Goal: Task Accomplishment & Management: Contribute content

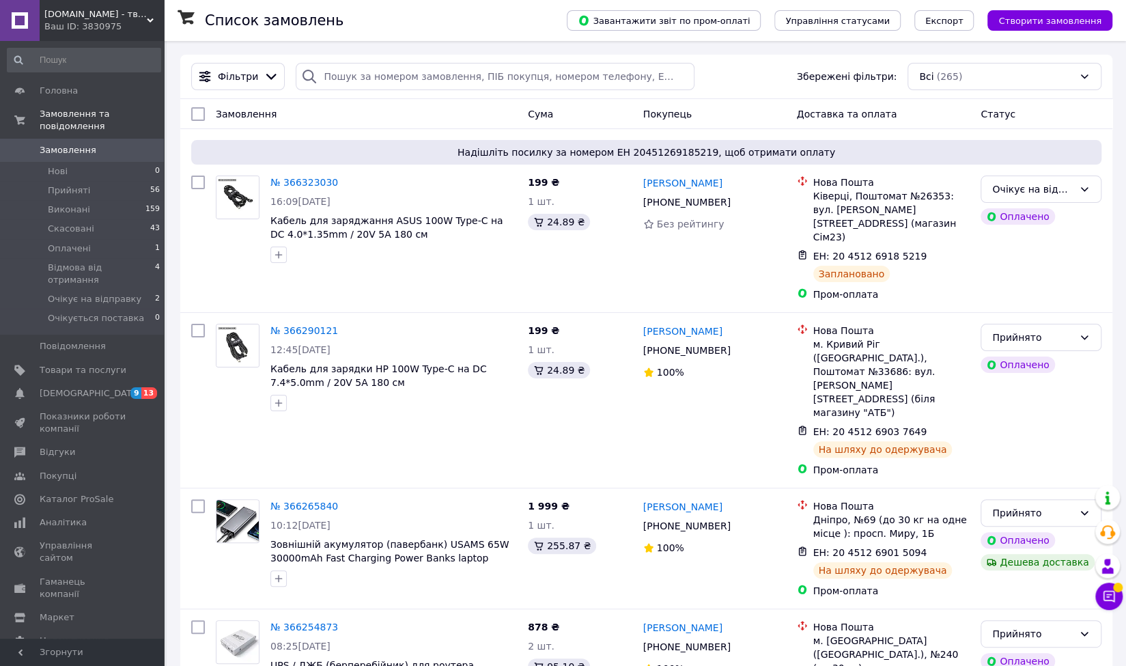
click at [68, 139] on link "Замовлення 0" at bounding box center [84, 150] width 168 height 23
click at [57, 359] on link "Товари та послуги" at bounding box center [84, 370] width 168 height 23
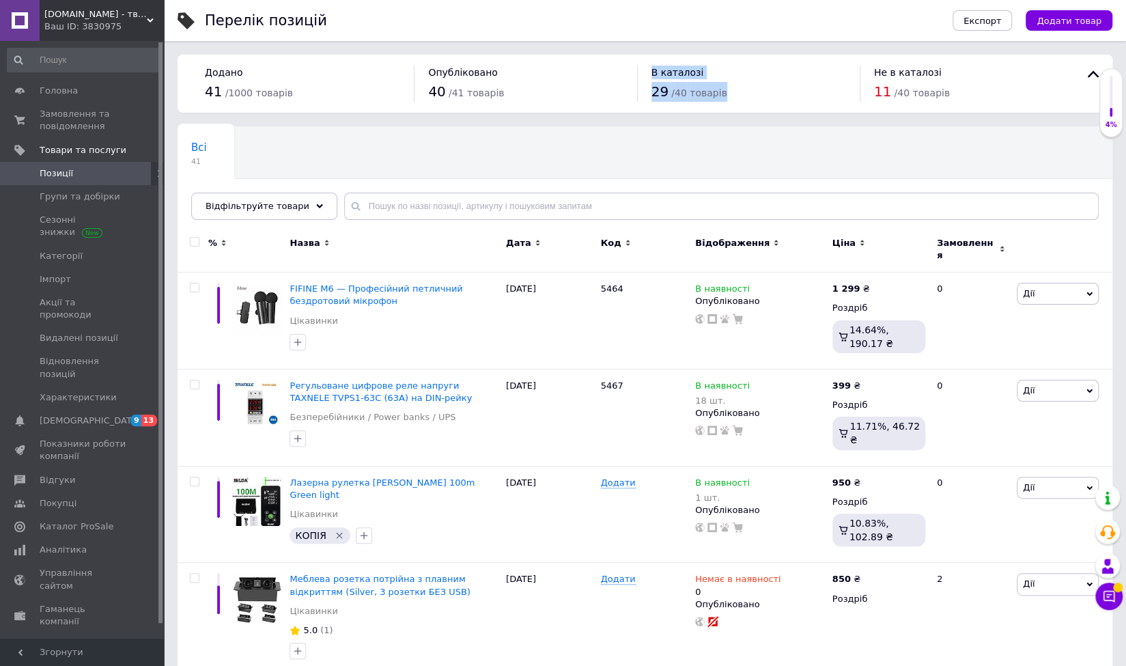
drag, startPoint x: 646, startPoint y: 75, endPoint x: 731, endPoint y: 99, distance: 88.0
click at [731, 99] on div "В каталозі 29 / 40 товарів" at bounding box center [748, 84] width 223 height 36
click at [730, 150] on div "Всі 41 Ok Відфільтровано... Зберегти" at bounding box center [645, 180] width 935 height 113
click at [1055, 27] on button "Додати товар" at bounding box center [1069, 20] width 87 height 20
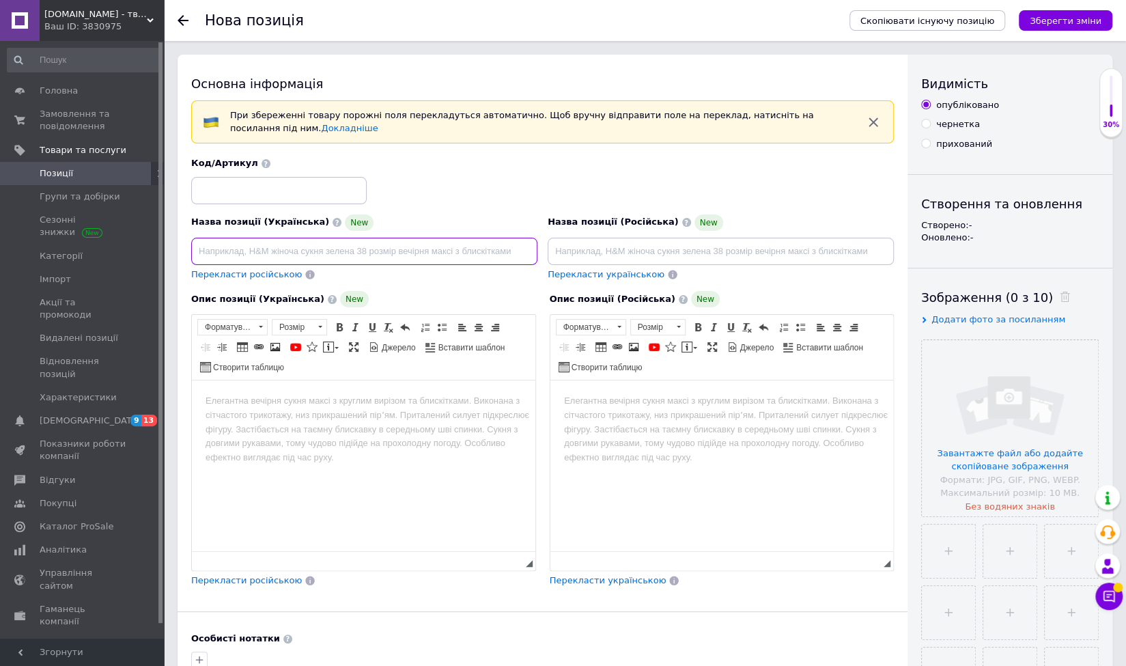
click at [295, 257] on input at bounding box center [364, 251] width 346 height 27
click at [233, 177] on input at bounding box center [279, 190] width 176 height 27
click at [250, 165] on div "Код/Артикул" at bounding box center [279, 163] width 176 height 12
click at [262, 164] on span at bounding box center [266, 163] width 9 height 9
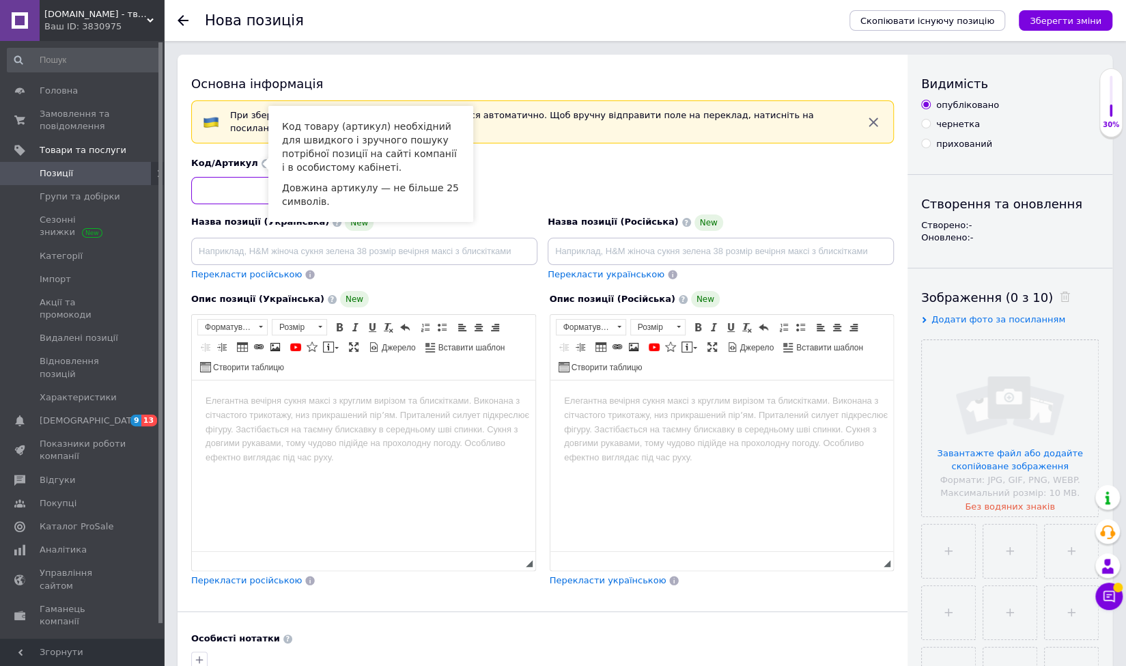
click at [250, 186] on input at bounding box center [279, 190] width 176 height 27
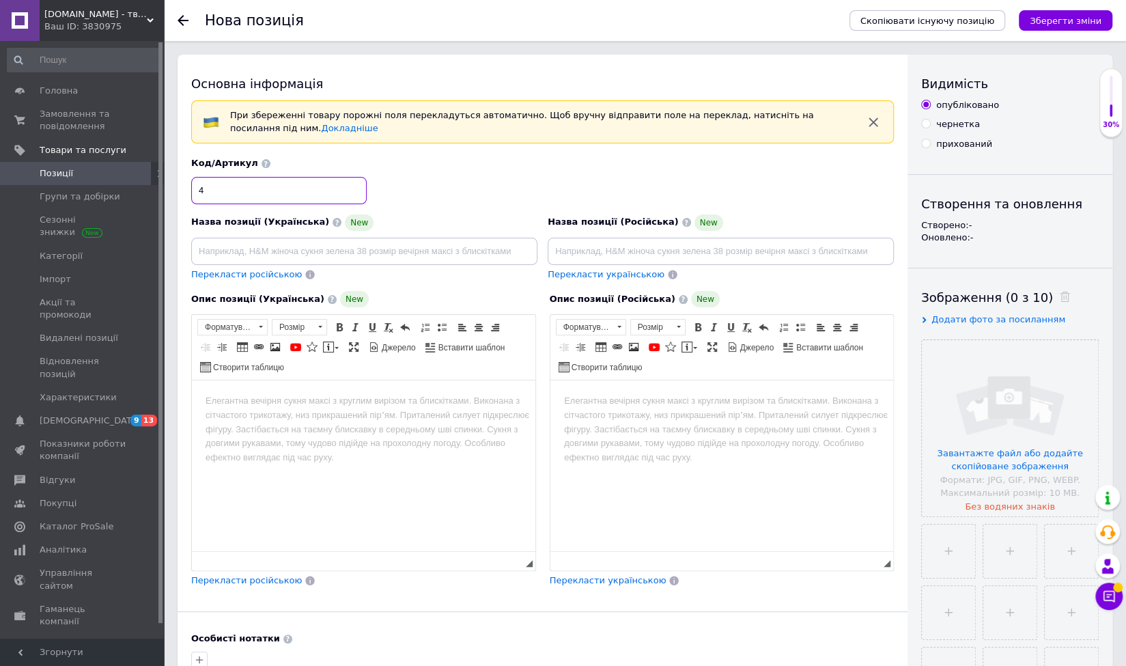
click at [250, 186] on input "4" at bounding box center [279, 190] width 176 height 27
click at [253, 171] on div "Код/Артикул 4" at bounding box center [279, 180] width 176 height 46
click at [262, 165] on span at bounding box center [266, 163] width 9 height 9
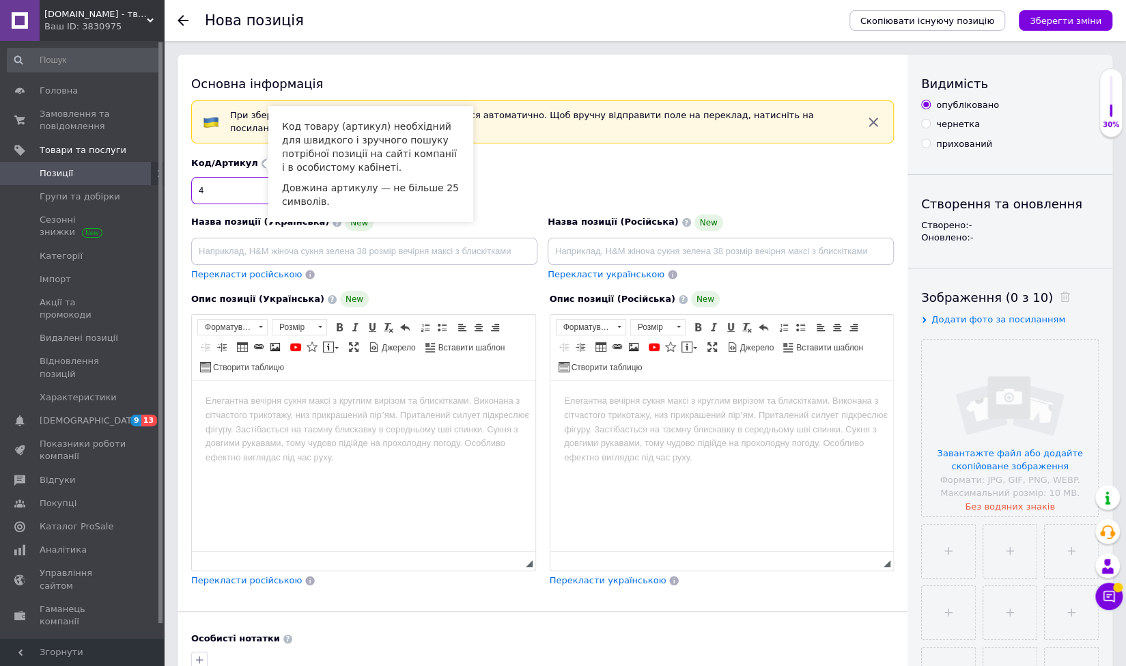
click at [240, 193] on input "4" at bounding box center [279, 190] width 176 height 27
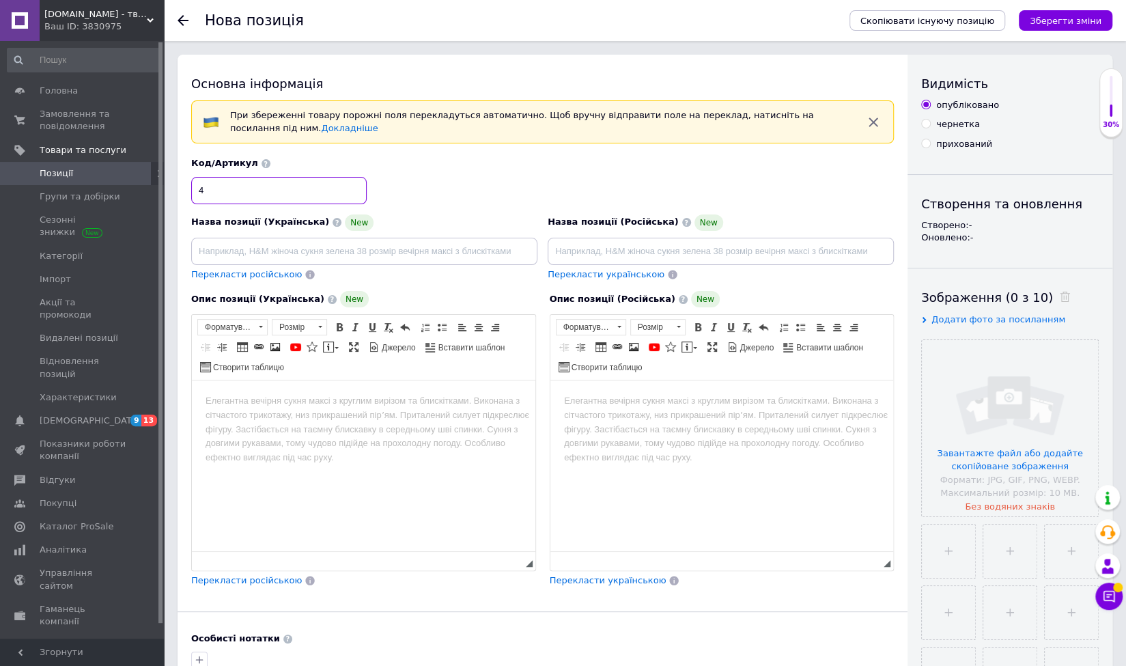
click at [240, 193] on input "4" at bounding box center [279, 190] width 176 height 27
click at [246, 194] on input "32" at bounding box center [279, 190] width 176 height 27
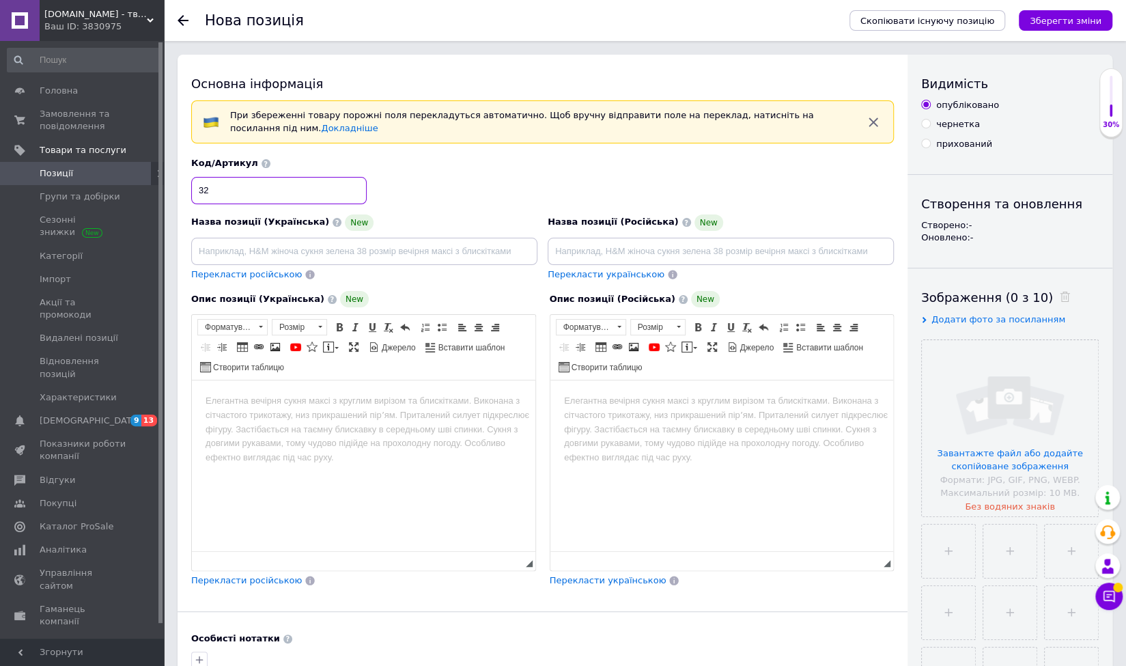
click at [246, 194] on input "32" at bounding box center [279, 190] width 176 height 27
type input "23"
click at [499, 193] on div "Код/Артикул 23" at bounding box center [542, 180] width 713 height 57
click at [329, 249] on input at bounding box center [364, 251] width 346 height 27
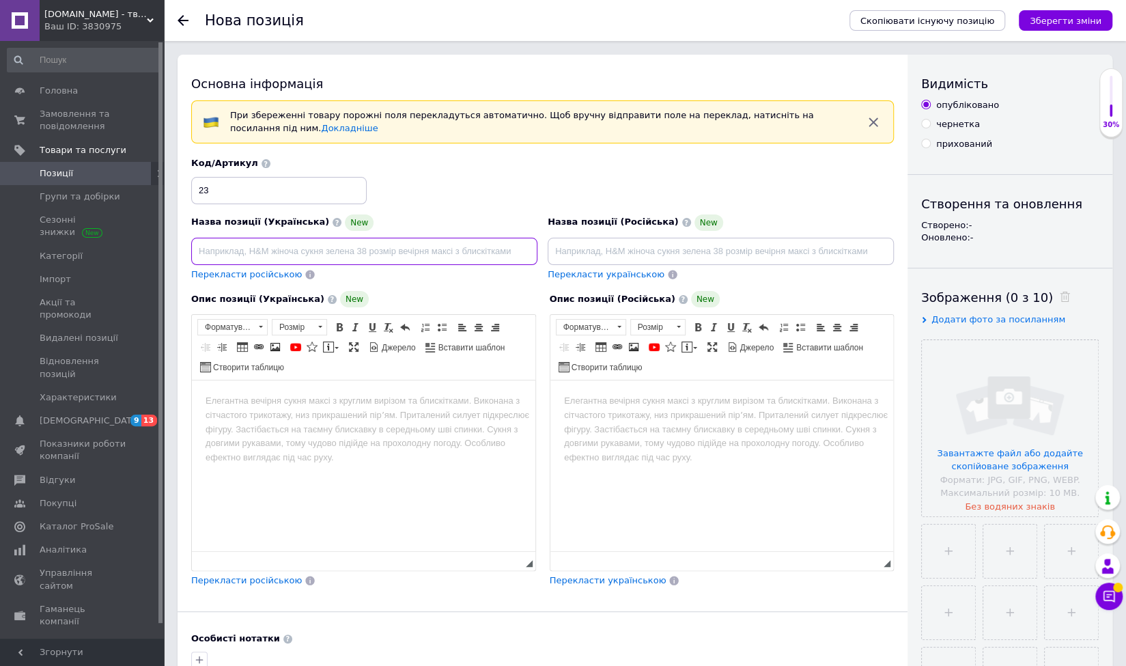
paste input "COMICA Vimo S – Бездротовий петличний мікрофон 2,4 ГГц для iPhone/Android"
type input "COMICA Vimo S – Бездротовий петличний мікрофон 2,4 ГГц для iPhone/Android"
click at [258, 271] on span "Перекласти російською" at bounding box center [246, 274] width 111 height 10
type input "COMICA Vimo S – Беспроводной петличный микрофон 2,4 ГГц для iPhone/Android"
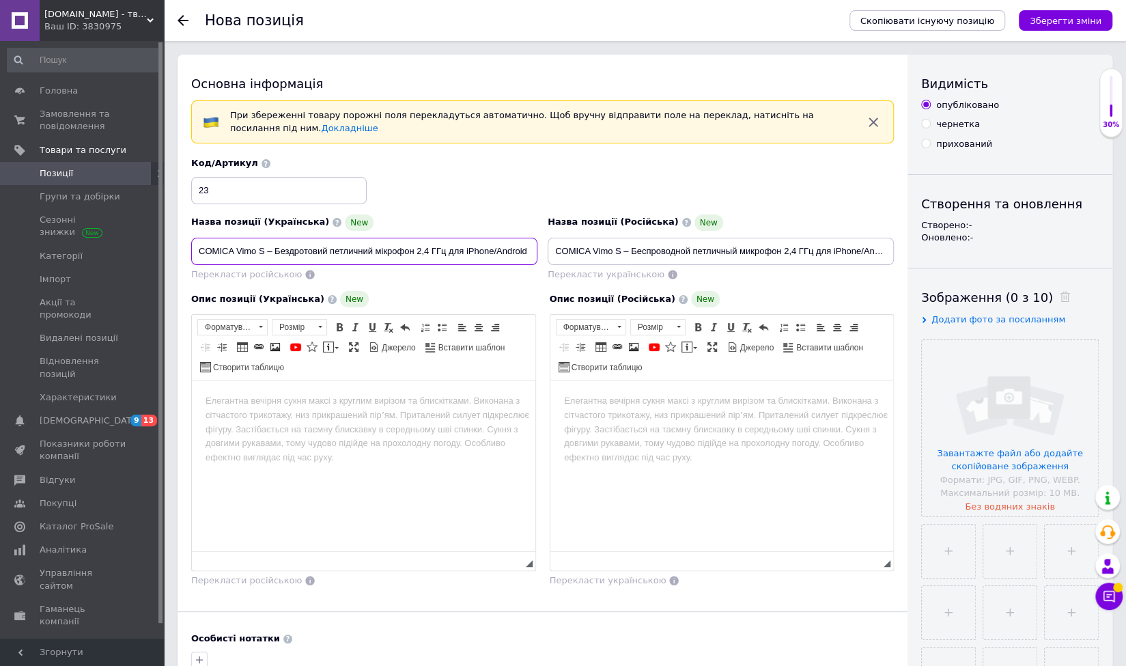
click at [438, 249] on input "COMICA Vimo S – Бездротовий петличний мікрофон 2,4 ГГц для iPhone/Android" at bounding box center [364, 251] width 346 height 27
click at [225, 251] on input "COMICA Vimo S – Бездротовий петличний мікрофон 2,4 ГГц для iPhone/Android" at bounding box center [364, 251] width 346 height 27
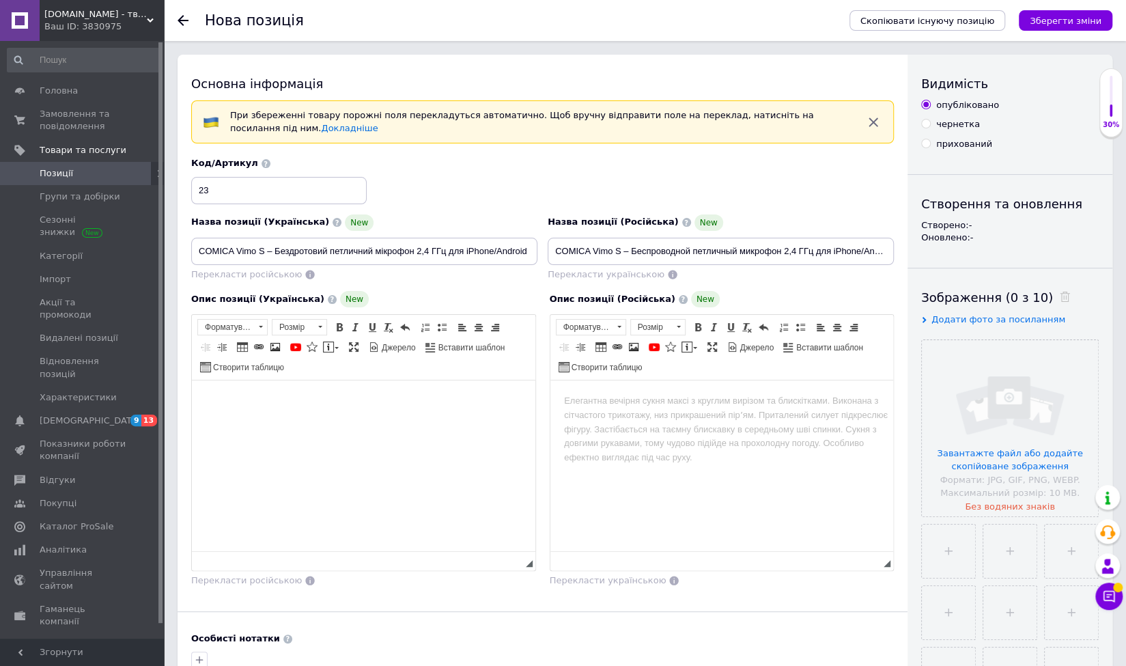
click at [342, 422] on html at bounding box center [364, 401] width 344 height 42
paste body "Редактор, 16D8AD7C-A145-44E6-87A1-9BE42BA70A17"
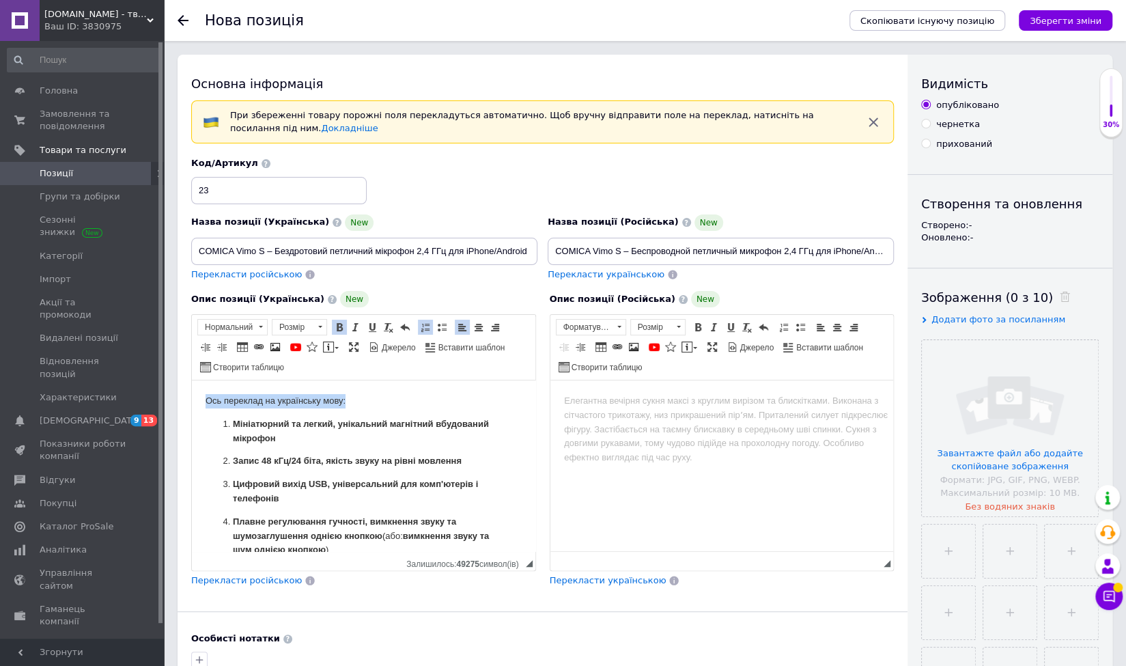
drag, startPoint x: 296, startPoint y: 406, endPoint x: 155, endPoint y: 403, distance: 140.7
click at [192, 403] on html "Ось переклад на українську мову: Мініатюрний та легкий, унікальний магнітний вб…" at bounding box center [364, 568] width 344 height 377
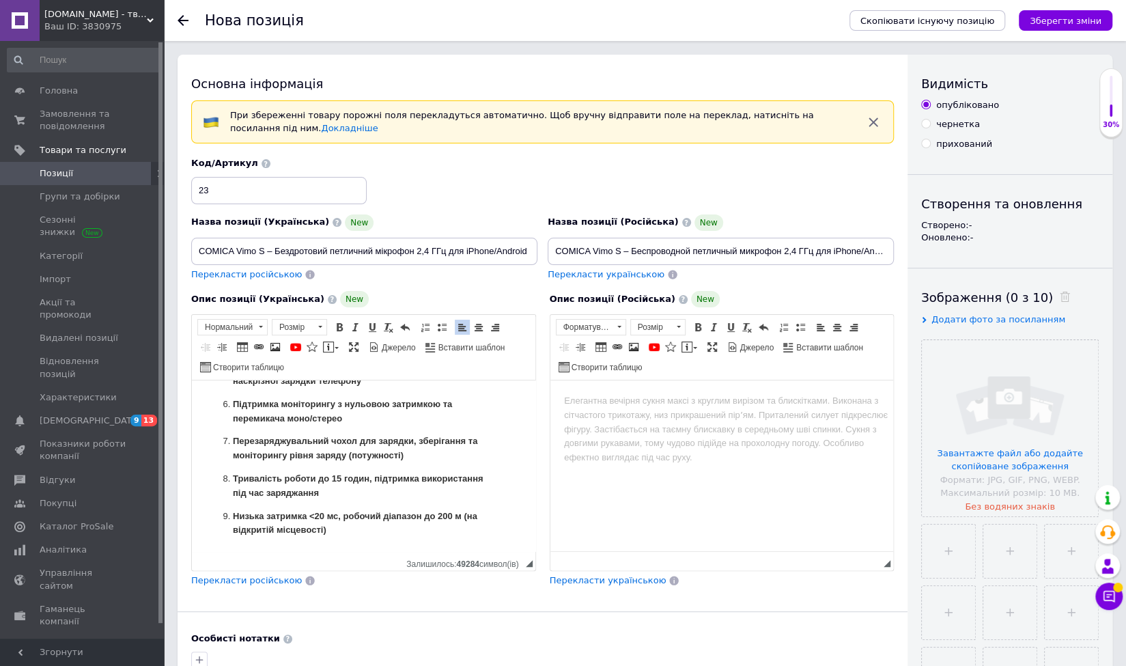
scroll to position [137, 0]
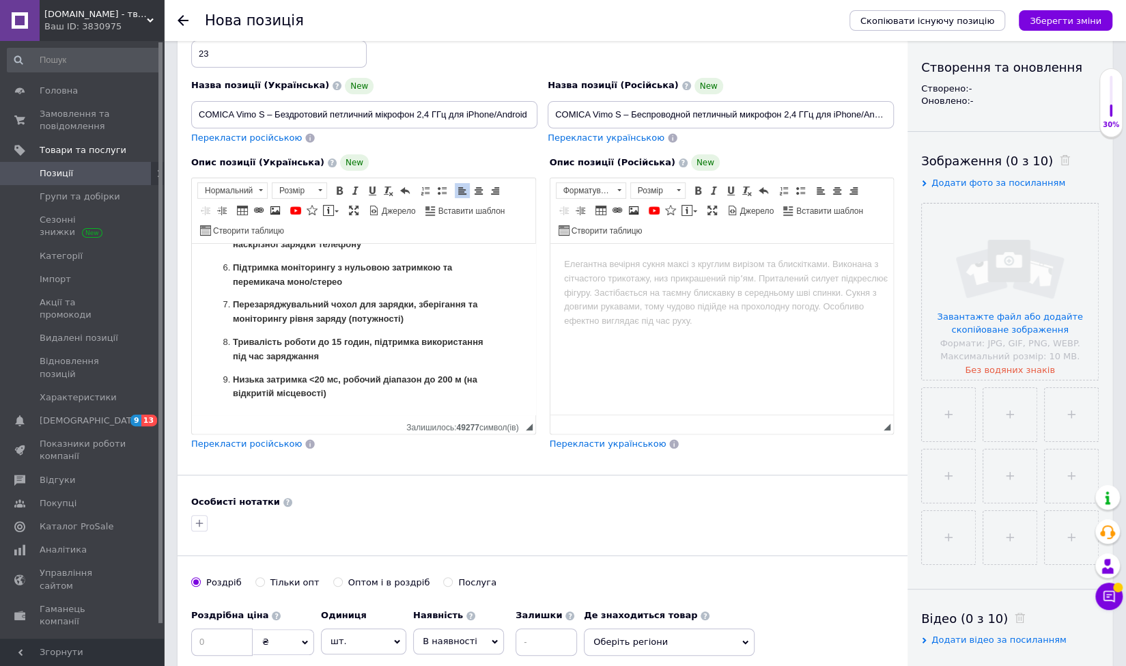
click at [365, 381] on strong "Низька затримка <20 мс, робочий діапазон до 200 м (на відкритій місцевості)" at bounding box center [355, 386] width 245 height 25
click at [356, 388] on p "Низька затримка <20 мс, робочий діапазон до 200 м (на відкритій місцевості)" at bounding box center [364, 387] width 262 height 29
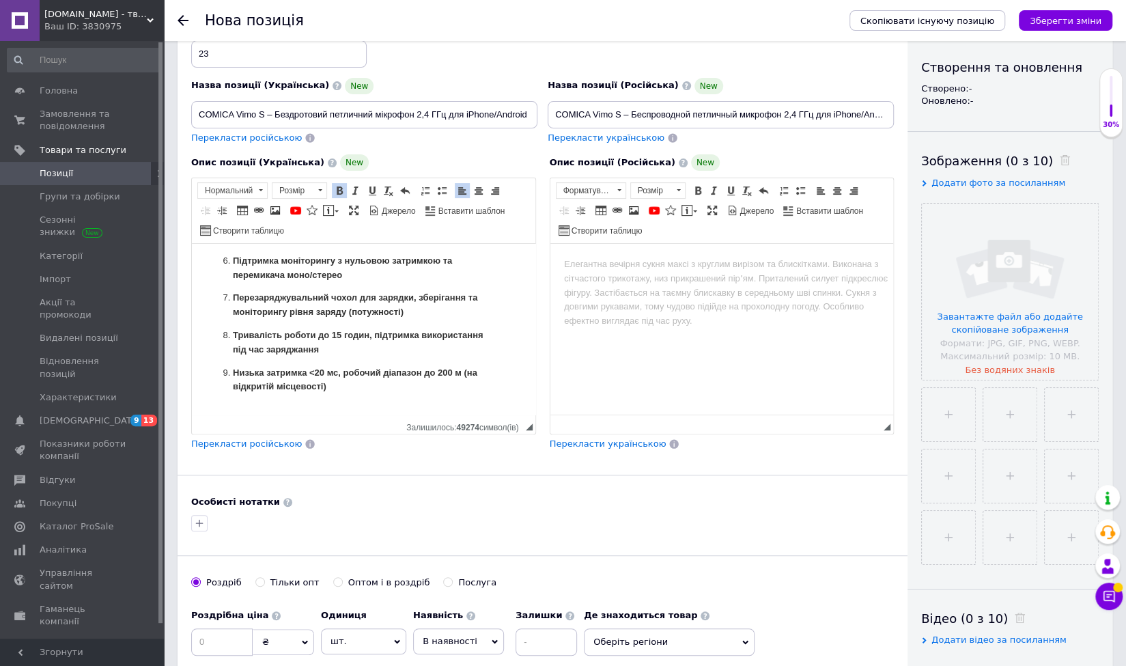
scroll to position [236, 0]
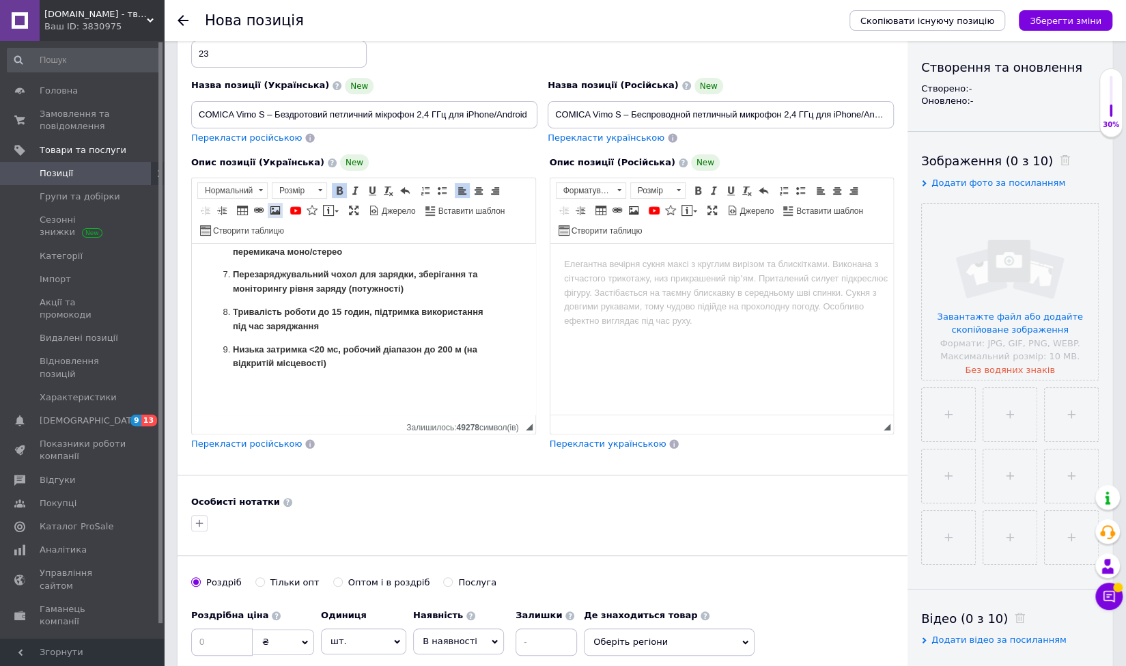
click at [276, 211] on span at bounding box center [275, 210] width 11 height 11
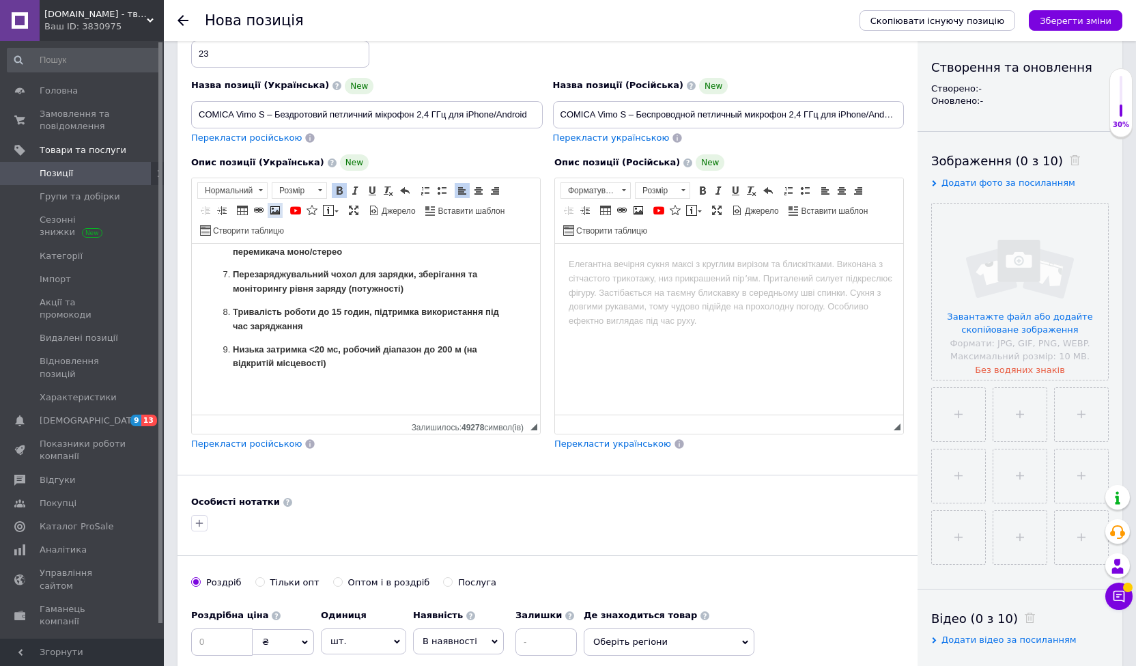
select select
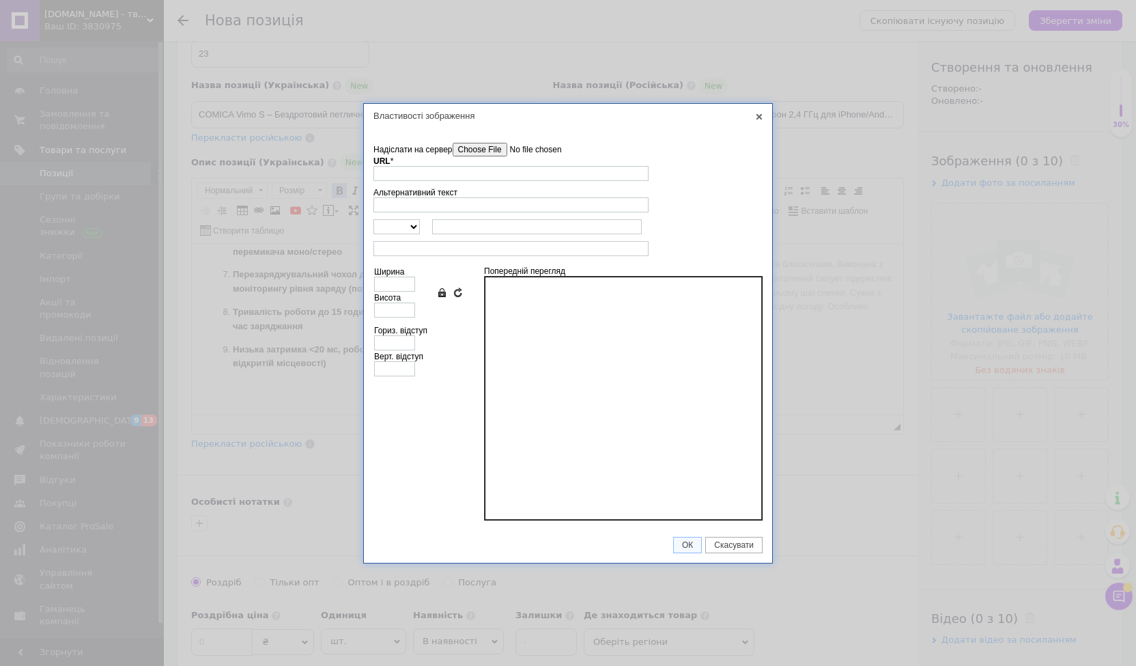
click at [542, 306] on div at bounding box center [623, 398] width 279 height 245
click at [454, 145] on input"] "Надіслати на сервер" at bounding box center [530, 150] width 155 height 14
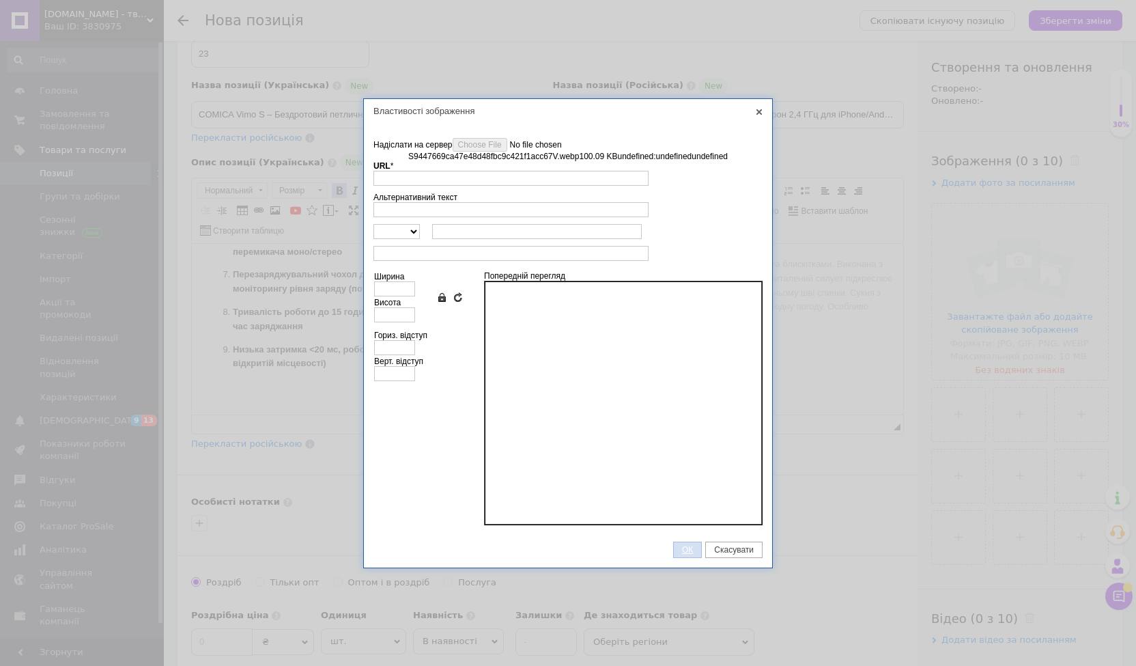
click at [680, 544] on link "ОК" at bounding box center [687, 550] width 29 height 16
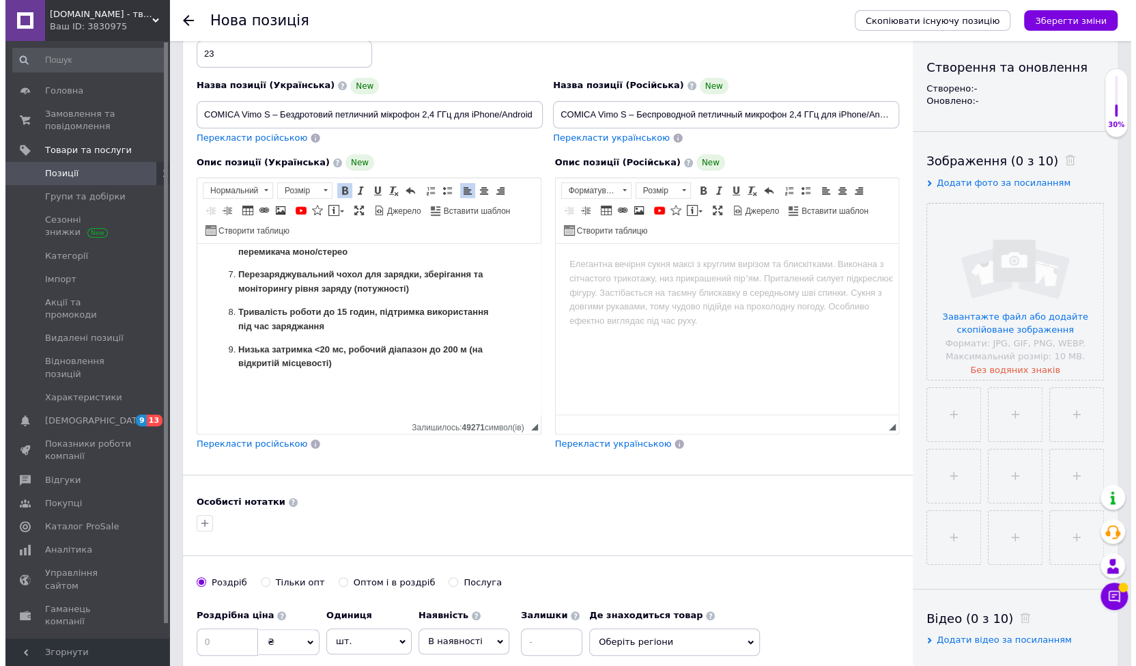
scroll to position [253, 0]
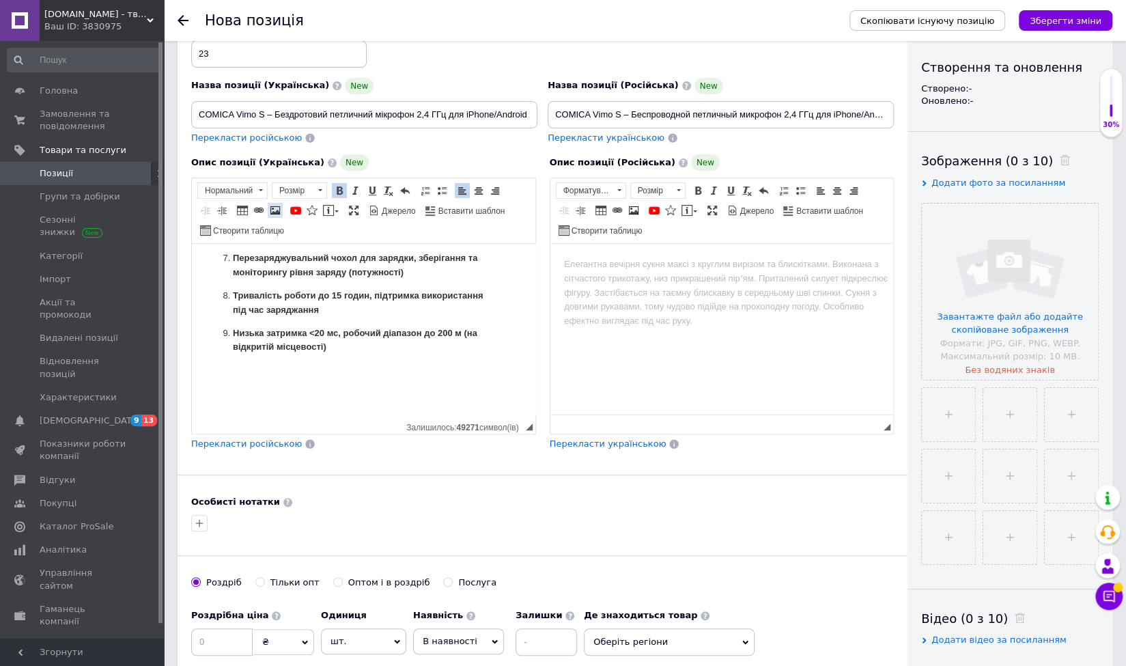
click at [270, 211] on span at bounding box center [275, 210] width 11 height 11
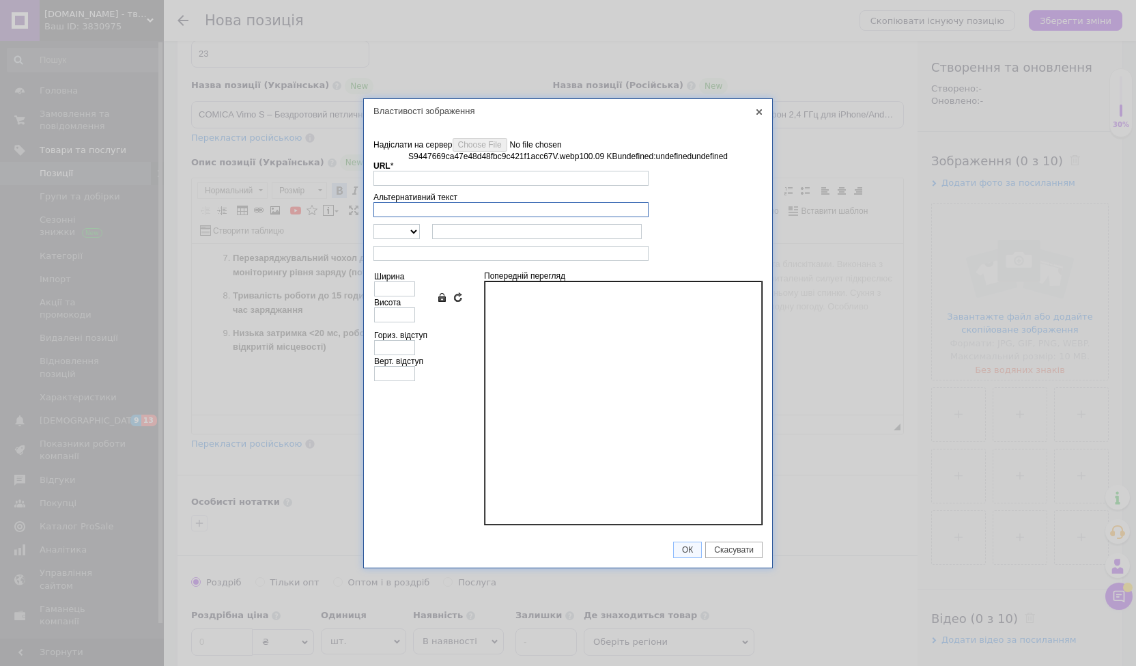
click at [396, 212] on input "Альтернативний текст" at bounding box center [511, 209] width 275 height 15
click at [421, 176] on input "URL *" at bounding box center [511, 178] width 275 height 15
click at [436, 162] on div "URL *" at bounding box center [511, 173] width 275 height 25
click at [449, 410] on td "Ширина Висота Зберегти пропорції Очистити поля розмірів Гориз. відступ Верт. ві…" at bounding box center [422, 398] width 97 height 261
click at [424, 178] on input "URL *" at bounding box center [511, 178] width 275 height 15
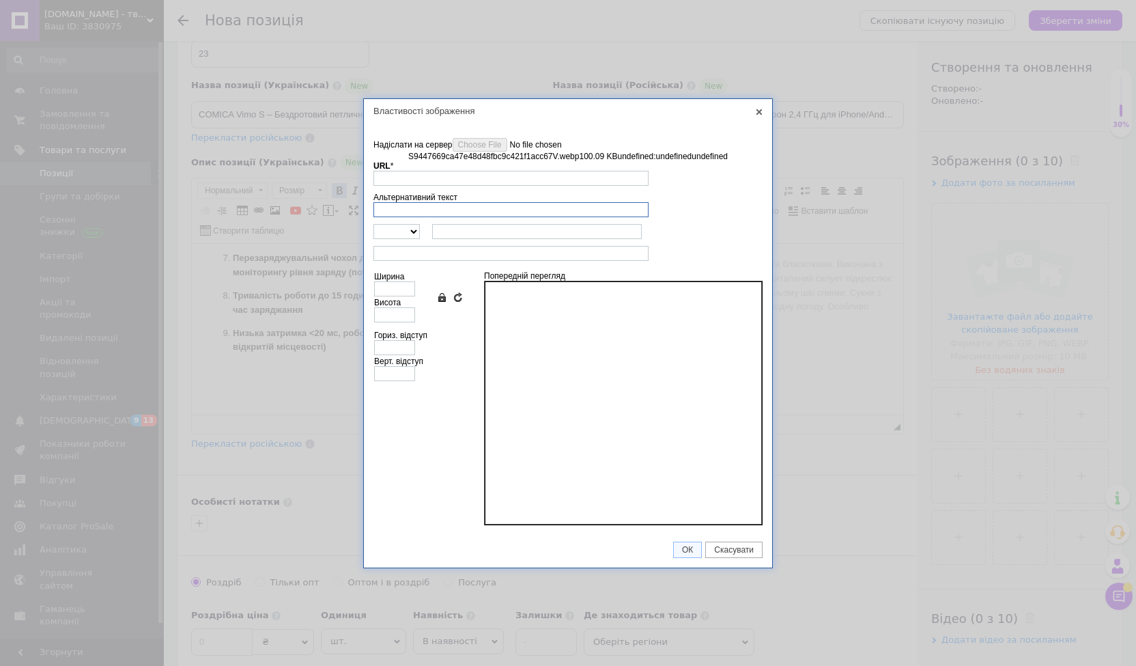
click at [419, 215] on input "Альтернативний текст" at bounding box center [511, 209] width 275 height 15
click at [395, 177] on input "URL *" at bounding box center [511, 178] width 275 height 15
paste input "[URL][DOMAIN_NAME]"
type input "[URL][DOMAIN_NAME]"
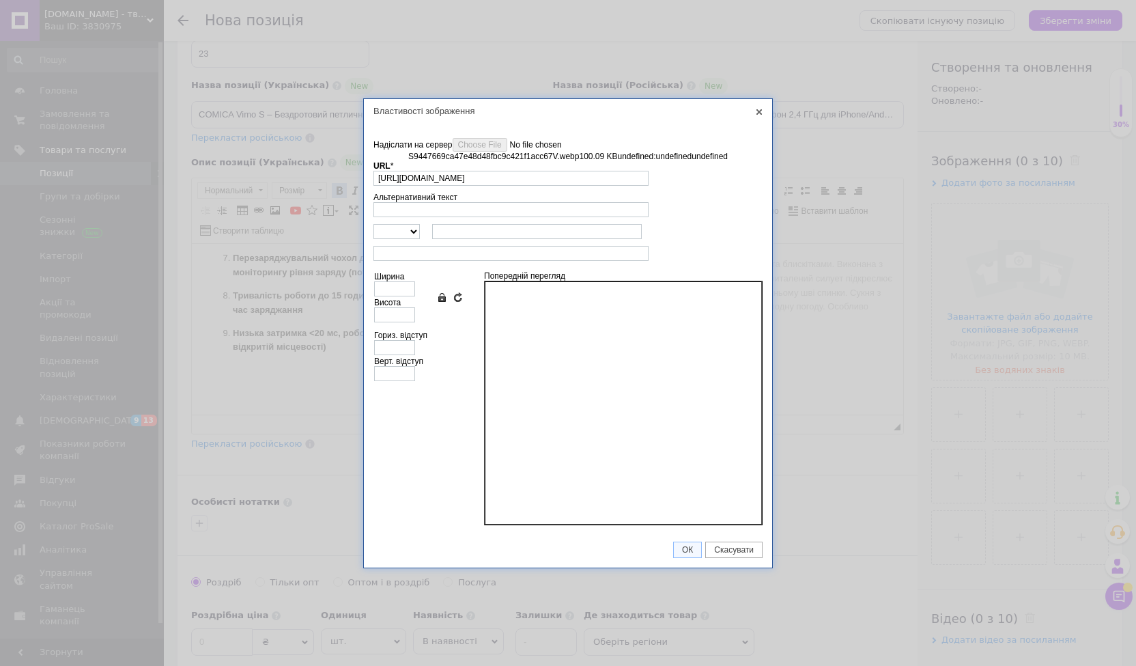
type input "1464"
type input "600"
click at [682, 201] on td "Альтернативний текст" at bounding box center [568, 204] width 389 height 31
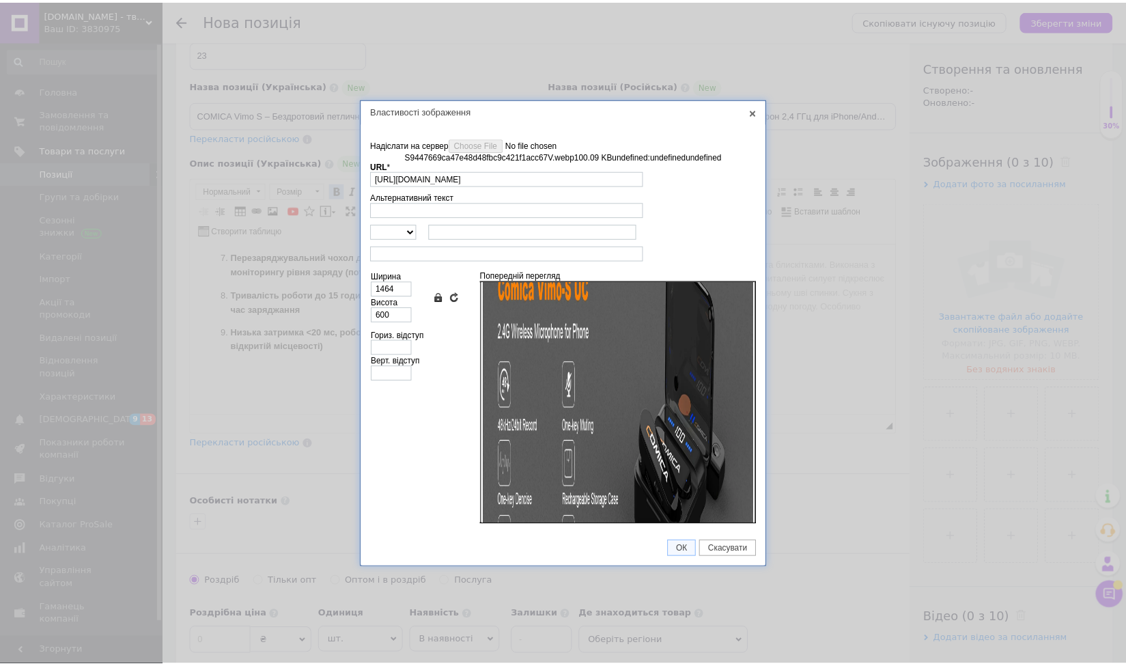
scroll to position [177, 0]
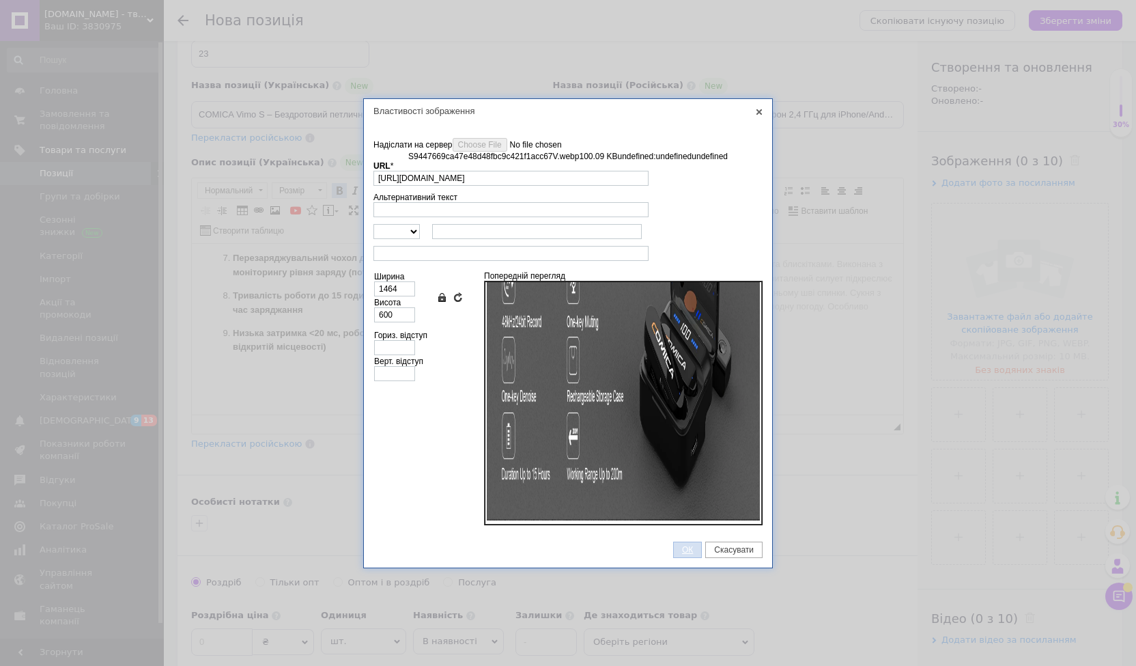
click at [680, 552] on span "ОК" at bounding box center [687, 550] width 27 height 10
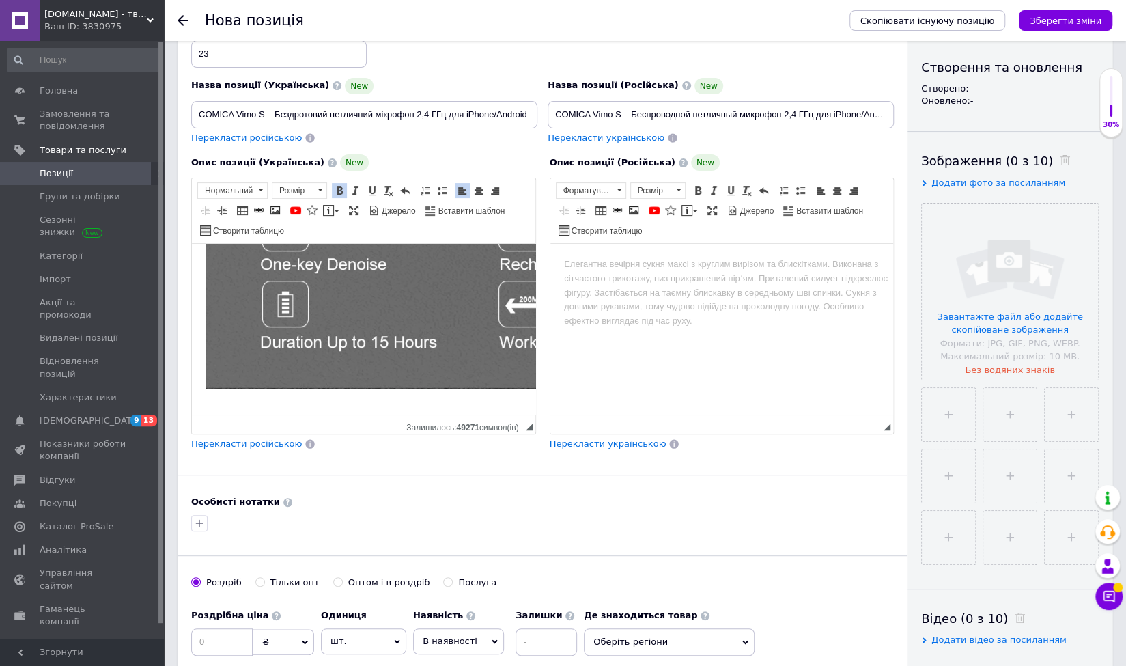
scroll to position [538, 0]
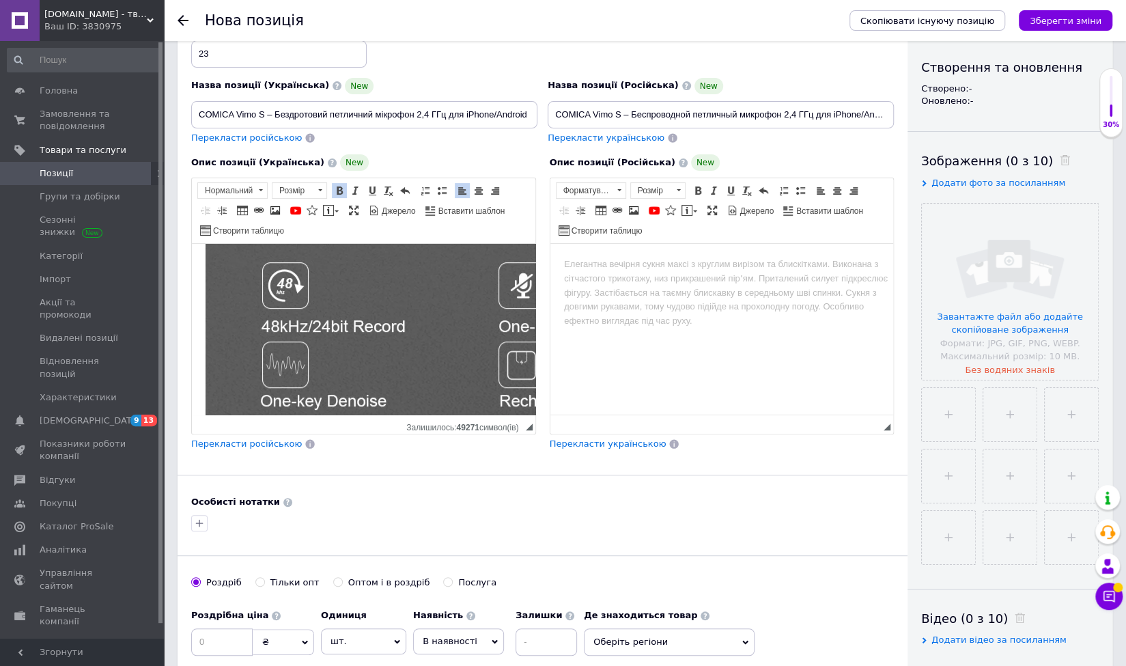
click at [1065, 28] on button "Зберегти зміни" at bounding box center [1066, 20] width 94 height 20
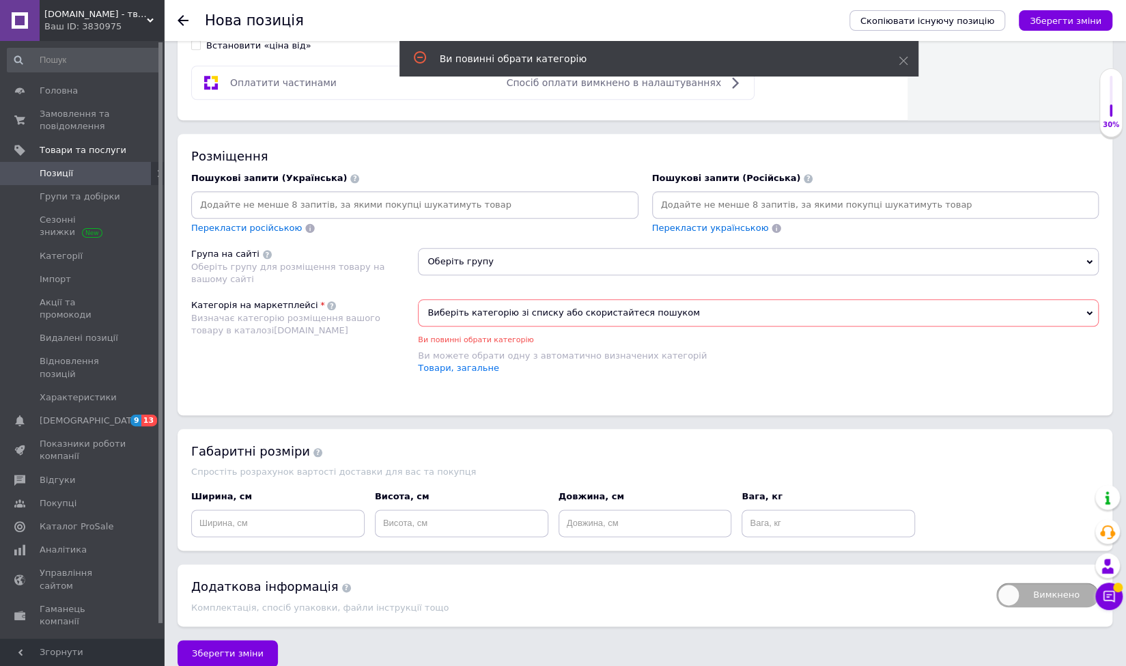
scroll to position [764, 0]
click at [493, 329] on div "Ви повинні обрати категорію" at bounding box center [758, 337] width 681 height 16
click at [490, 316] on span "Виберіть категорію зі списку або скористайтеся пошуком" at bounding box center [758, 311] width 681 height 27
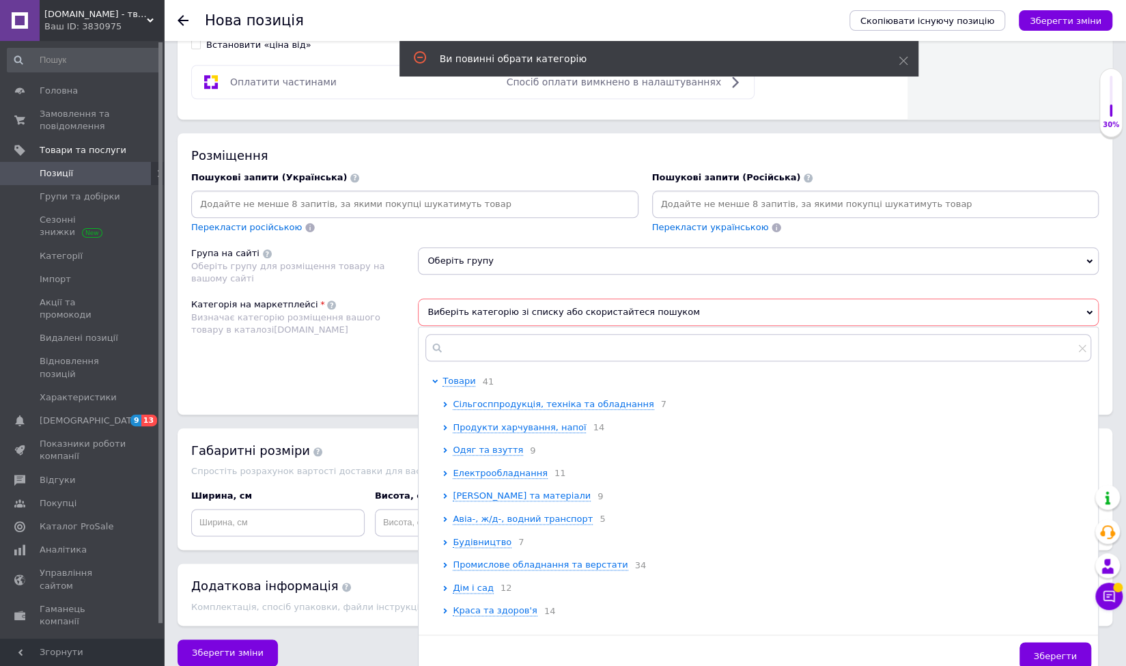
drag, startPoint x: 479, startPoint y: 316, endPoint x: 477, endPoint y: 334, distance: 18.6
click at [477, 326] on div "Виберіть категорію зі списку або скористайтеся пошуком Товари 41 Сільгосппродук…" at bounding box center [758, 311] width 681 height 27
click at [477, 334] on input "text" at bounding box center [758, 347] width 666 height 27
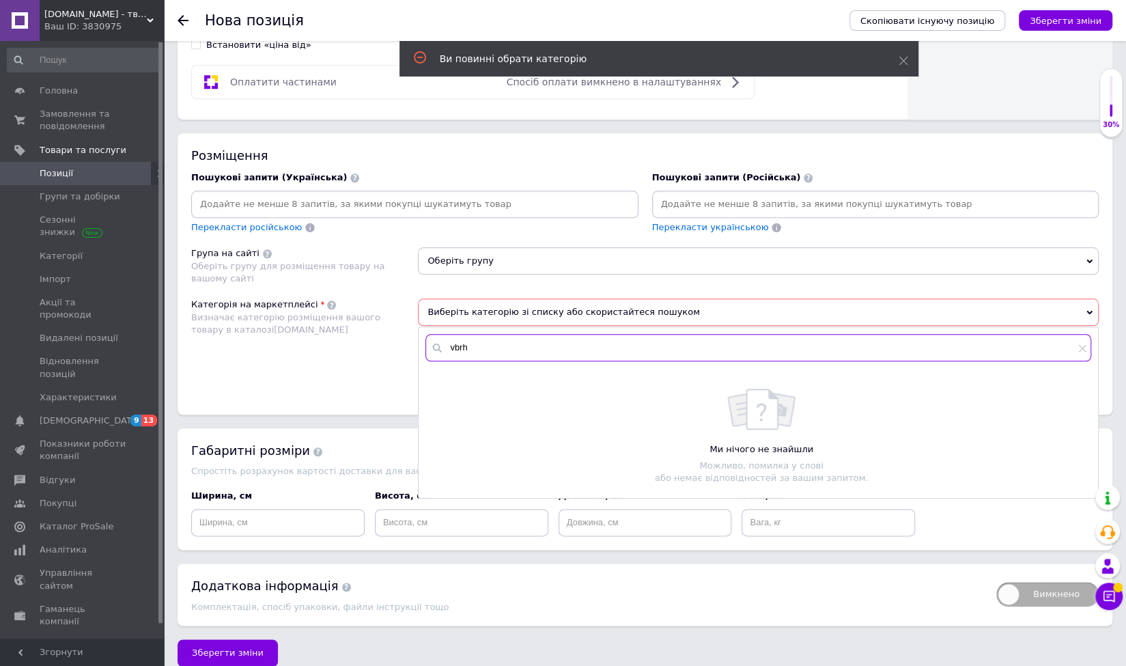
click at [477, 334] on input "vbrh" at bounding box center [758, 347] width 666 height 27
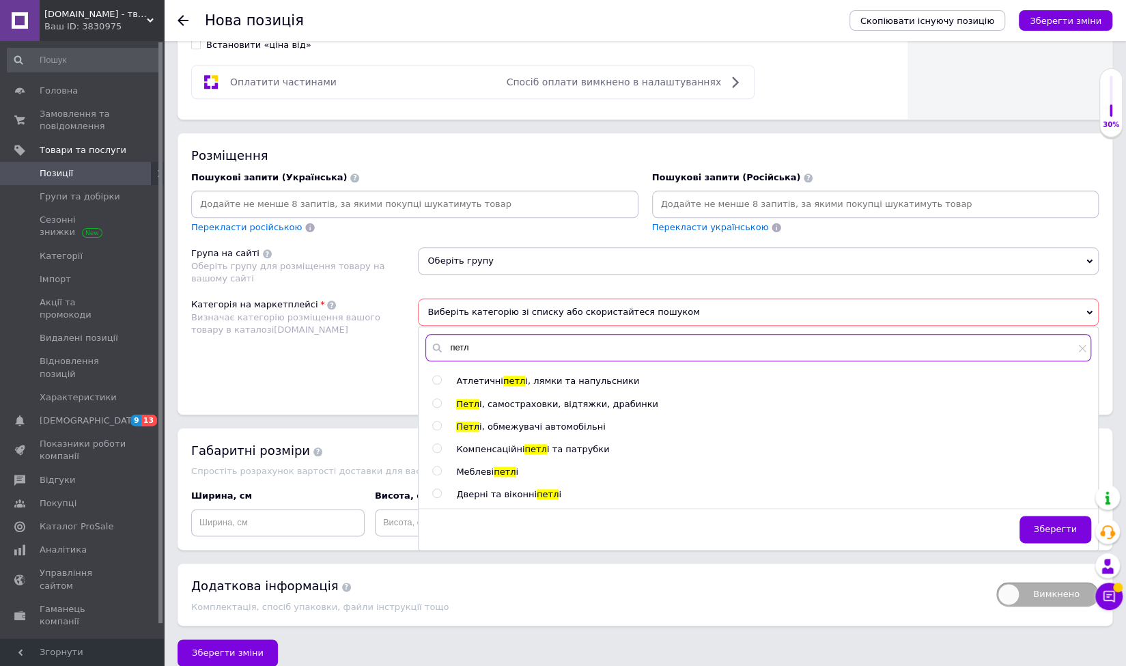
scroll to position [774, 0]
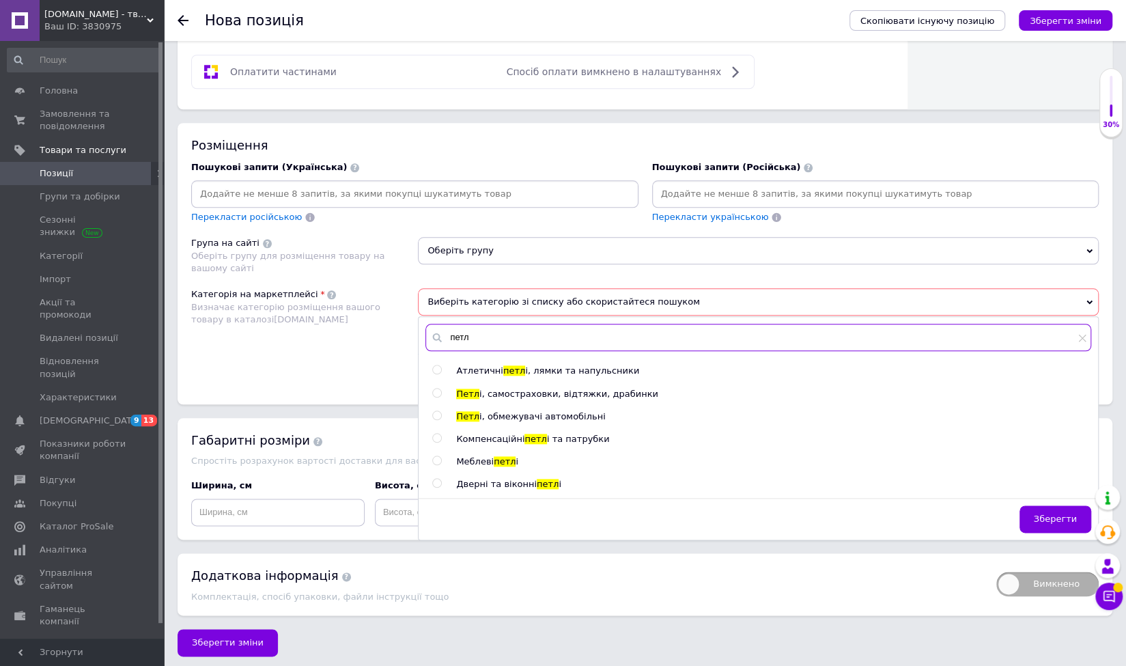
click at [490, 335] on input "петл" at bounding box center [758, 337] width 666 height 27
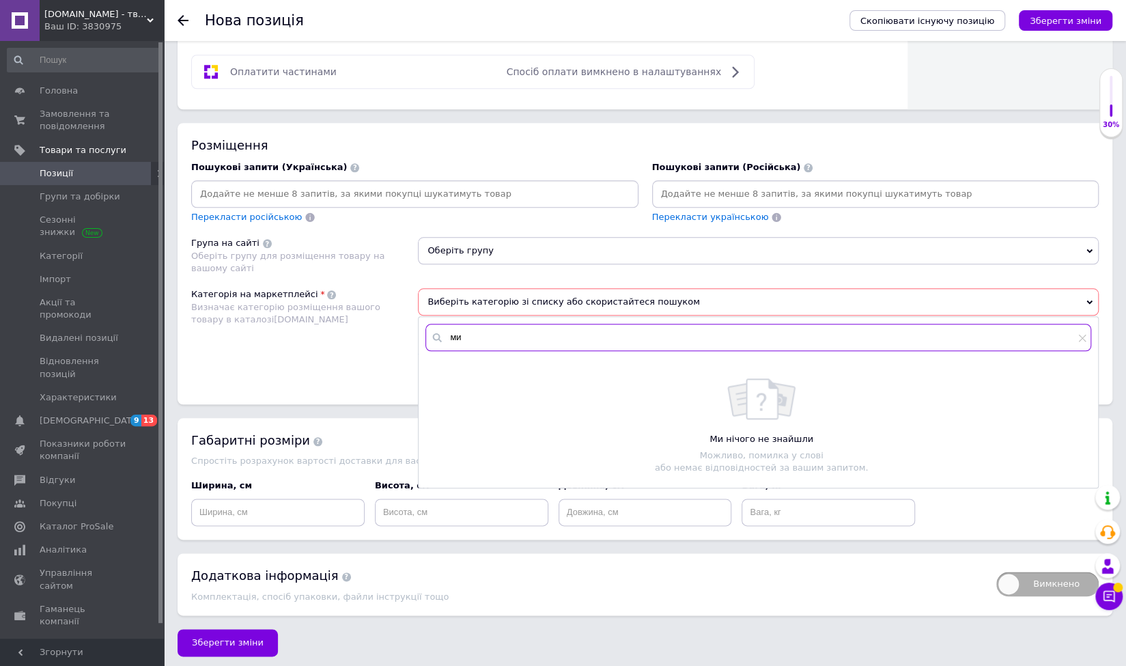
type input "м"
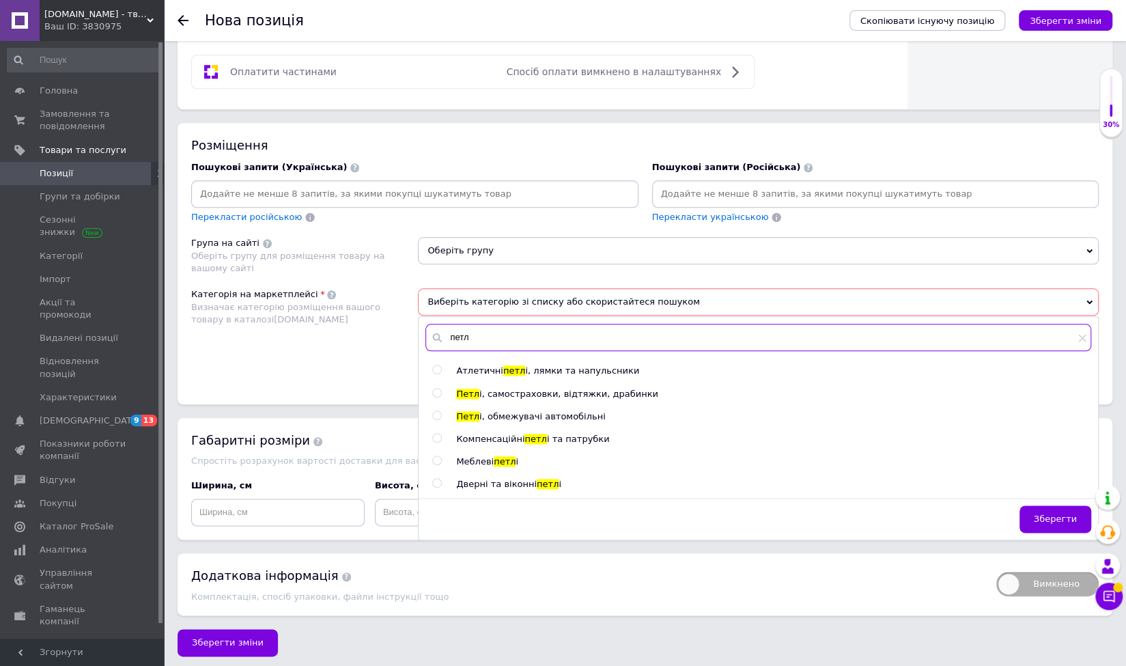
click at [481, 324] on input "петл" at bounding box center [758, 337] width 666 height 27
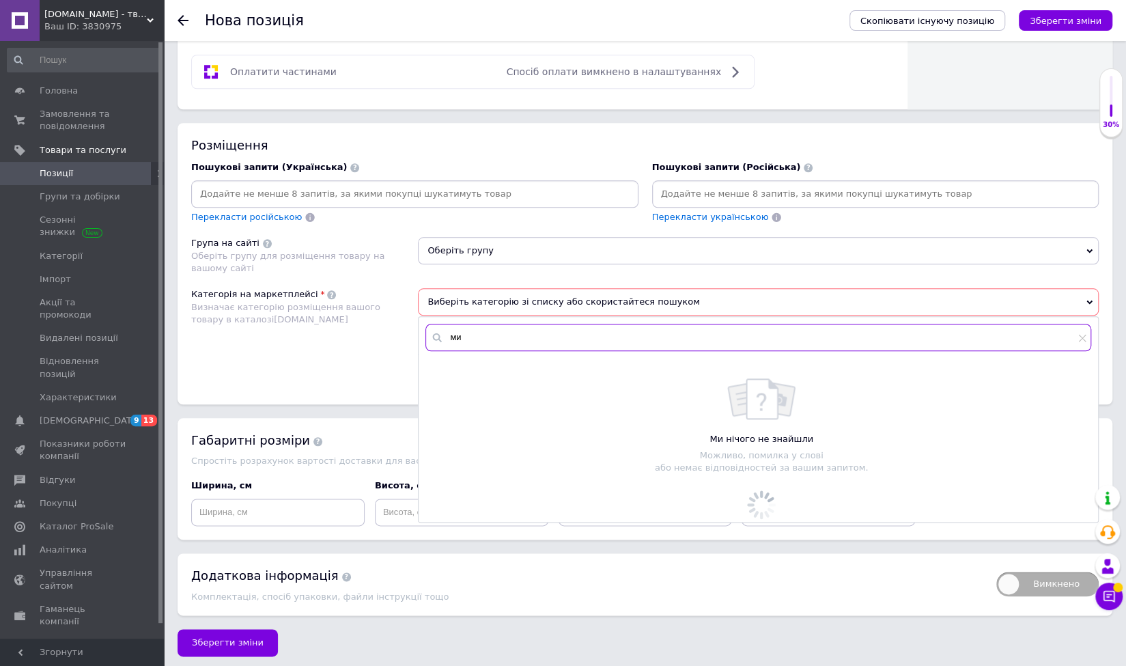
type input "м"
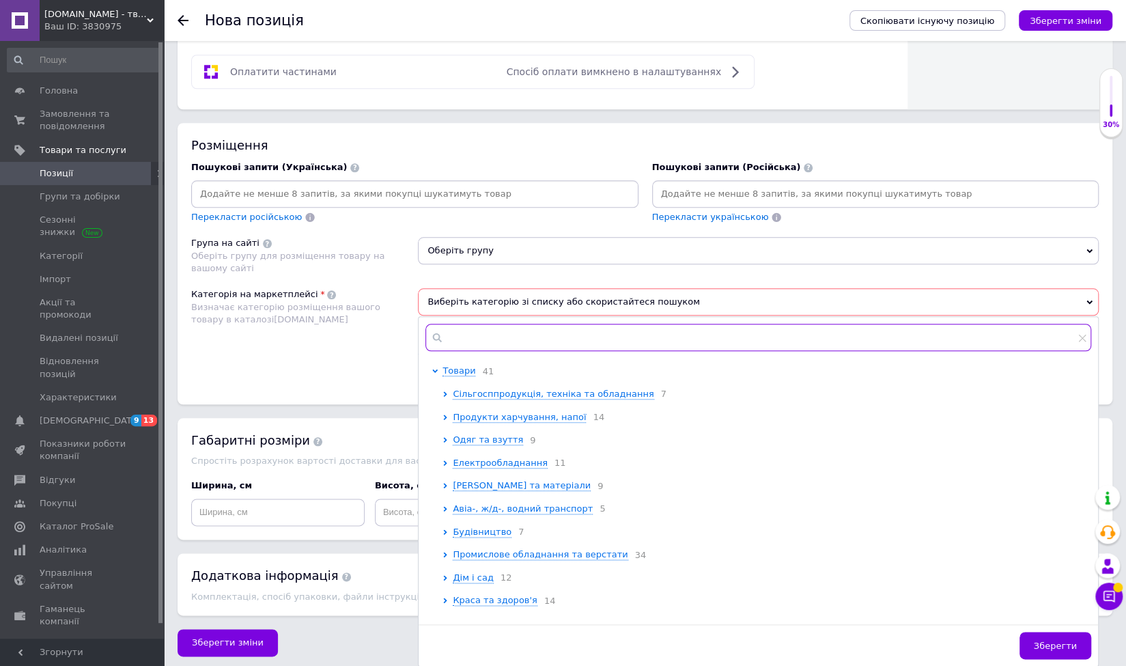
type input "і"
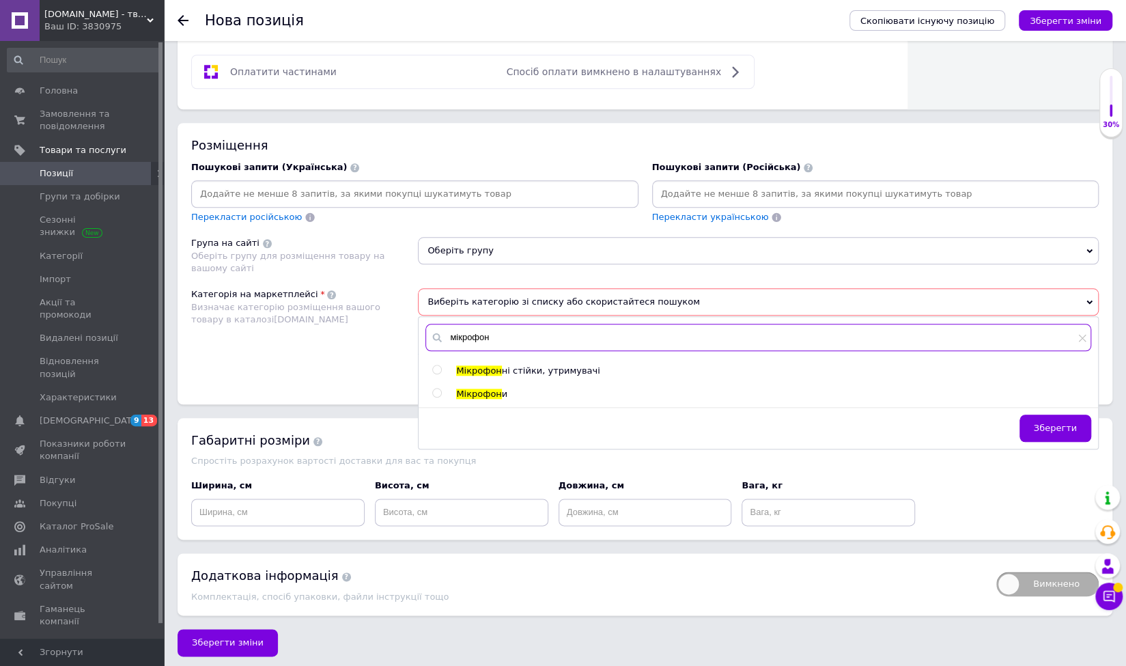
type input "мікрофон"
click at [440, 389] on input "radio" at bounding box center [436, 393] width 9 height 9
radio input "true"
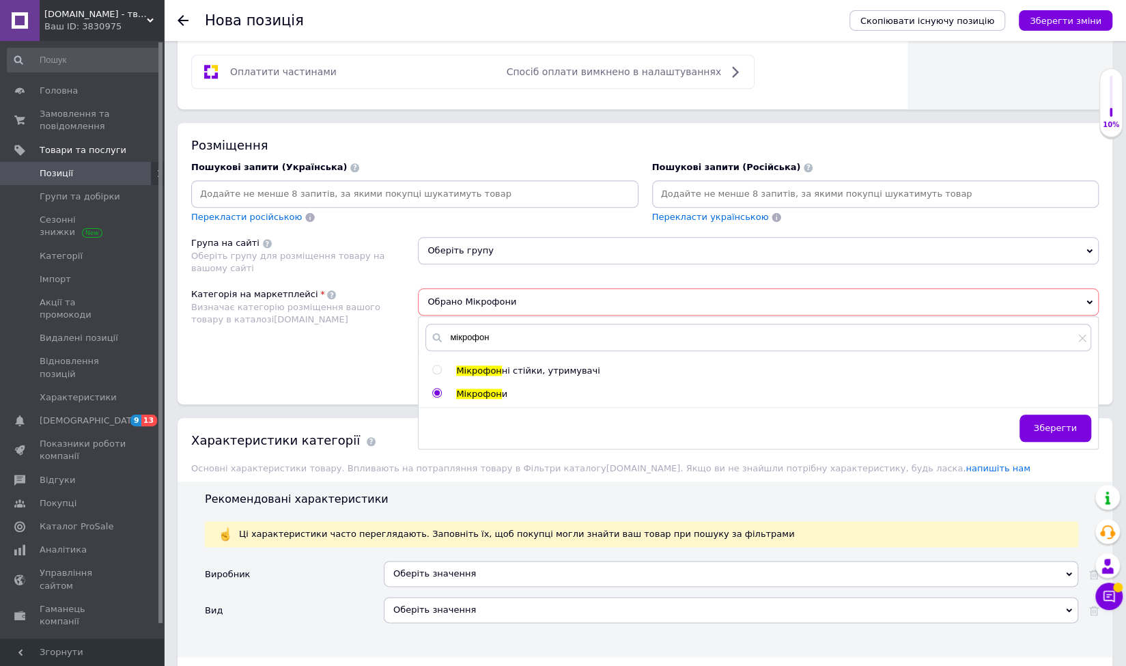
click at [413, 324] on div "Категорія на маркетплейсі Визначає категорію розміщення вашого товару в каталоз…" at bounding box center [304, 332] width 227 height 89
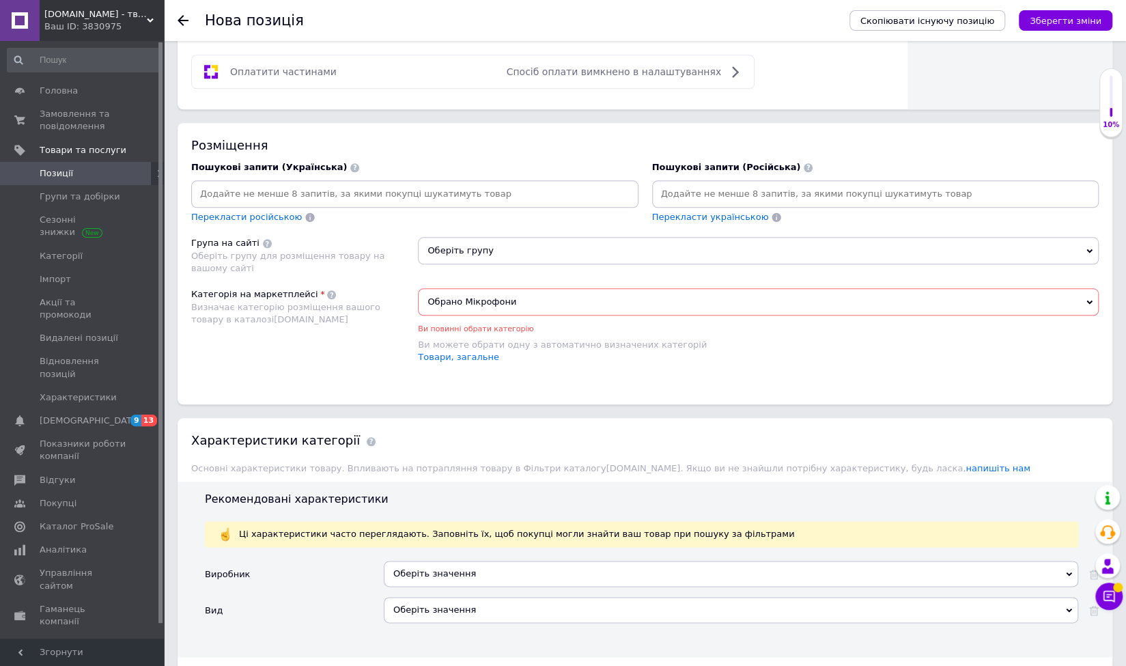
scroll to position [842, 0]
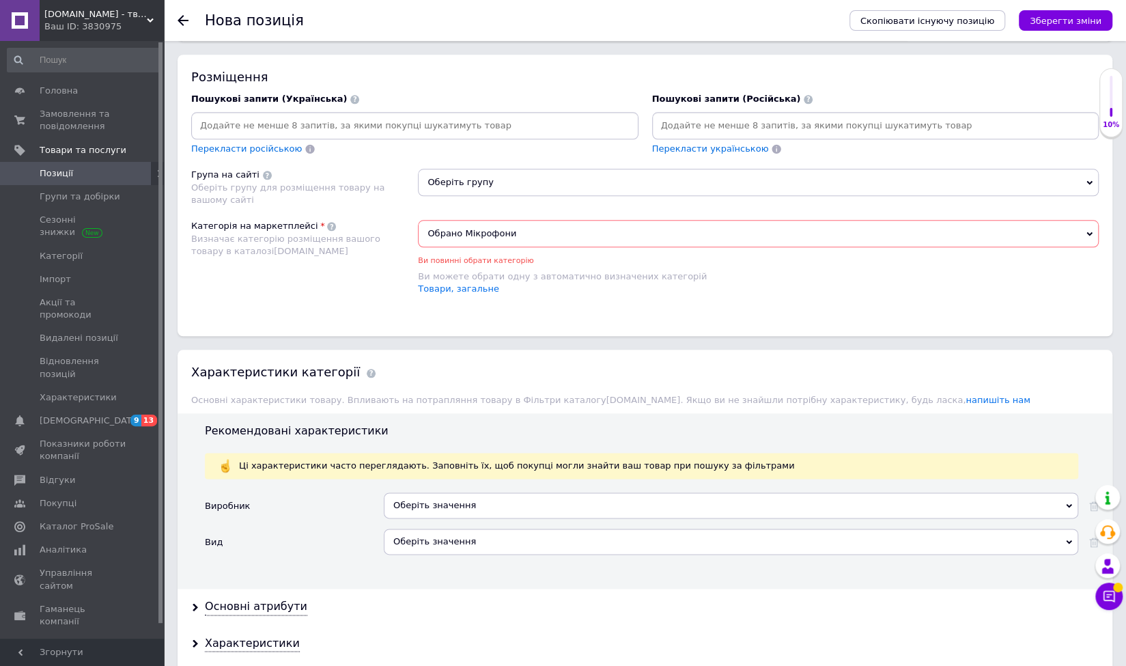
click at [471, 503] on div "Оберіть значення" at bounding box center [731, 505] width 695 height 26
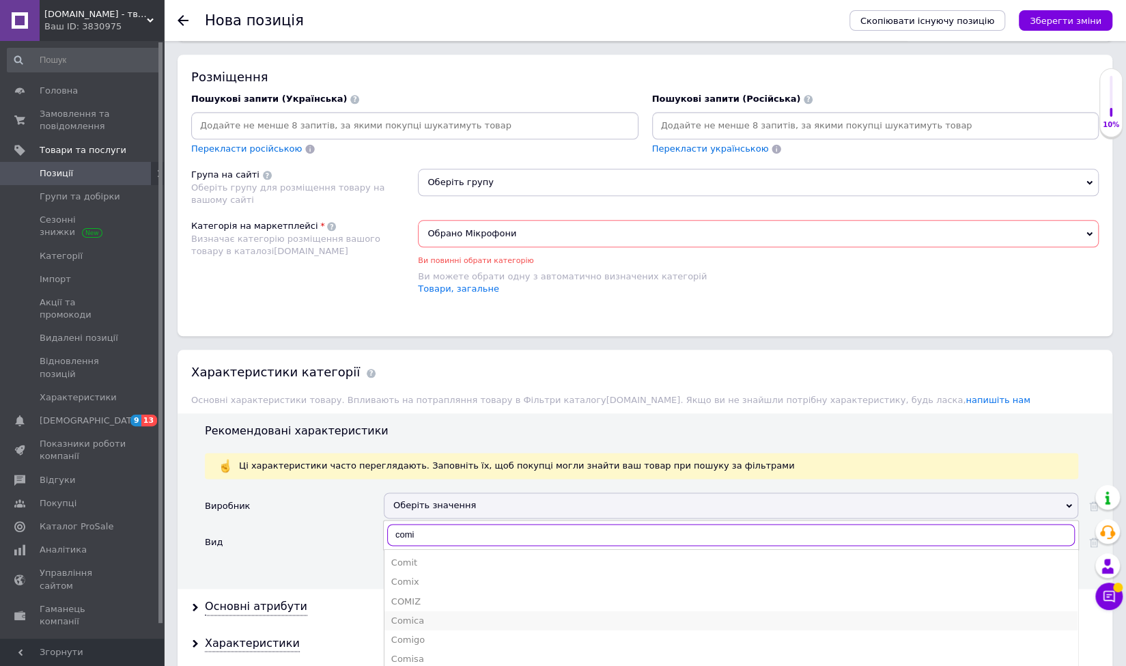
type input "comi"
click at [410, 615] on div "Comica" at bounding box center [731, 621] width 680 height 12
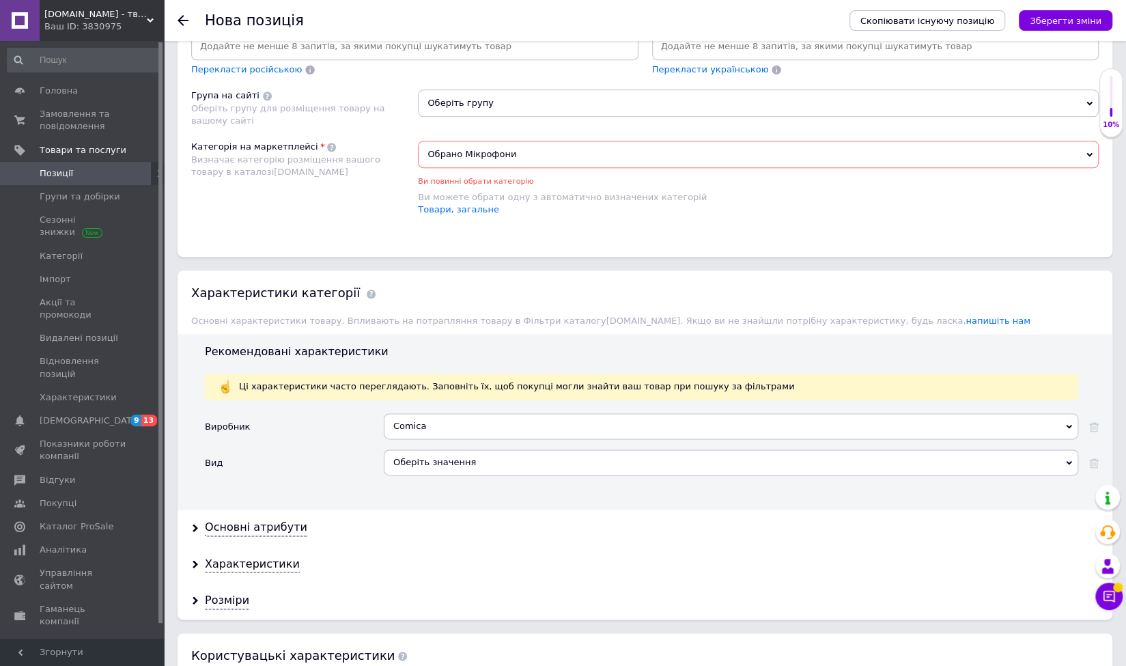
scroll to position [979, 0]
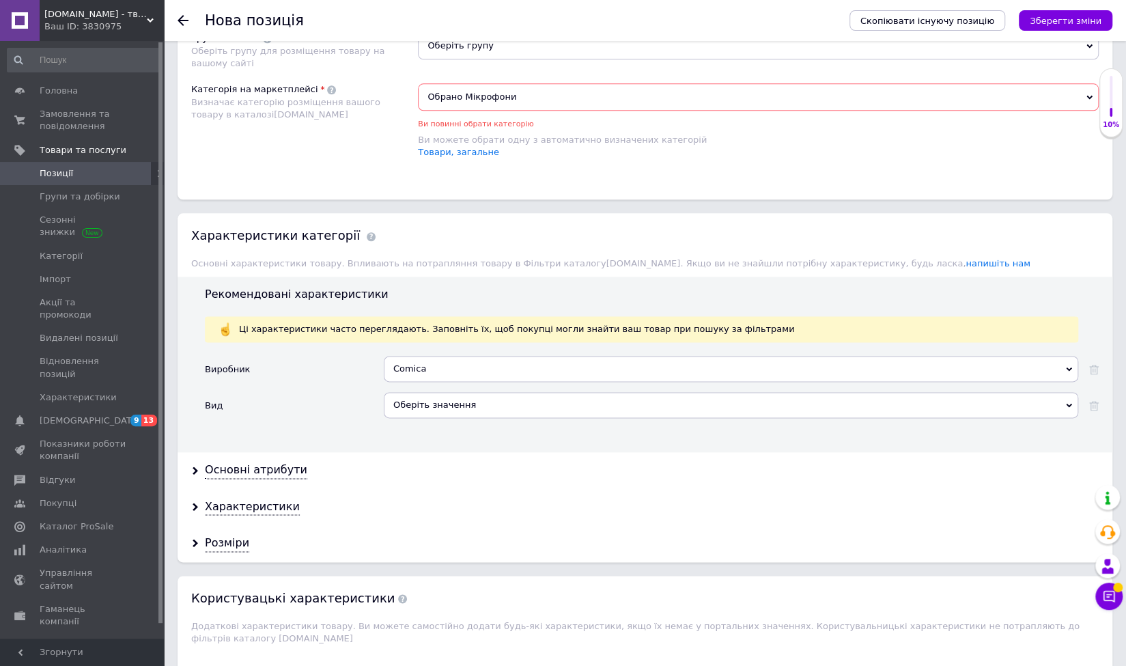
click at [441, 392] on div "Оберіть значення" at bounding box center [731, 405] width 695 height 26
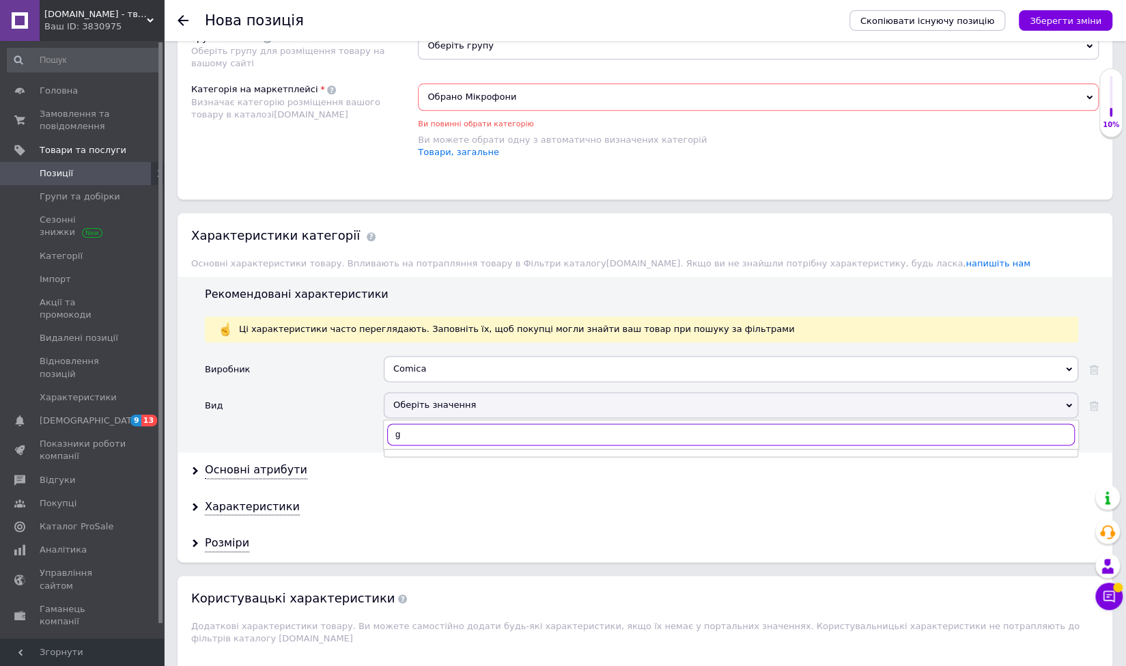
click at [448, 432] on input "g" at bounding box center [731, 434] width 688 height 22
type input "п"
click at [445, 458] on div "Петличний мікрофон" at bounding box center [731, 462] width 680 height 12
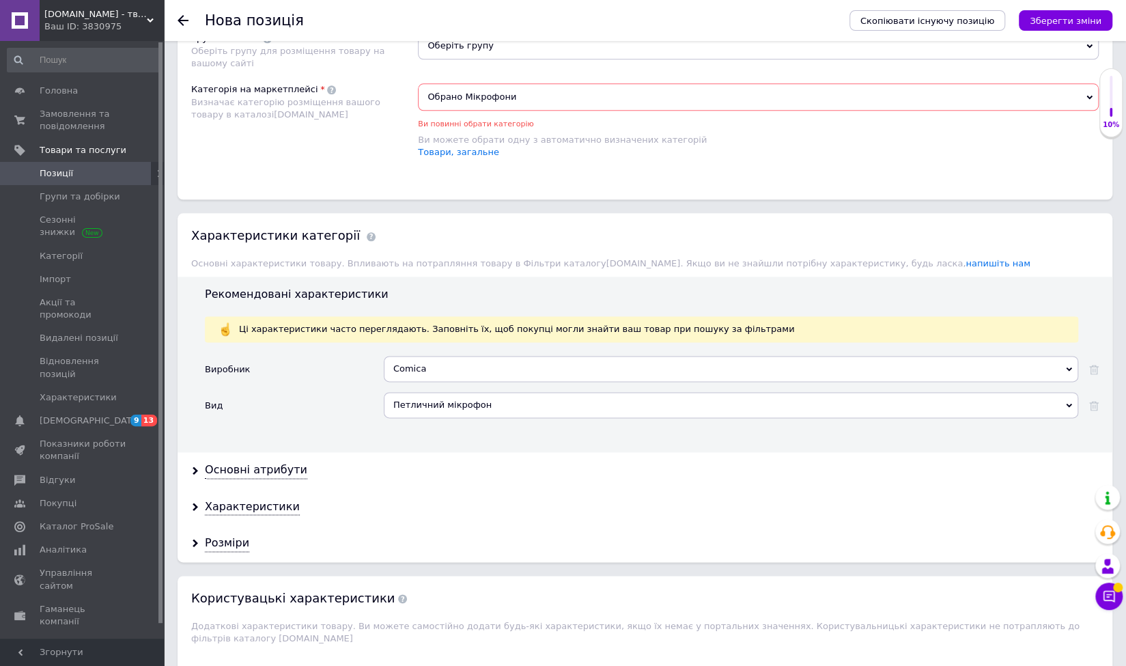
click at [401, 425] on div "Виробник Comica M&Co R+Co AR-CO CoinCo [DOMAIN_NAME] COOK&CO Cosco LA-CO Box&Co…" at bounding box center [652, 399] width 894 height 86
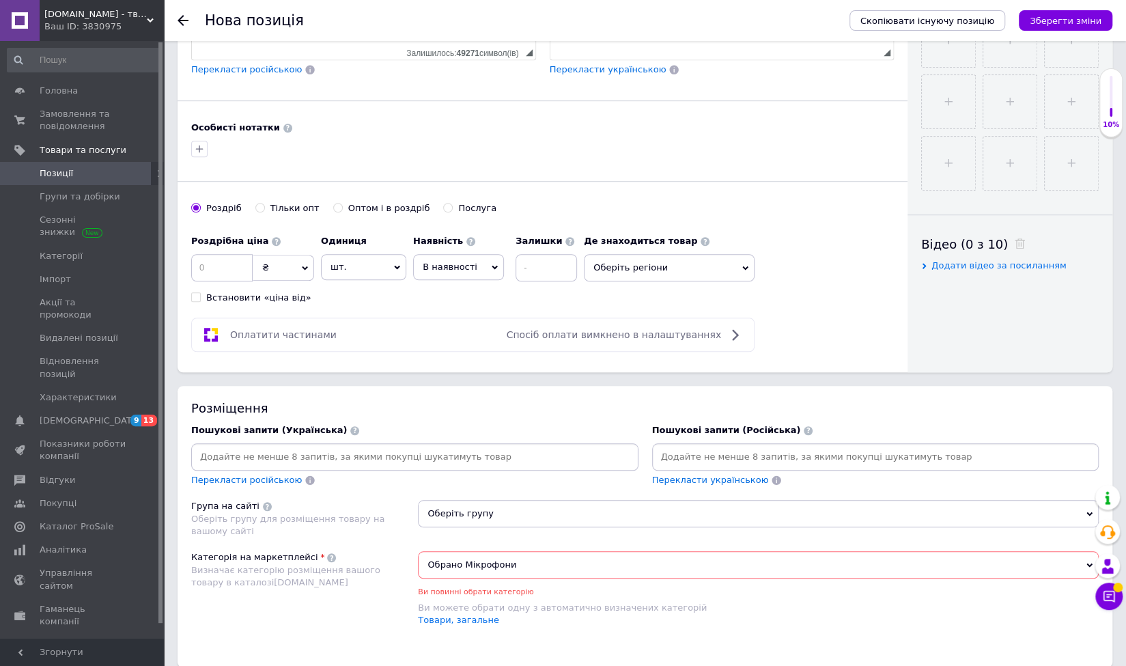
scroll to position [364, 0]
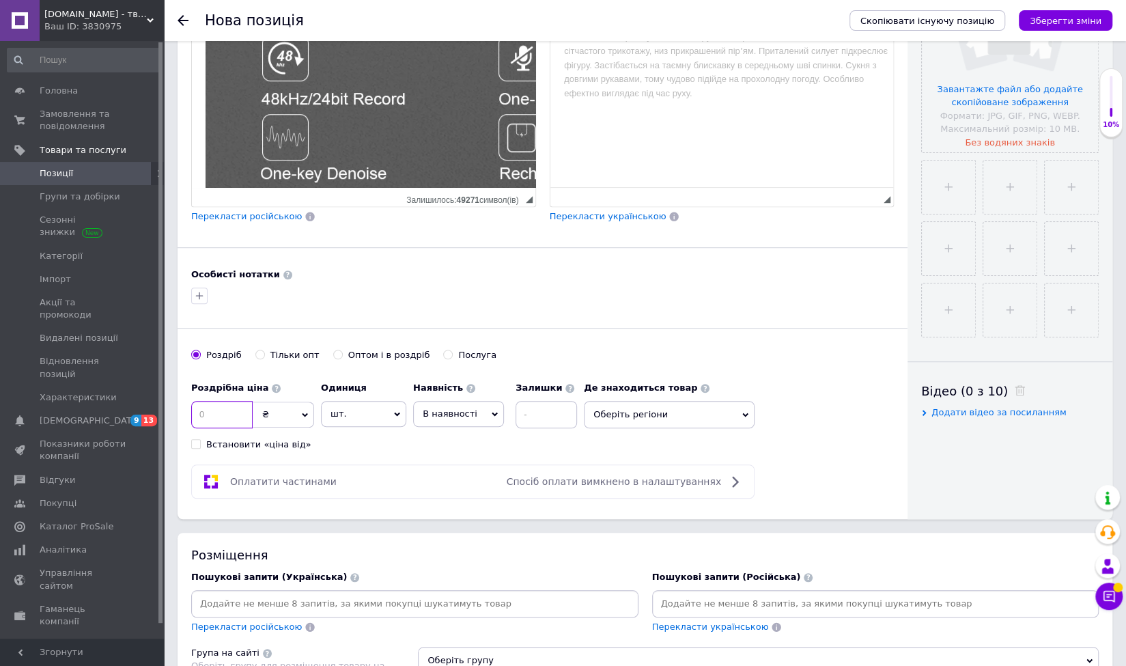
click at [208, 410] on input at bounding box center [221, 414] width 61 height 27
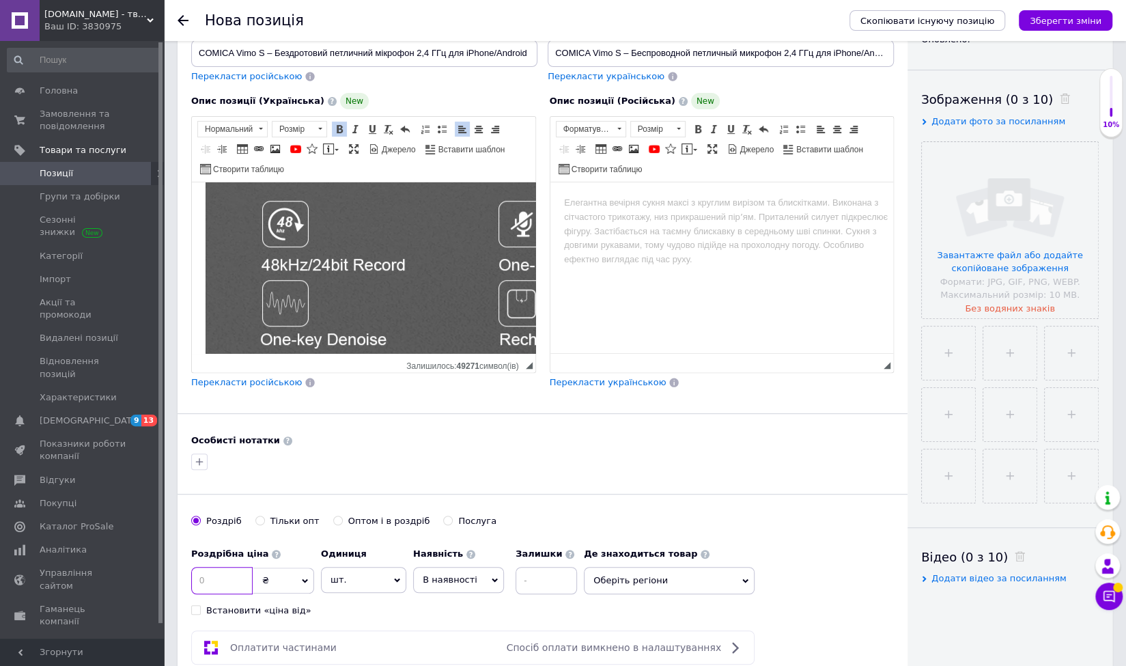
scroll to position [410, 0]
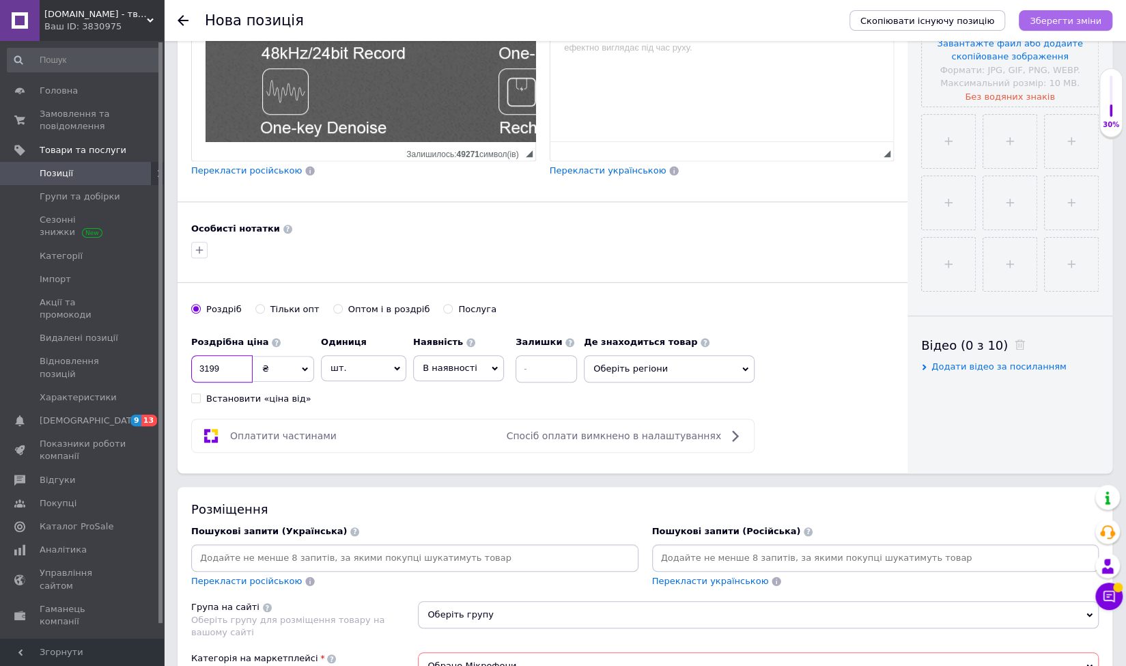
type input "3199"
click at [1100, 16] on icon "Зберегти зміни" at bounding box center [1066, 21] width 72 height 10
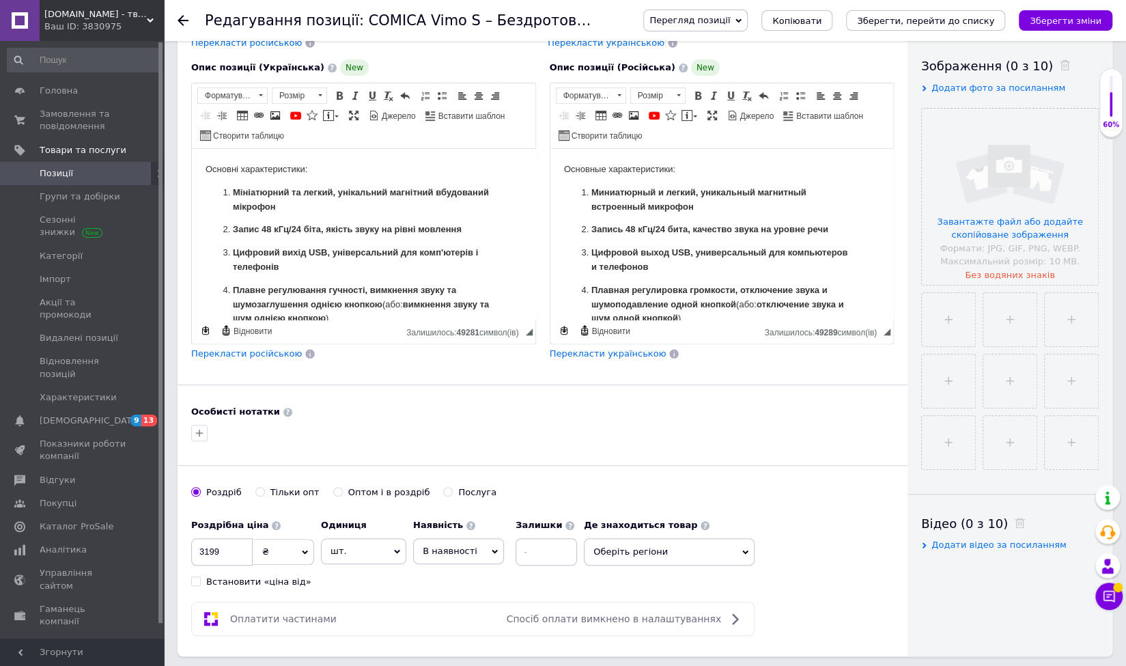
scroll to position [273, 0]
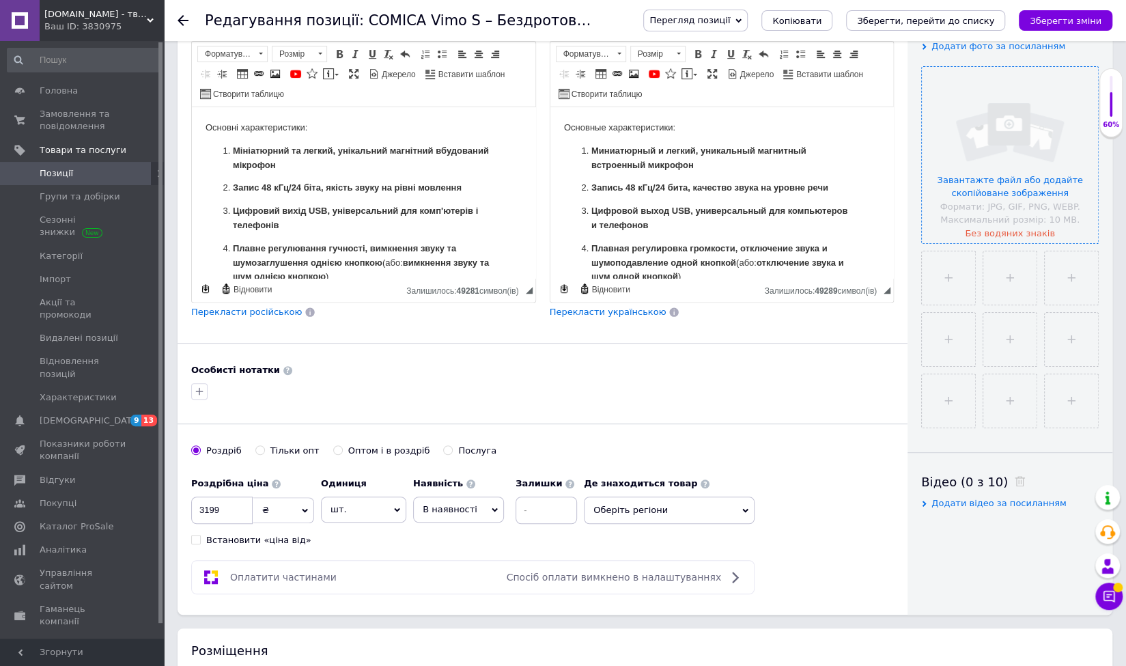
click at [998, 174] on input "file" at bounding box center [1010, 155] width 176 height 176
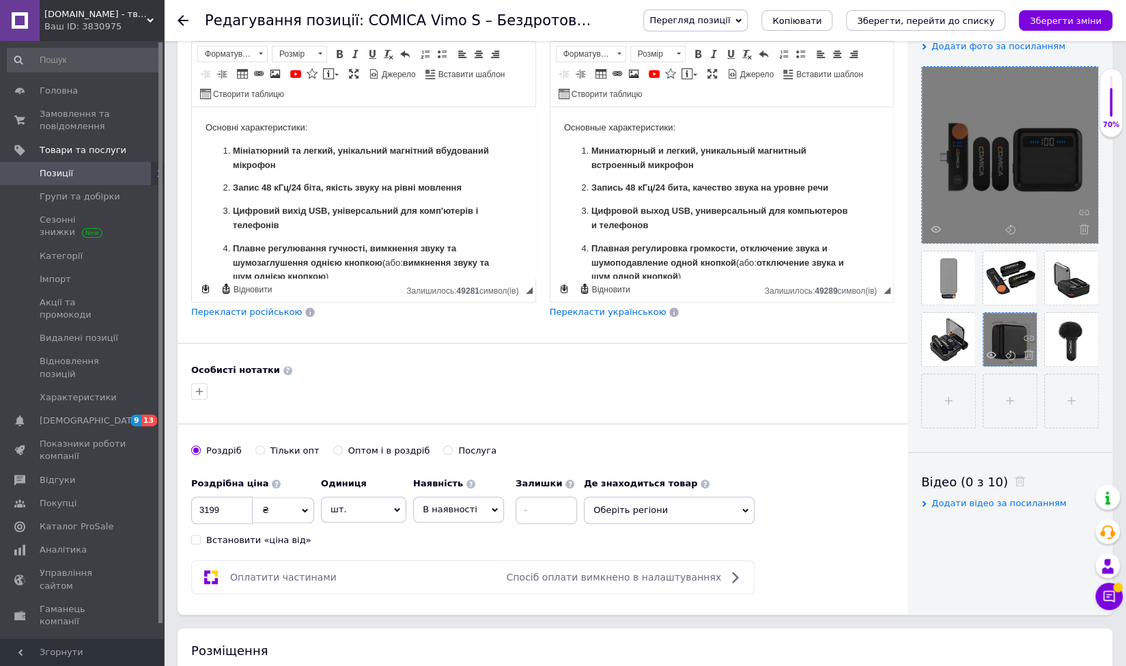
scroll to position [205, 0]
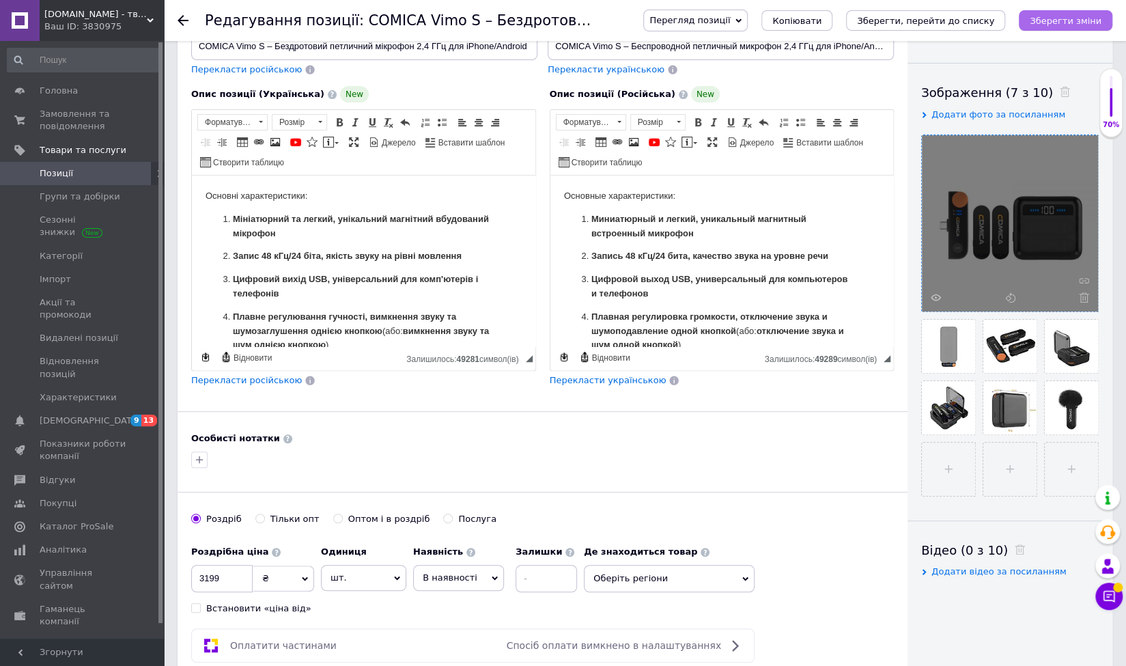
click at [1061, 29] on button "Зберегти зміни" at bounding box center [1066, 20] width 94 height 20
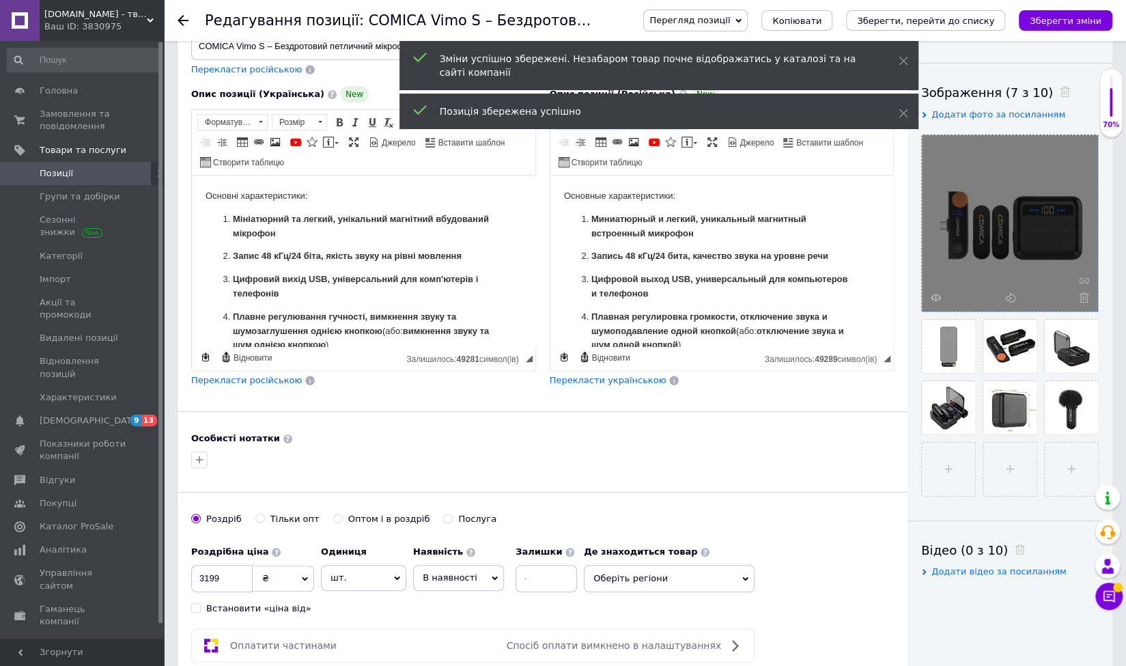
click at [730, 17] on span "Перегляд позиції" at bounding box center [690, 20] width 81 height 10
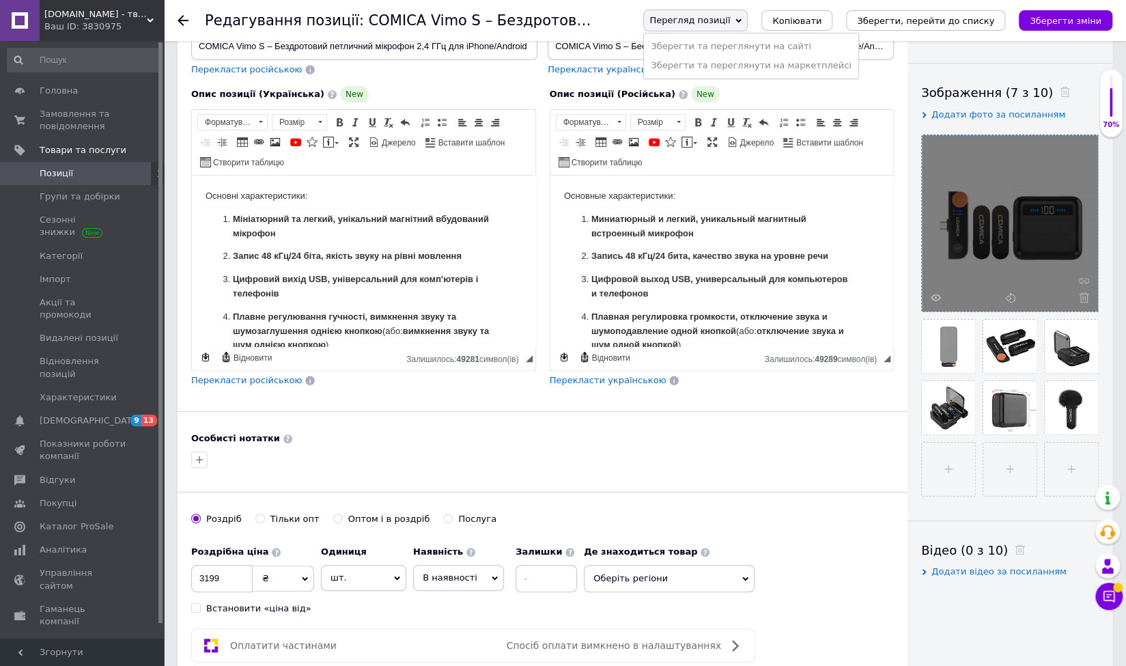
click at [730, 19] on span "Перегляд позиції" at bounding box center [690, 20] width 81 height 10
click at [750, 53] on li "Зберегти та переглянути на сайті" at bounding box center [751, 46] width 214 height 19
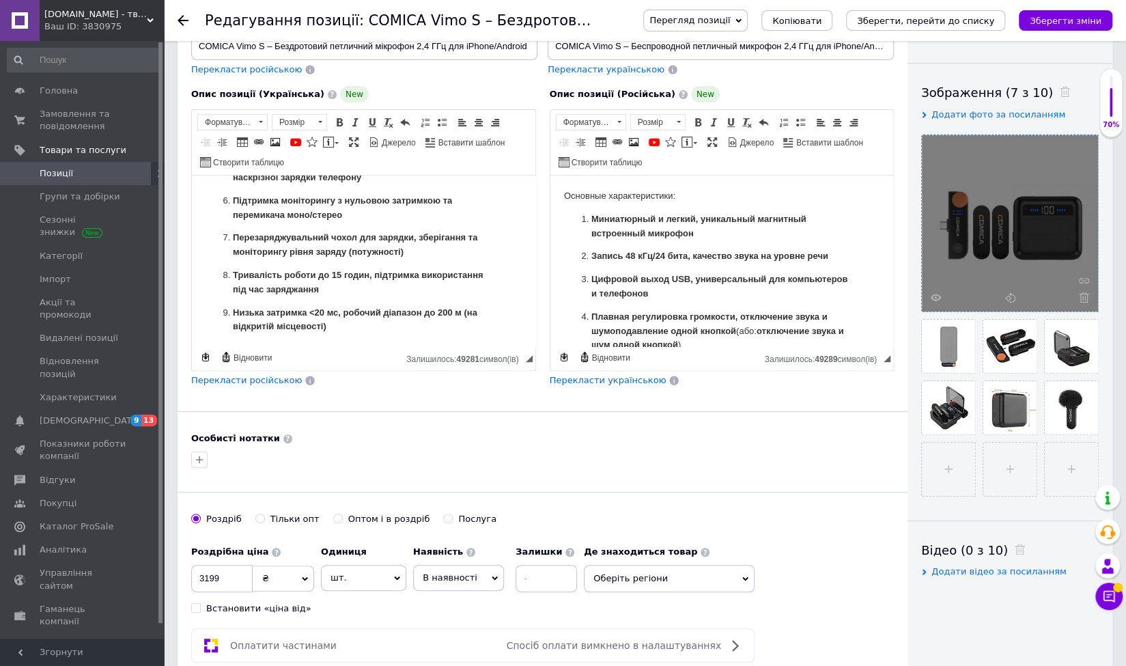
click at [249, 378] on span "Перекласти російською" at bounding box center [246, 380] width 111 height 10
click at [1062, 31] on div "Перегляд позиції Зберегти та переглянути на сайті Зберегти та переглянути на ма…" at bounding box center [871, 21] width 483 height 22
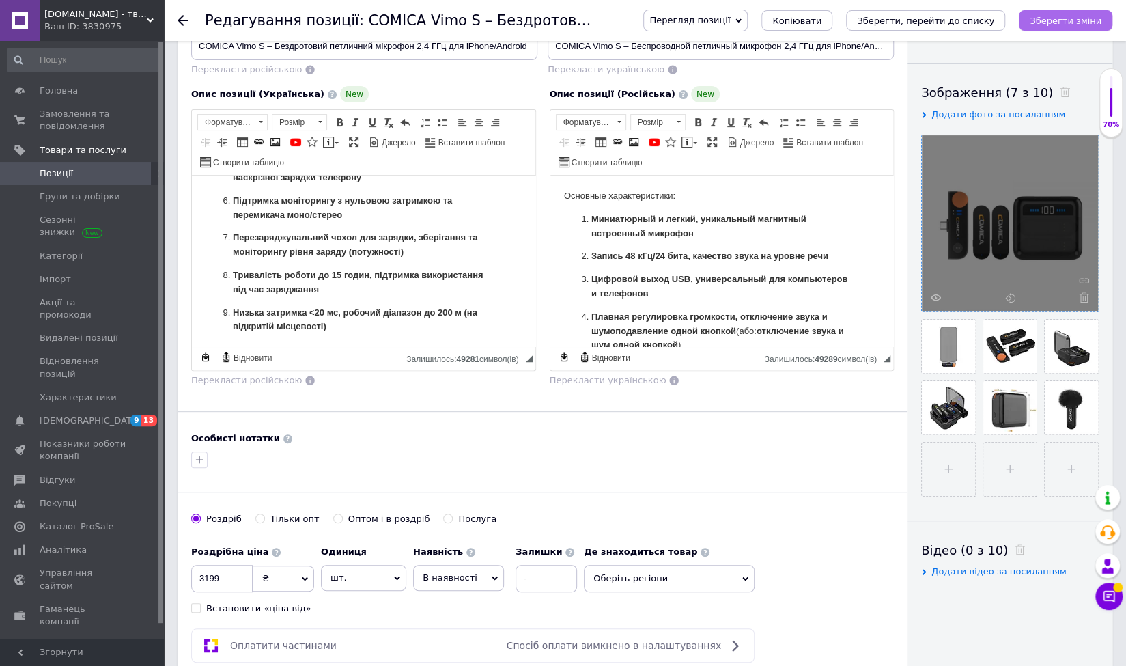
click at [1061, 20] on icon "Зберегти зміни" at bounding box center [1066, 21] width 72 height 10
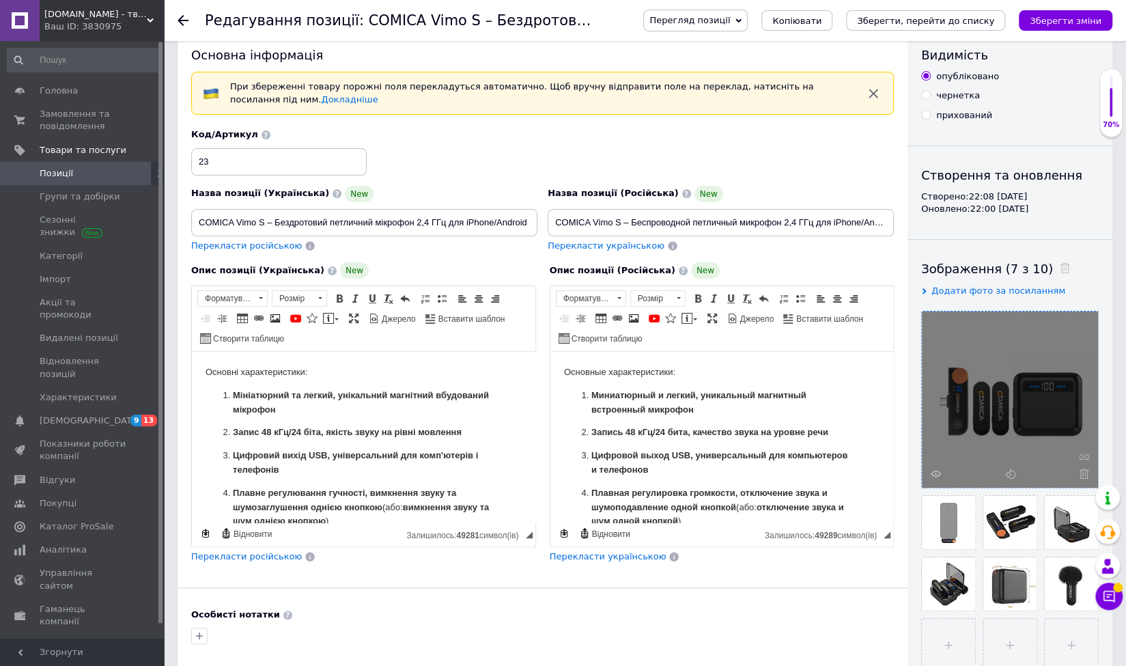
scroll to position [0, 0]
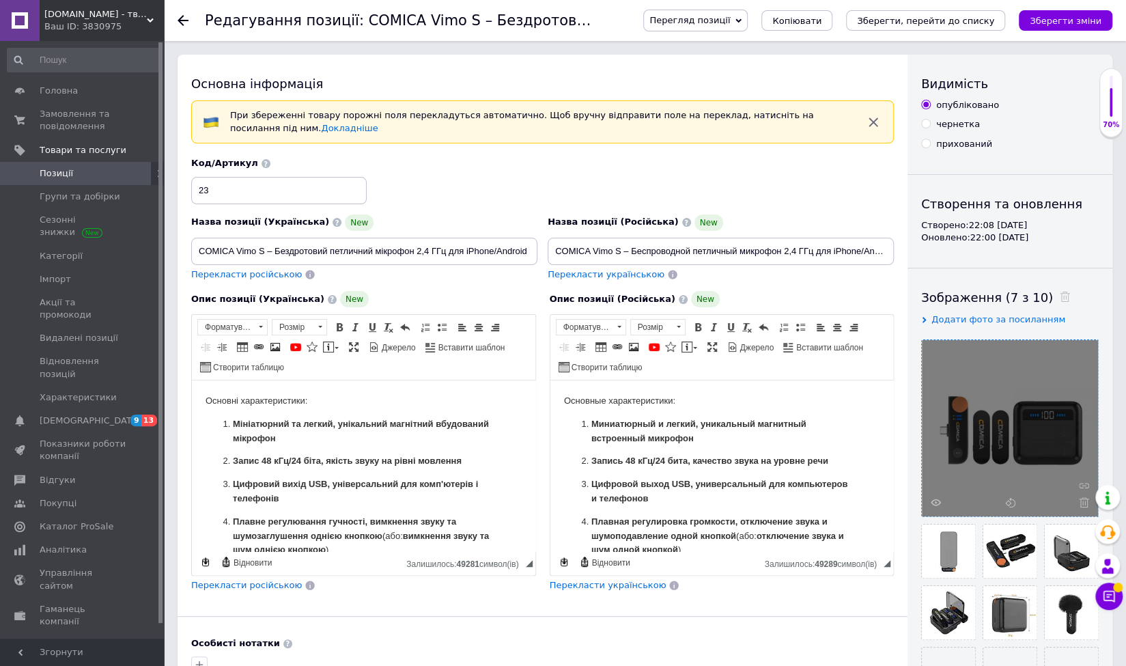
click at [34, 169] on span at bounding box center [20, 173] width 40 height 12
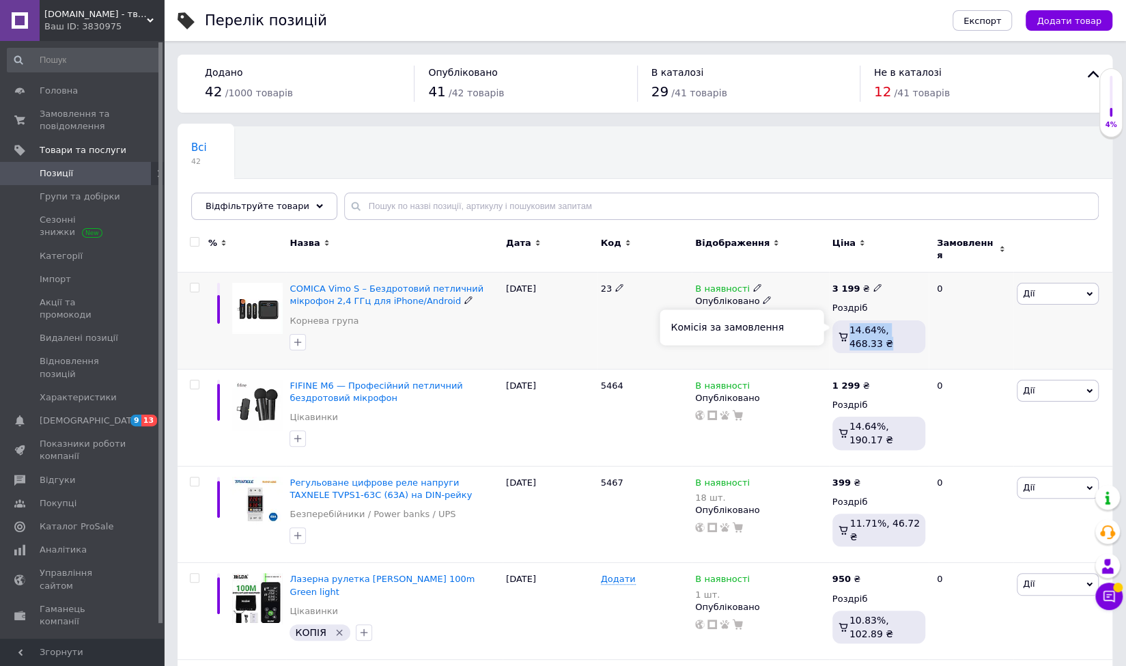
drag, startPoint x: 851, startPoint y: 321, endPoint x: 872, endPoint y: 334, distance: 24.8
click at [872, 334] on div "14.64%, 468.33 ₴" at bounding box center [884, 336] width 73 height 27
click at [861, 337] on div "14.64%, 468.33 ₴" at bounding box center [884, 336] width 73 height 27
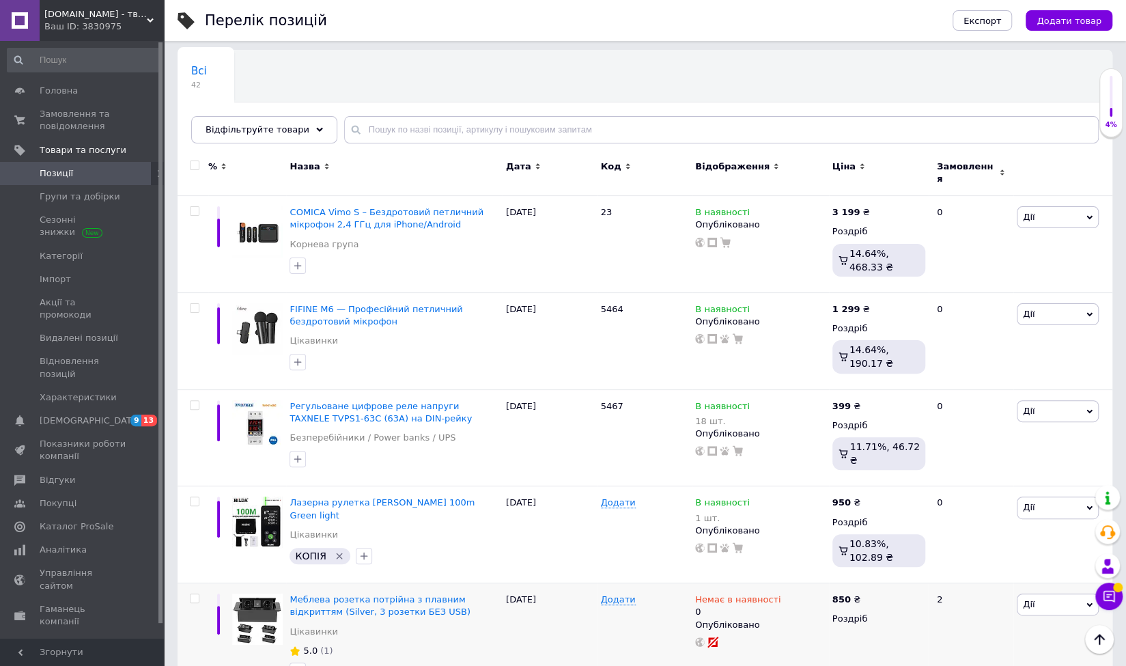
scroll to position [68, 0]
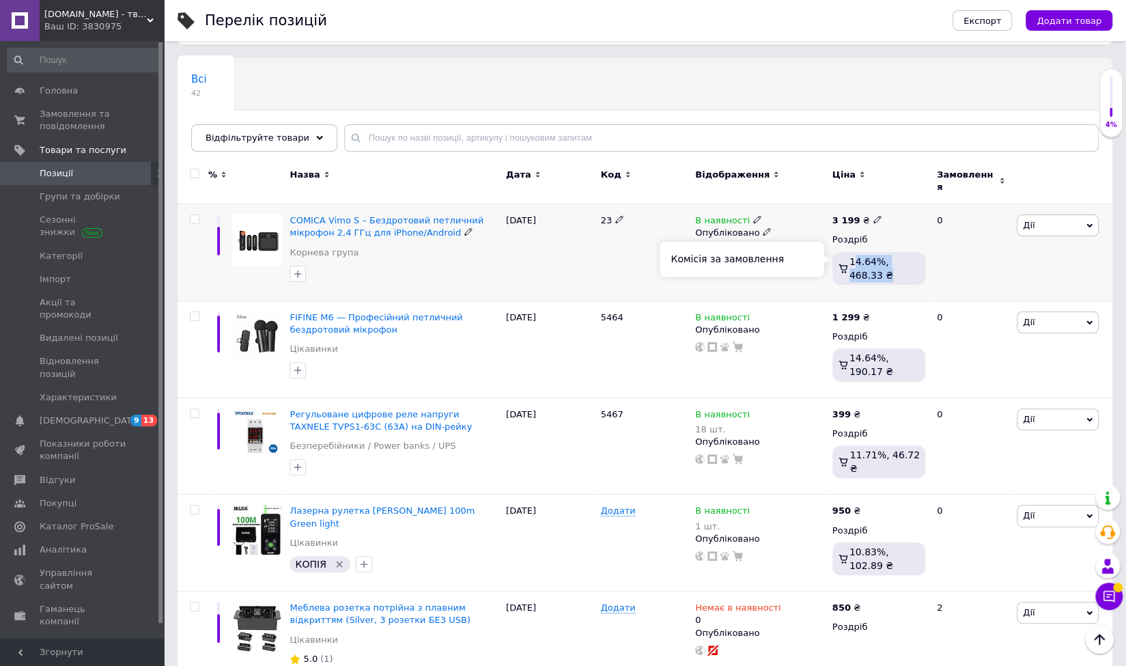
drag, startPoint x: 854, startPoint y: 251, endPoint x: 871, endPoint y: 273, distance: 28.2
click at [871, 273] on div "14.64%, 468.33 ₴" at bounding box center [879, 268] width 93 height 33
click at [874, 311] on div "1 299 ₴" at bounding box center [879, 317] width 93 height 12
click at [874, 312] on icon at bounding box center [878, 316] width 8 height 8
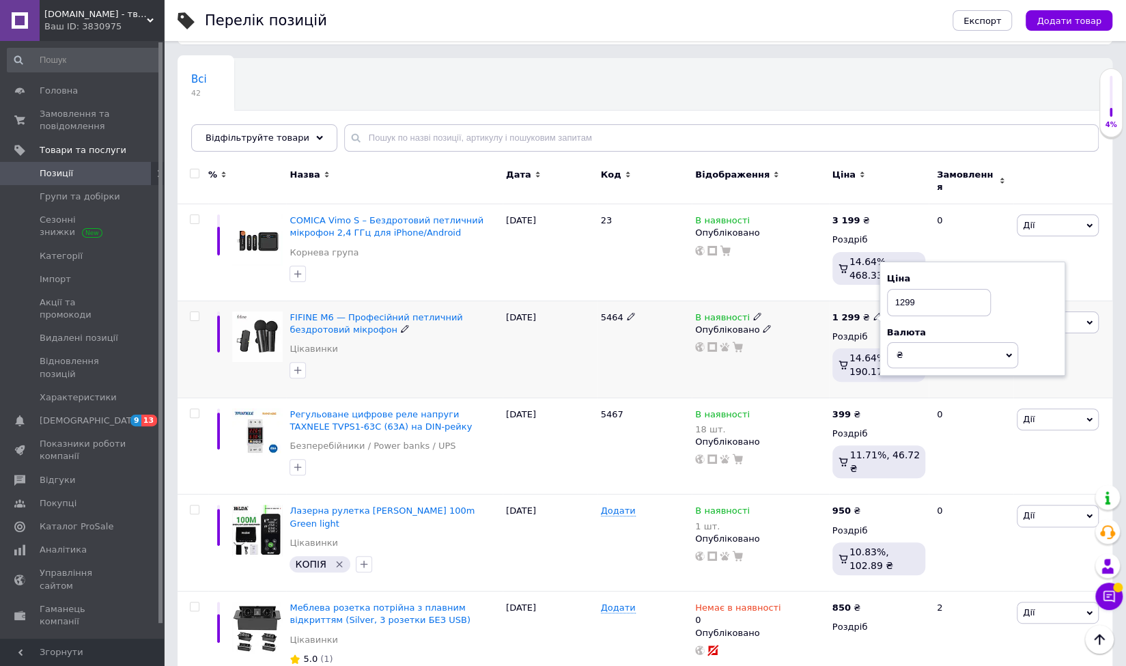
click at [396, 325] on div "FIFINE M6 — Професійний петличний бездротовий мікрофон" at bounding box center [394, 323] width 209 height 25
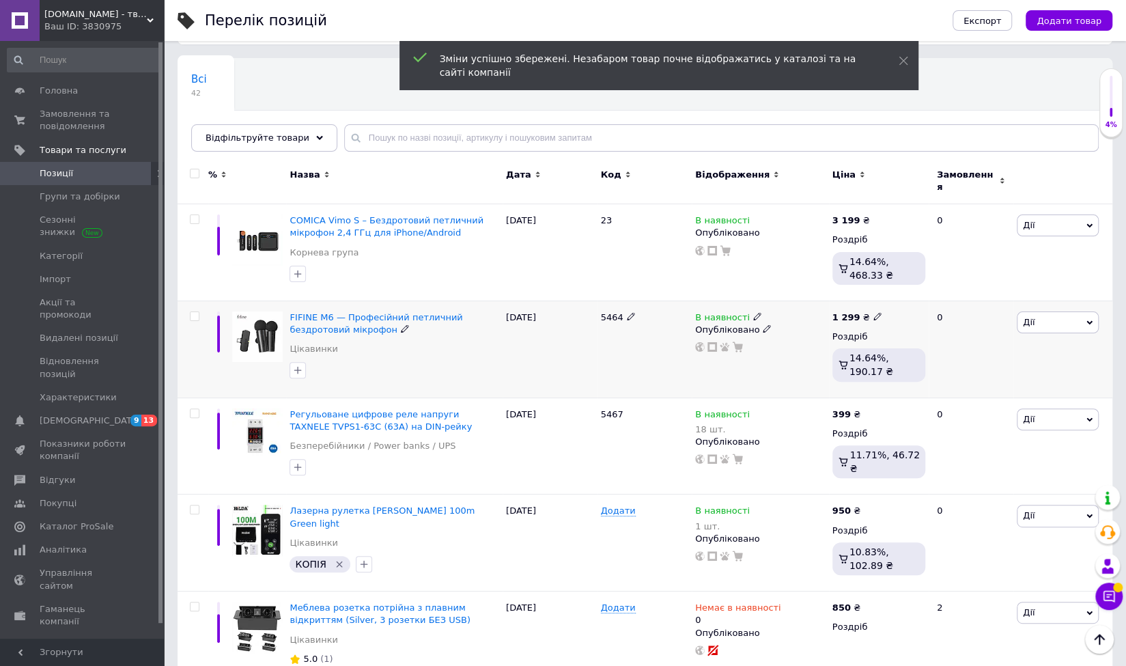
click at [401, 325] on use at bounding box center [405, 329] width 8 height 8
drag, startPoint x: 424, startPoint y: 308, endPoint x: 571, endPoint y: 312, distance: 146.9
click at [571, 312] on div "FIFINE M6 — Професійний петличний бездротовий мікрофон Цікавинки [DATE] 5464 В …" at bounding box center [645, 349] width 935 height 97
click at [471, 311] on input "FIFINE M6 — Професійний петличний бездротовий мікрофон" at bounding box center [388, 317] width 207 height 20
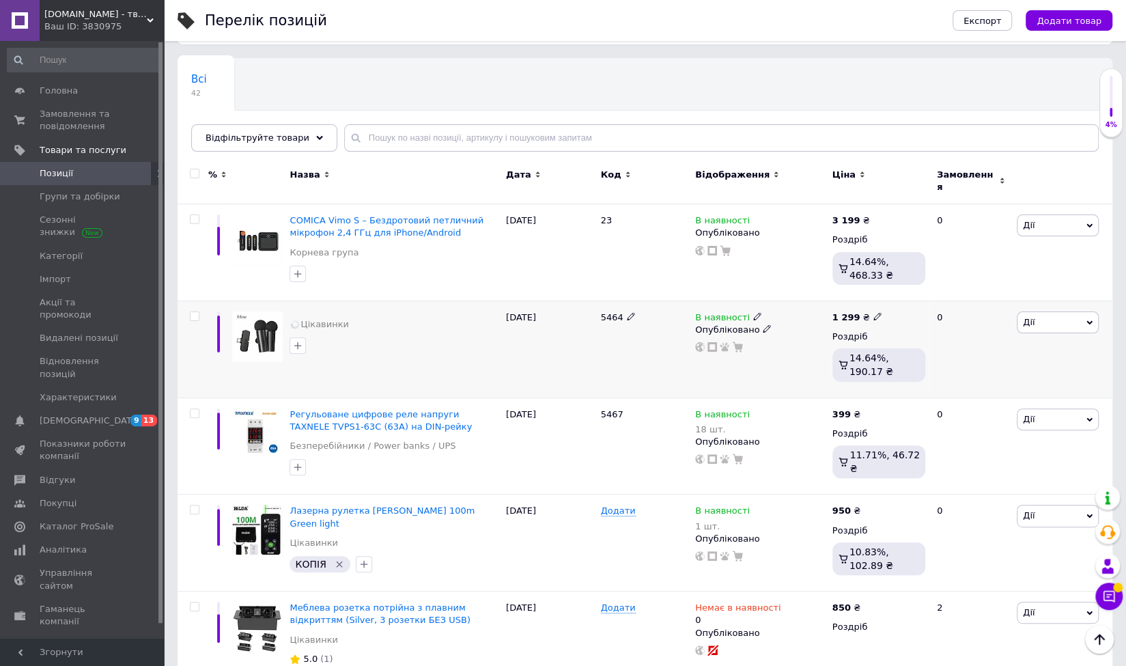
click at [457, 357] on div "Цікавинки" at bounding box center [394, 349] width 216 height 97
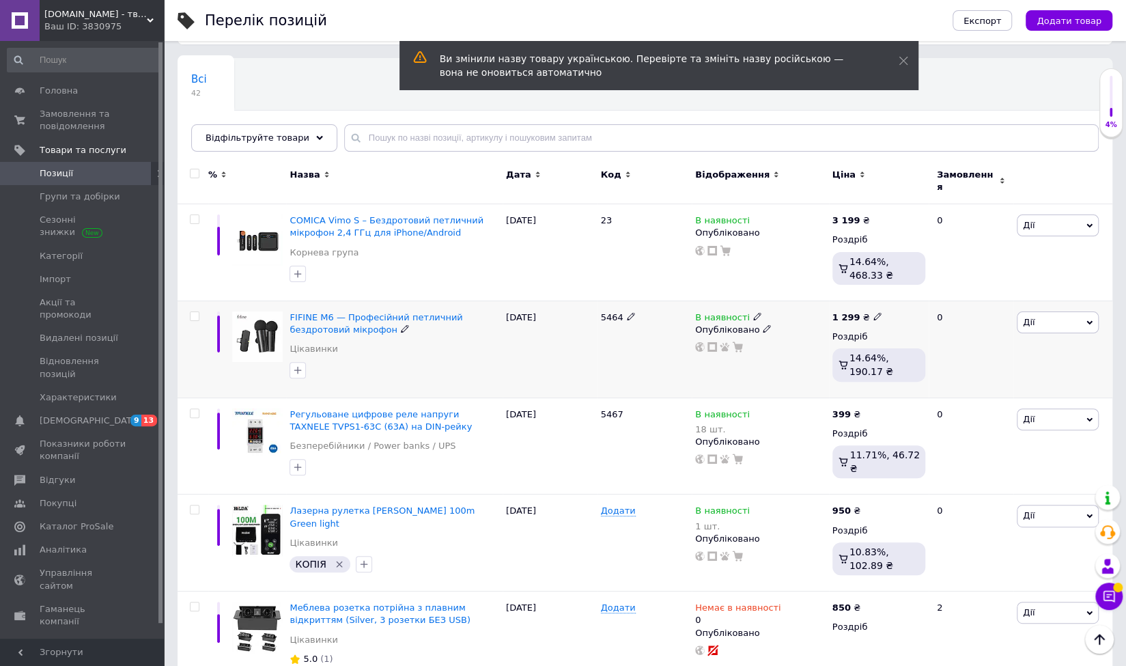
click at [401, 324] on span at bounding box center [405, 328] width 9 height 9
drag, startPoint x: 359, startPoint y: 305, endPoint x: 230, endPoint y: 308, distance: 129.1
click at [230, 308] on div "FIFINE M6 — Професійний петличний бездротовий мікрофон Цікавинки [DATE] 5464 В …" at bounding box center [645, 349] width 935 height 97
click at [333, 307] on input "FIFINE M6 — Професійний петличний бездротовий мікрофон" at bounding box center [388, 317] width 207 height 20
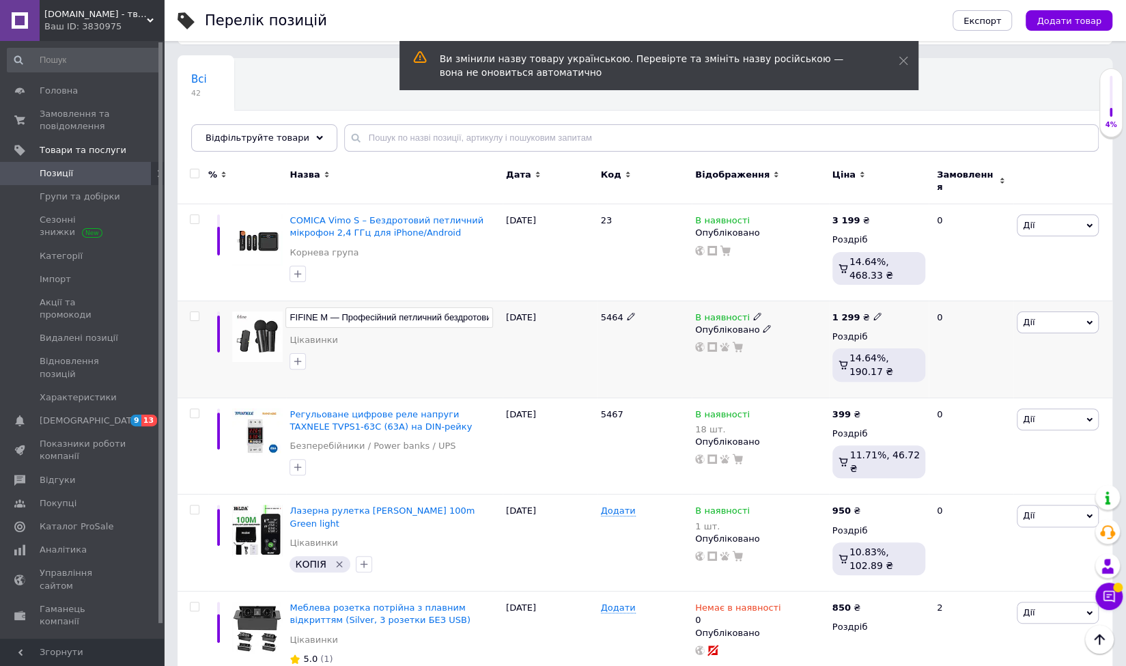
type input "FIFINE M8 — Професійний петличний бездротовий мікрофон"
click at [381, 355] on div "Цікавинки" at bounding box center [394, 349] width 216 height 97
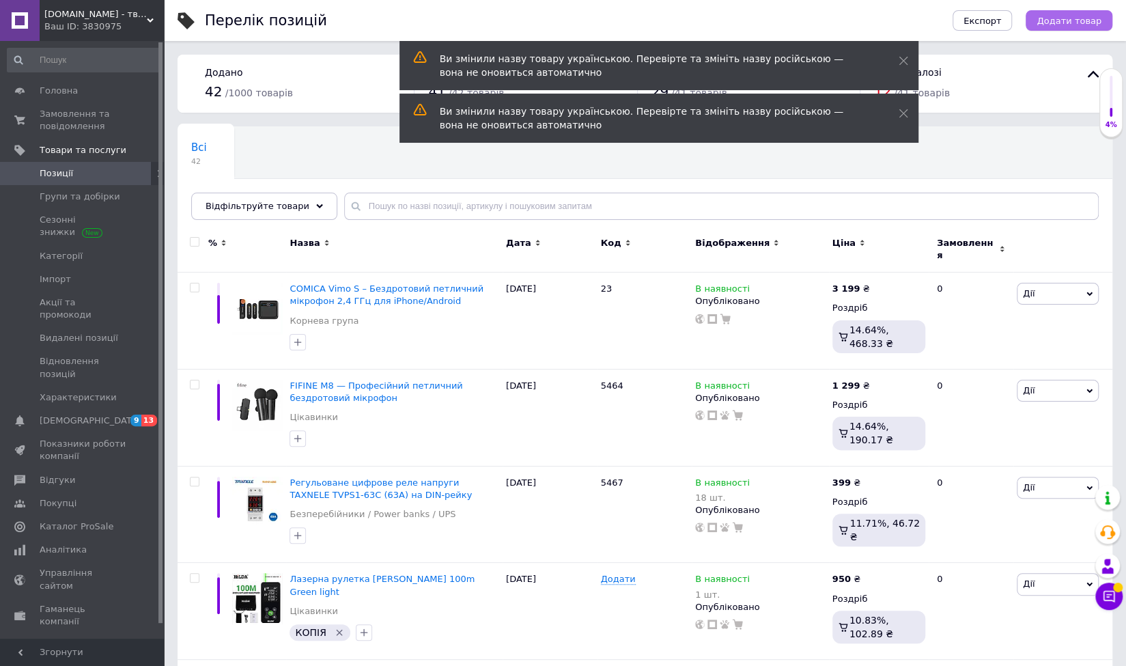
click at [1072, 21] on span "Додати товар" at bounding box center [1069, 21] width 65 height 10
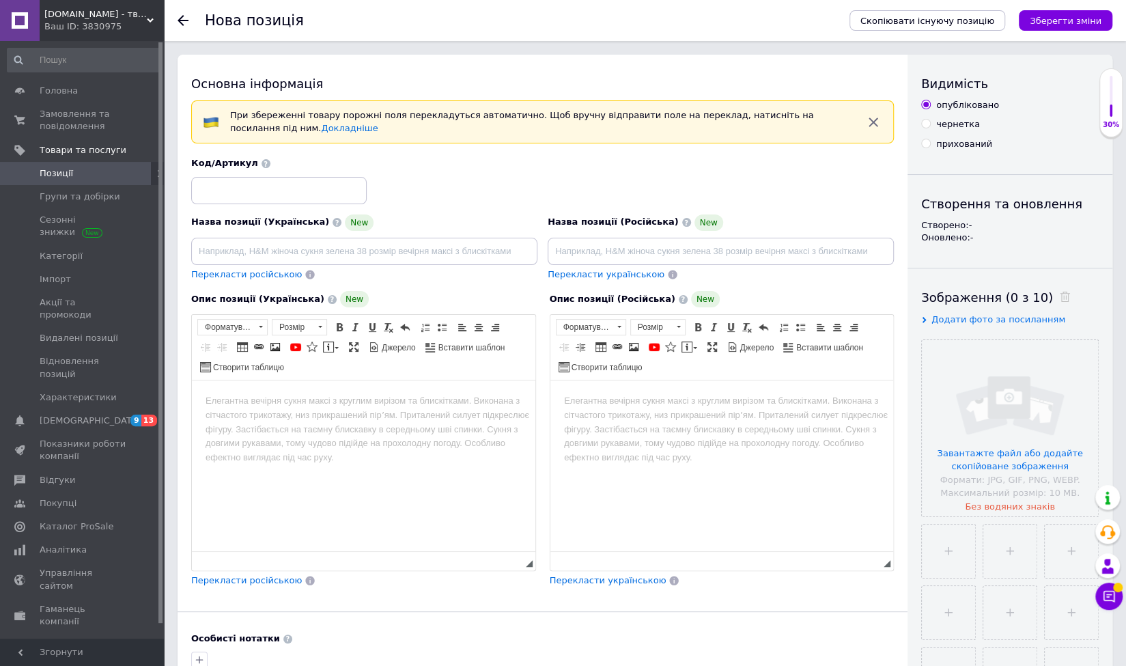
click at [339, 422] on html at bounding box center [364, 401] width 344 height 42
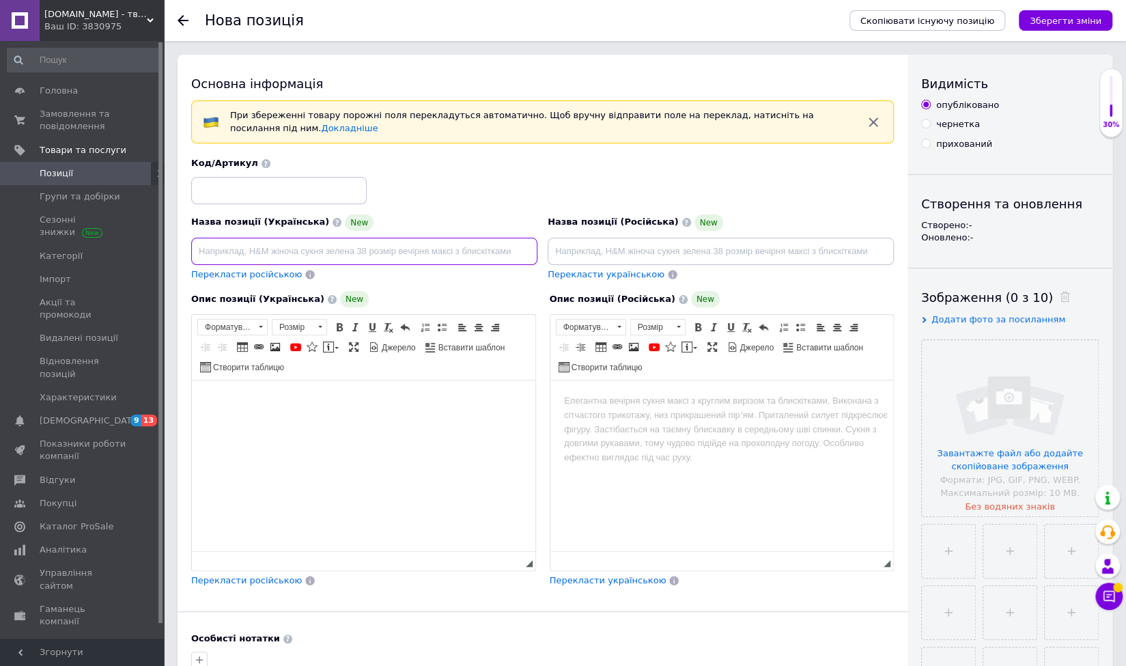
click at [270, 249] on input at bounding box center [364, 251] width 346 height 27
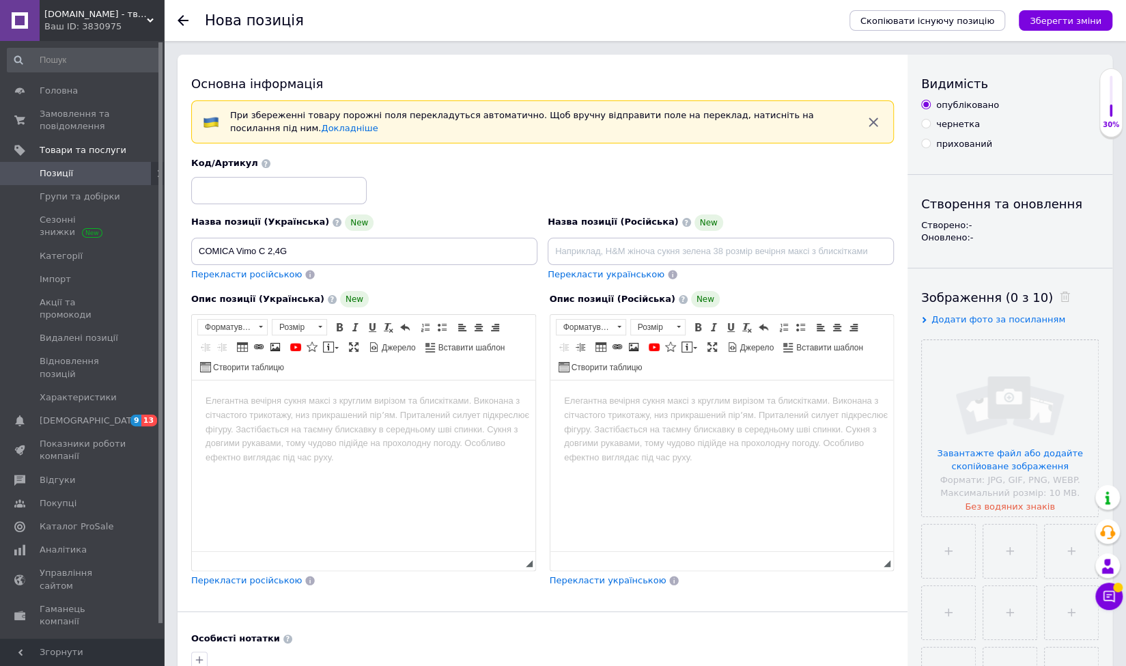
click at [363, 266] on div "Назва позиції (Українська) New COMICA Vimo C 2,4G Перекласти російською" at bounding box center [364, 247] width 357 height 77
click at [355, 262] on input "COMICA Vimo C 2,4G" at bounding box center [364, 251] width 346 height 27
paste input "Бездротовий петличний мікрофон 2,4 ГГц для iPhone/Android"
type input "COMICA Vimo C 2,4G - Бездротовий петличний мікрофон 2,4 ГГц для iPhone/Android"
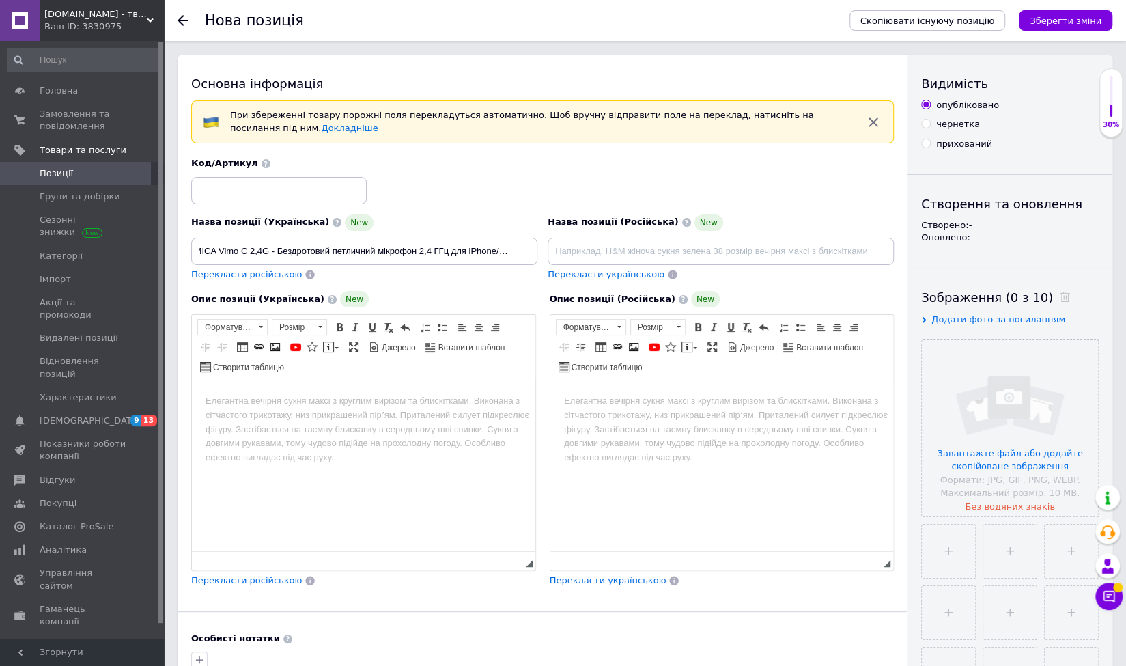
scroll to position [0, 0]
click at [259, 272] on span "Перекласти російською" at bounding box center [246, 274] width 111 height 10
type input "COMICA Vimo C 2,4G - Беспроводной петличный микрофон 2.4 ГГц для iPhone/Android"
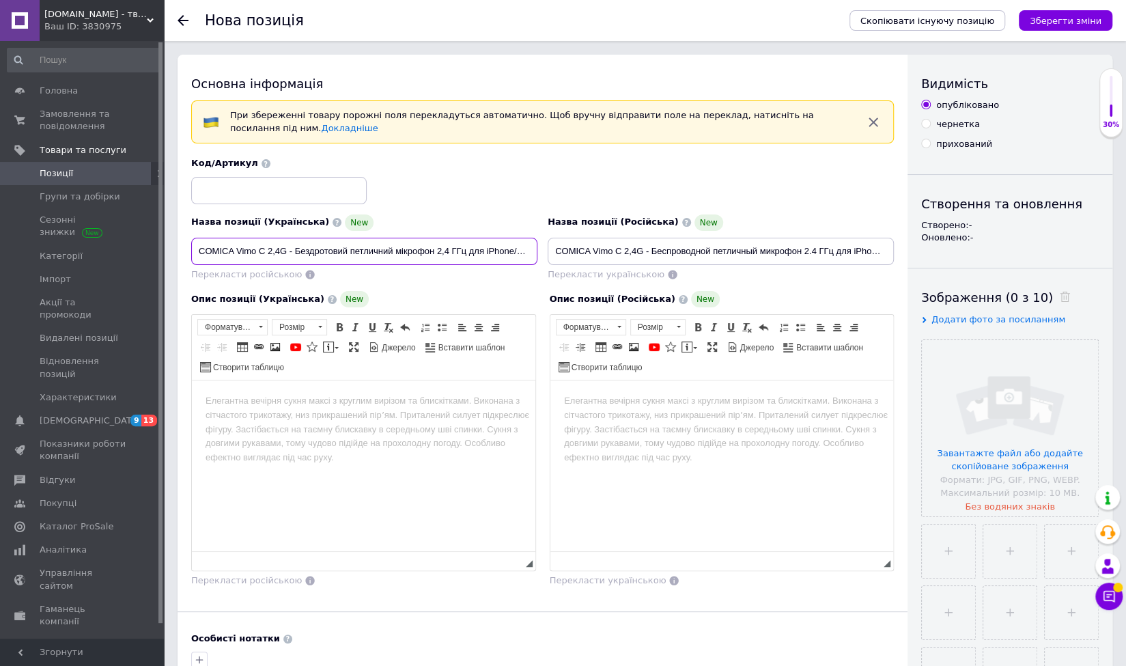
drag, startPoint x: 288, startPoint y: 249, endPoint x: 195, endPoint y: 253, distance: 93.0
click at [195, 253] on input "COMICA Vimo C 2,4G - Бездротовий петличний мікрофон 2,4 ГГц для iPhone/Android" at bounding box center [364, 251] width 346 height 27
click at [351, 249] on input "COMICA Vimo C 2,4G - Бездротовий петличний мікрофон 2,4 ГГц для iPhone/Android" at bounding box center [364, 251] width 346 height 27
drag, startPoint x: 440, startPoint y: 249, endPoint x: 535, endPoint y: 250, distance: 94.9
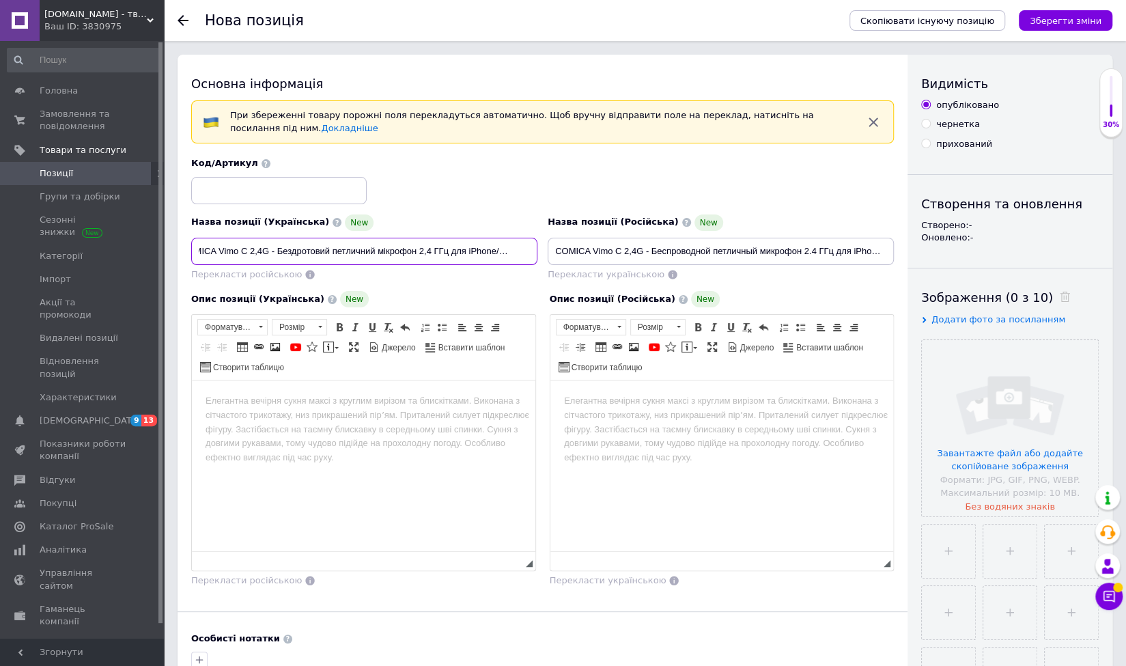
click at [535, 250] on input "COMICA Vimo C 2,4G - Бездротовий петличний мікрофон 2,4 ГГц для iPhone/Android" at bounding box center [364, 251] width 346 height 27
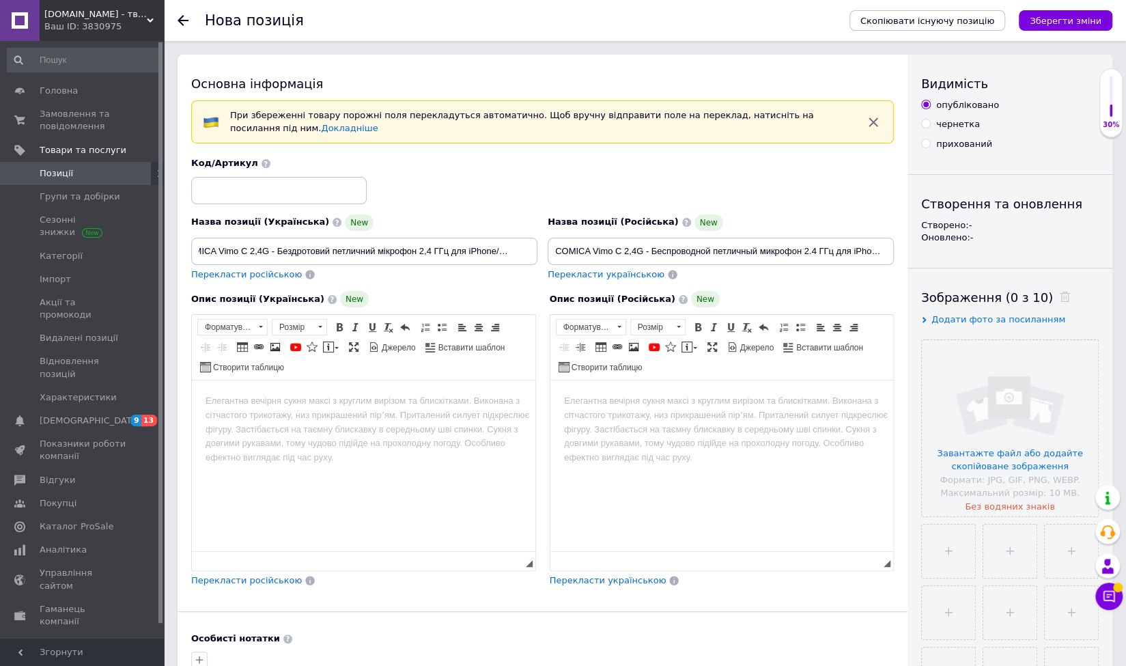
scroll to position [0, 0]
click at [342, 422] on html at bounding box center [364, 401] width 344 height 42
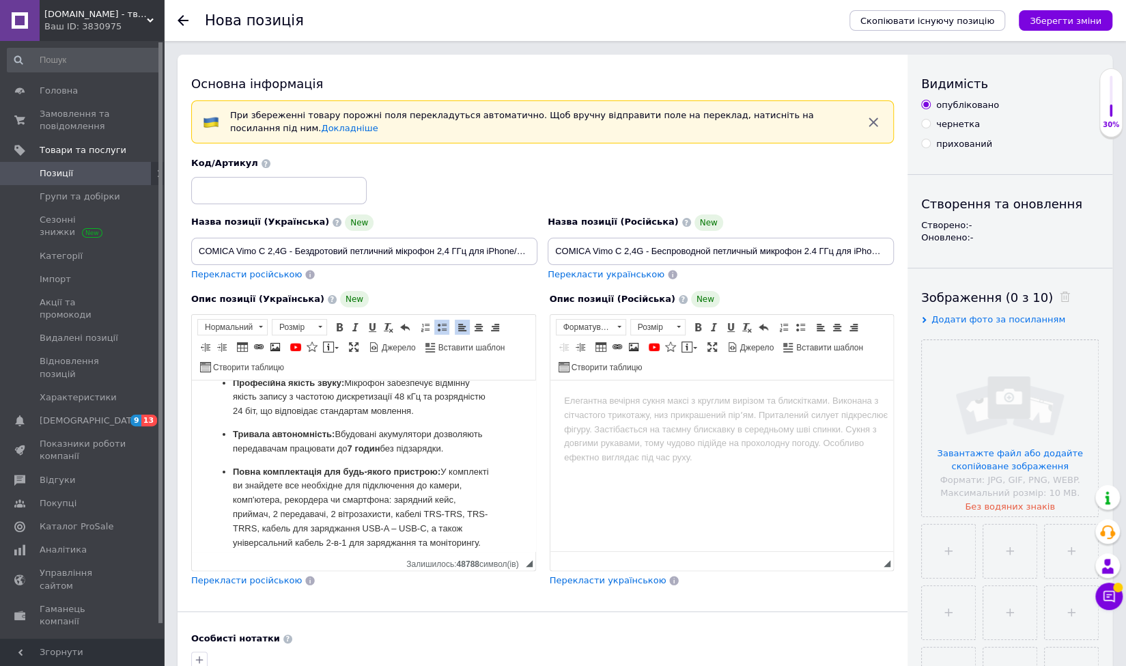
scroll to position [265, 0]
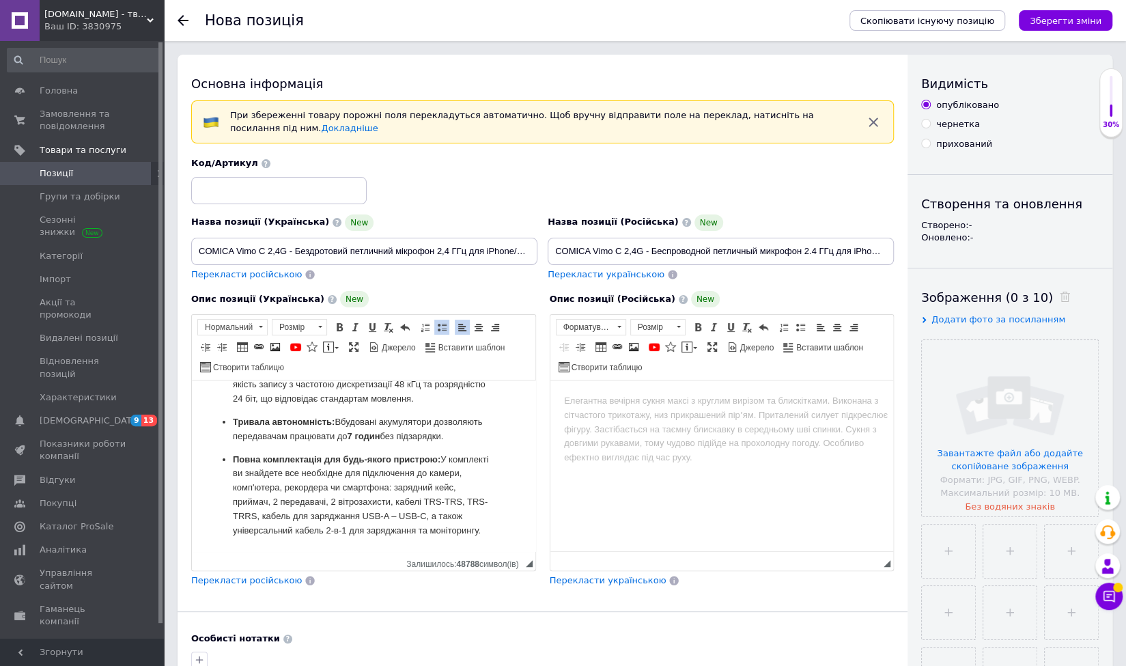
click at [249, 569] on div "Опис позиції (Українська) New COMICA Vimo C3: Ідеальний звук для вашого контент…" at bounding box center [363, 439] width 359 height 310
click at [248, 578] on span "Перекласти російською" at bounding box center [246, 580] width 111 height 10
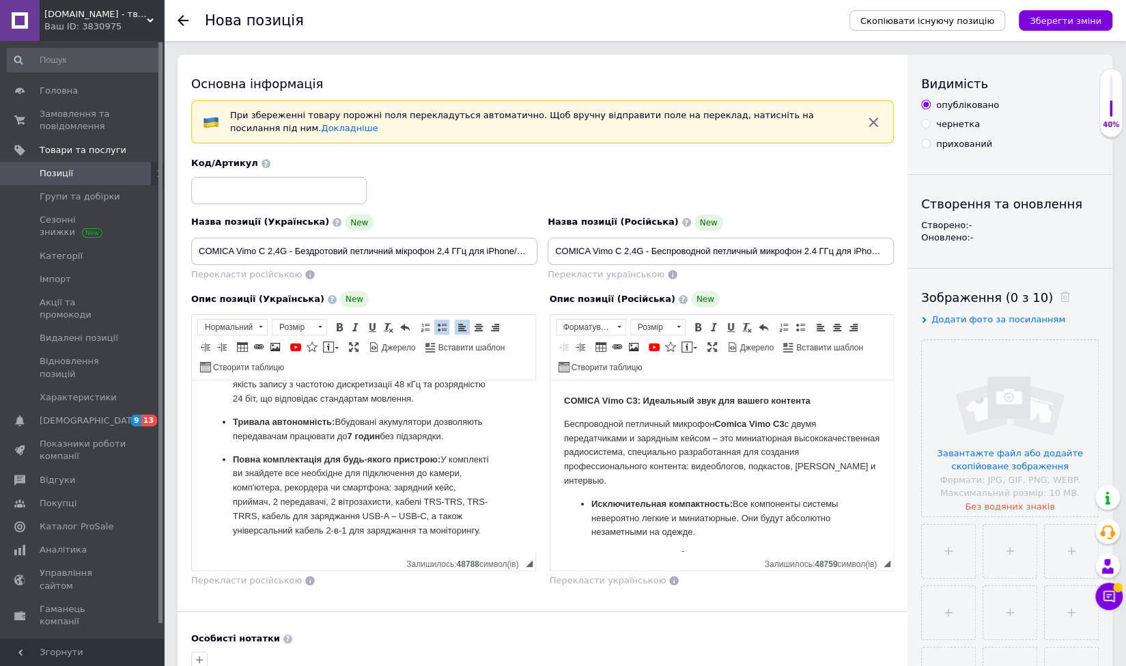
click at [329, 544] on html "COMICA Vimo C3: Ідеальний звук для вашого контенту Бездротовий петличний мікроф…" at bounding box center [364, 347] width 344 height 407
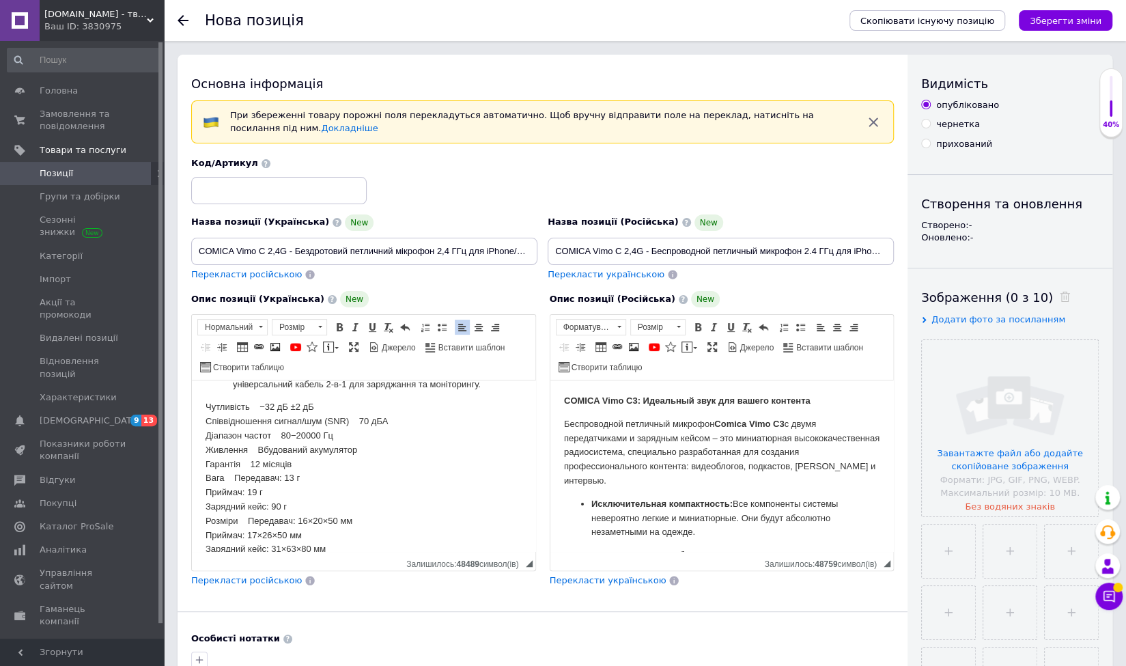
scroll to position [362, 0]
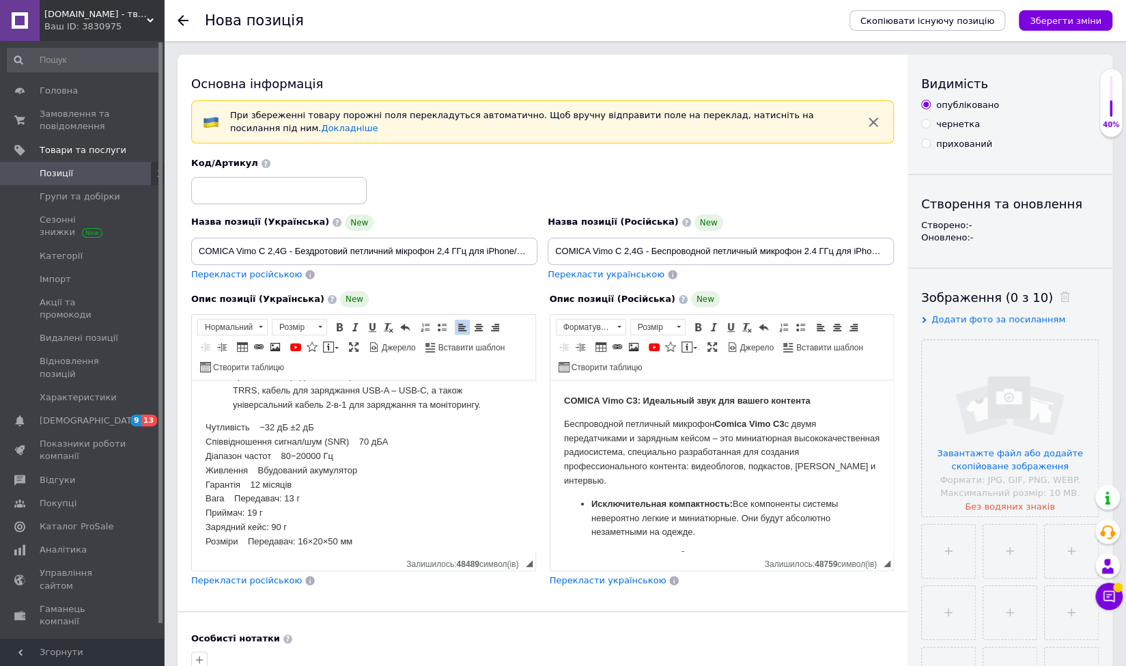
click at [261, 576] on span "Перекласти російською" at bounding box center [246, 580] width 111 height 10
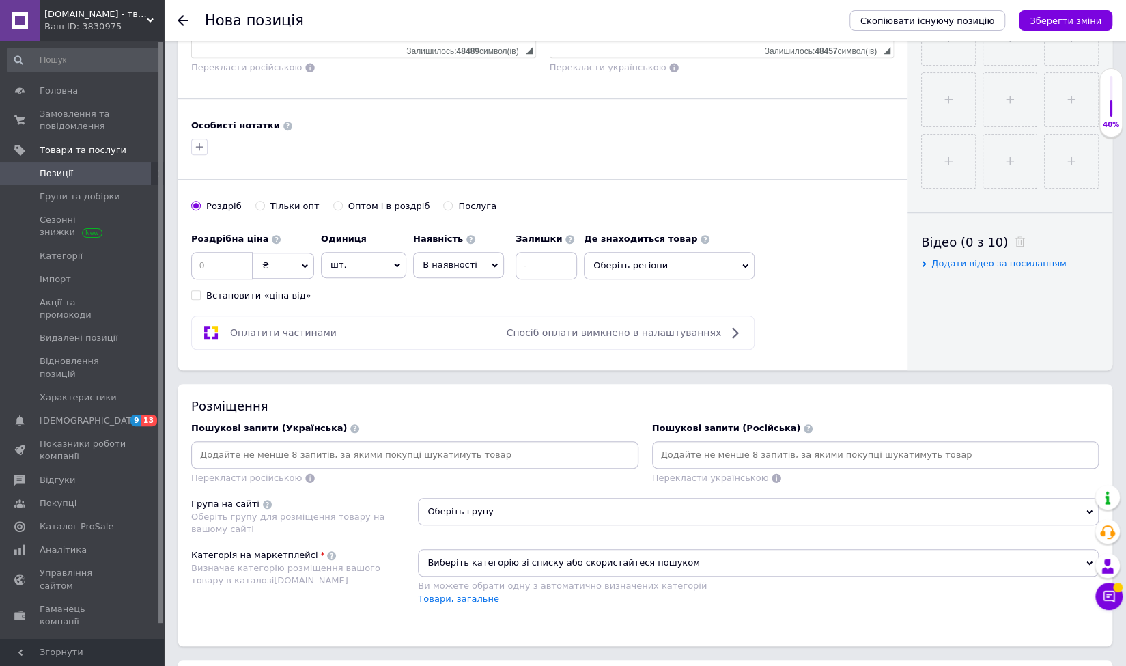
scroll to position [546, 0]
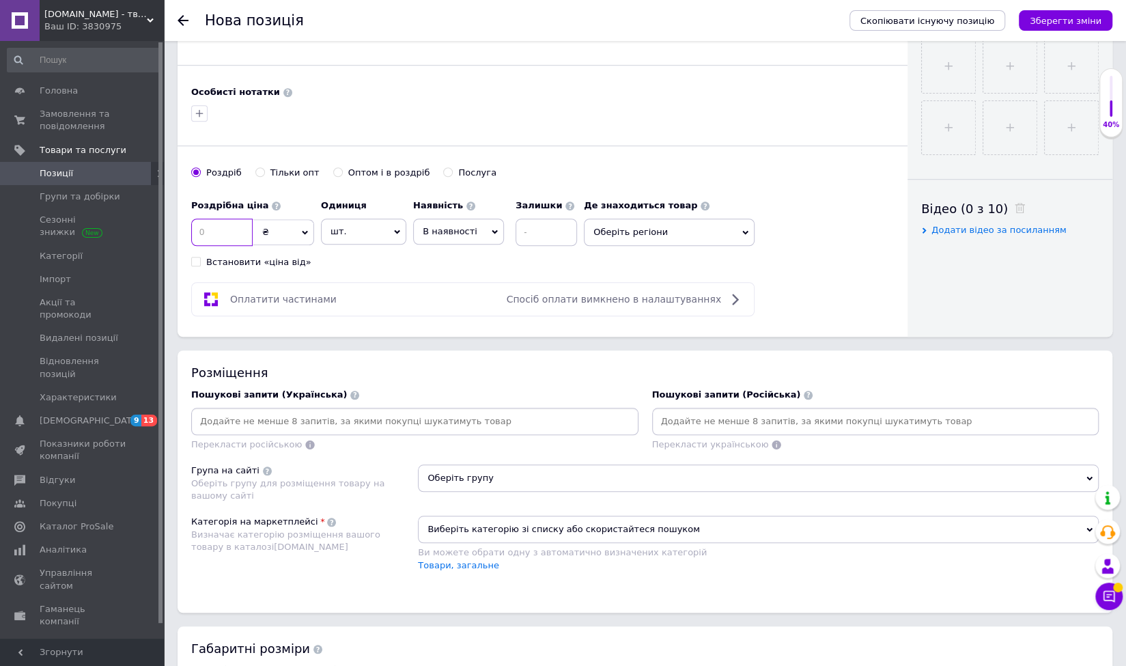
click at [210, 219] on input at bounding box center [221, 232] width 61 height 27
type input "3899"
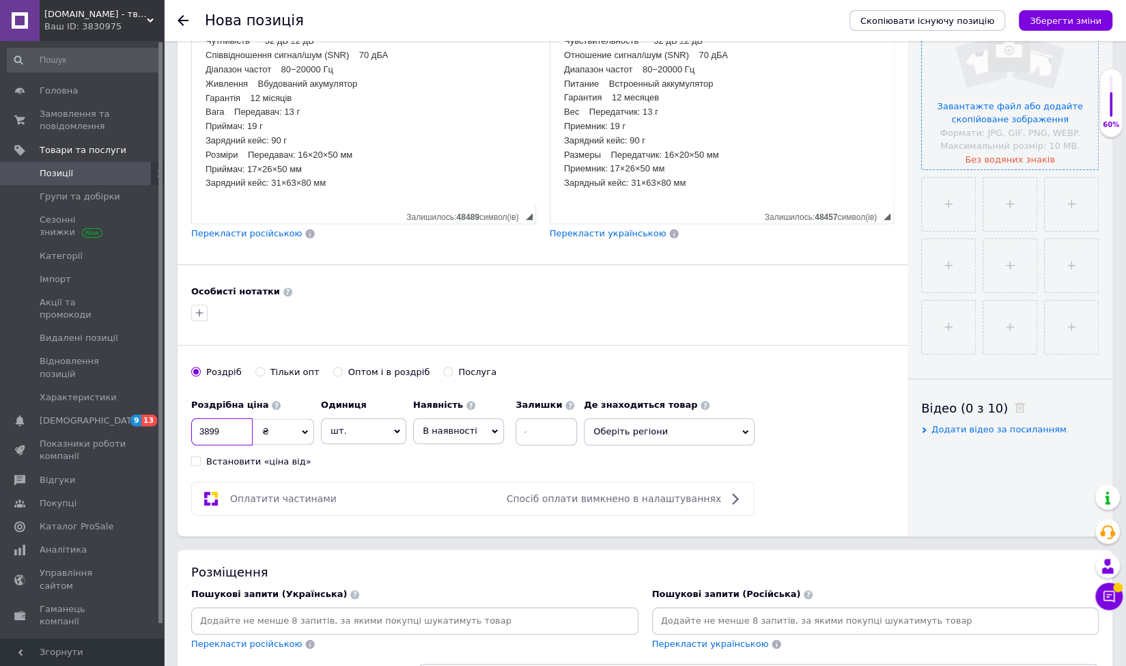
scroll to position [341, 0]
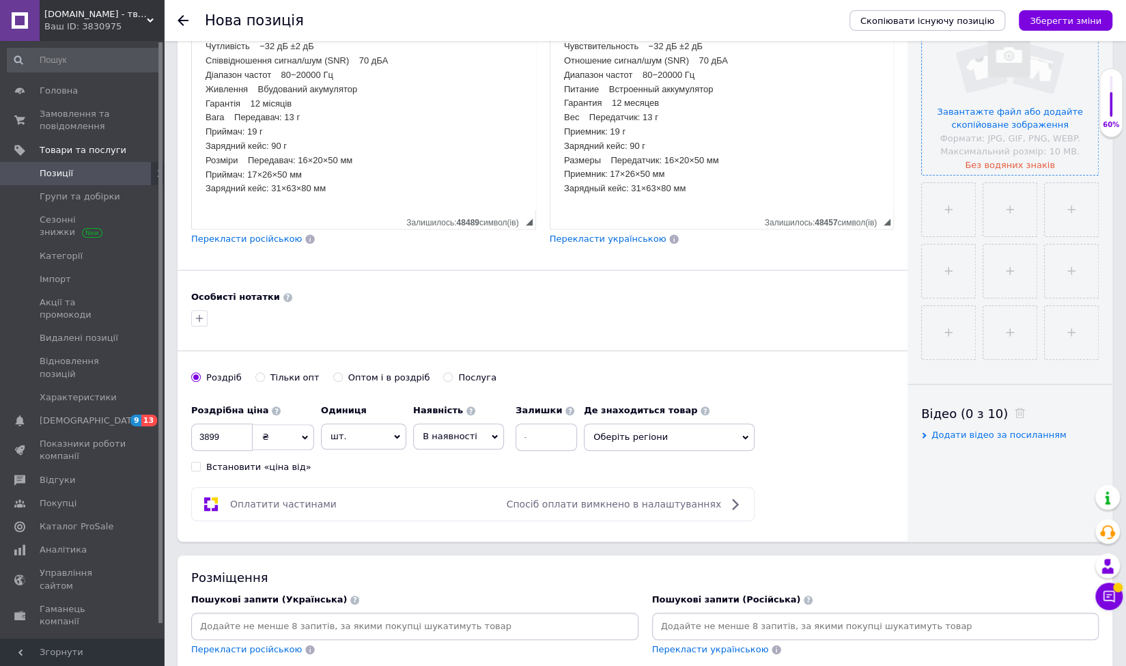
click at [990, 135] on input "file" at bounding box center [1010, 87] width 176 height 176
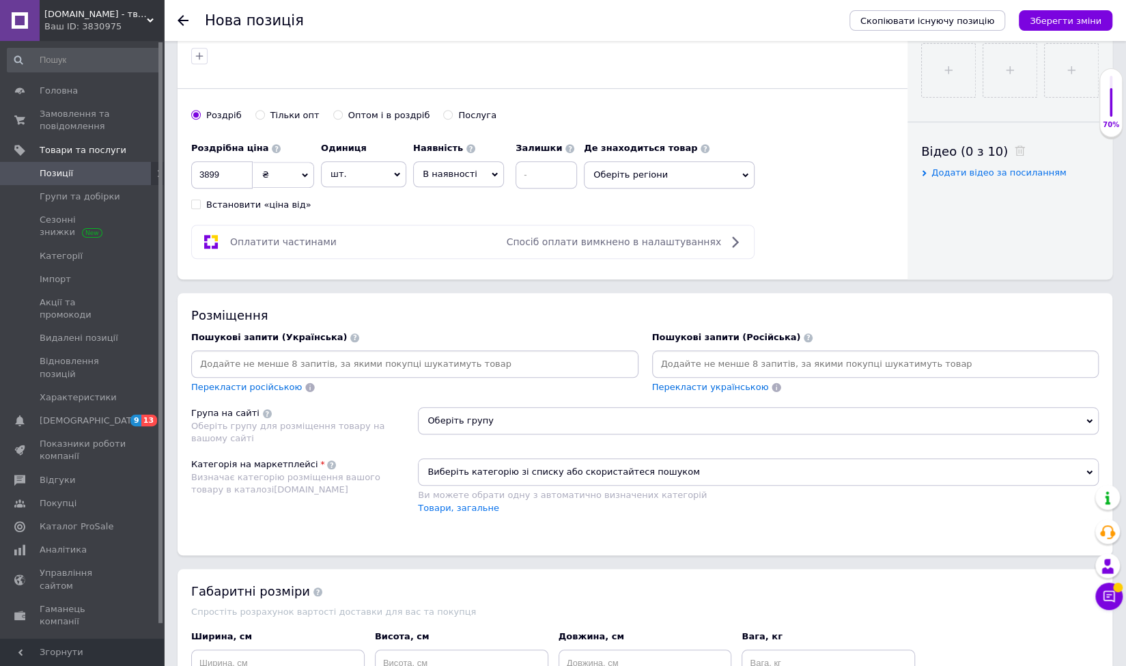
scroll to position [615, 0]
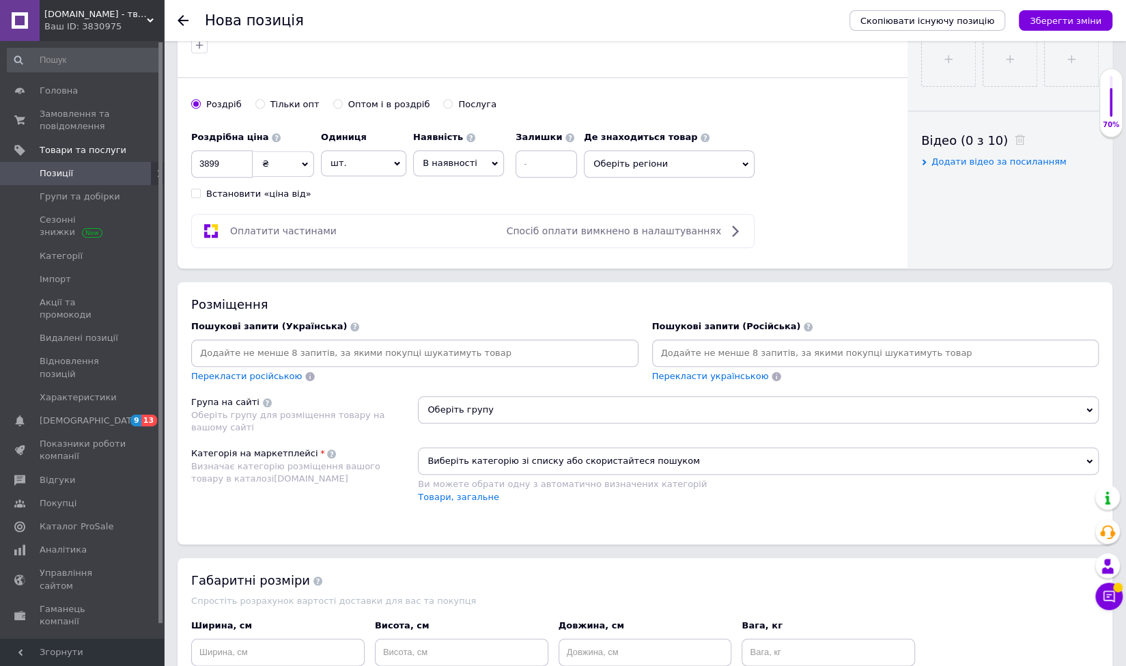
click at [503, 416] on span "Оберіть групу" at bounding box center [758, 409] width 681 height 27
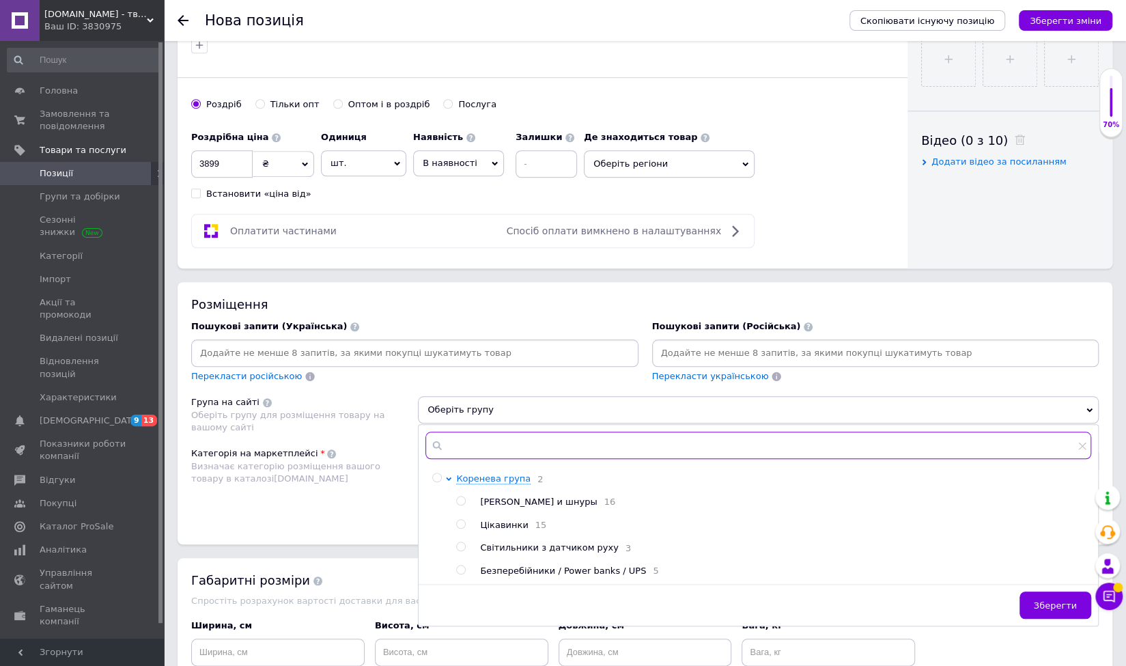
click at [497, 432] on input "text" at bounding box center [758, 445] width 666 height 27
click at [476, 477] on span "Коренева група" at bounding box center [493, 478] width 74 height 10
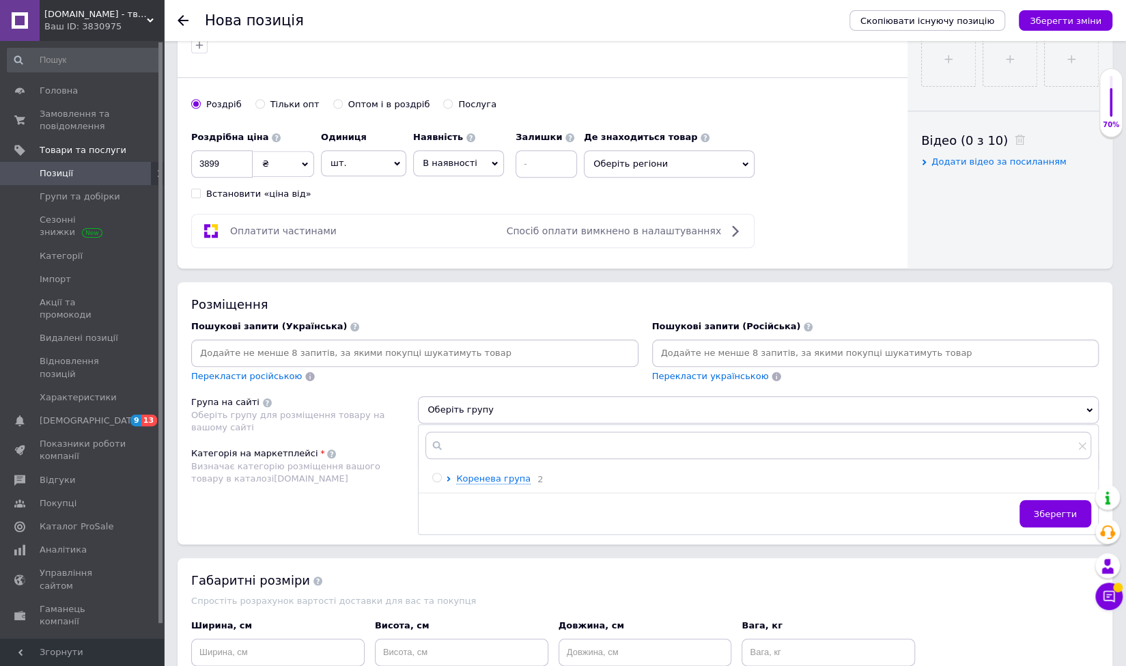
click at [365, 497] on div "Категорія на маркетплейсі Визначає категорію розміщення вашого товару в каталоз…" at bounding box center [304, 481] width 227 height 69
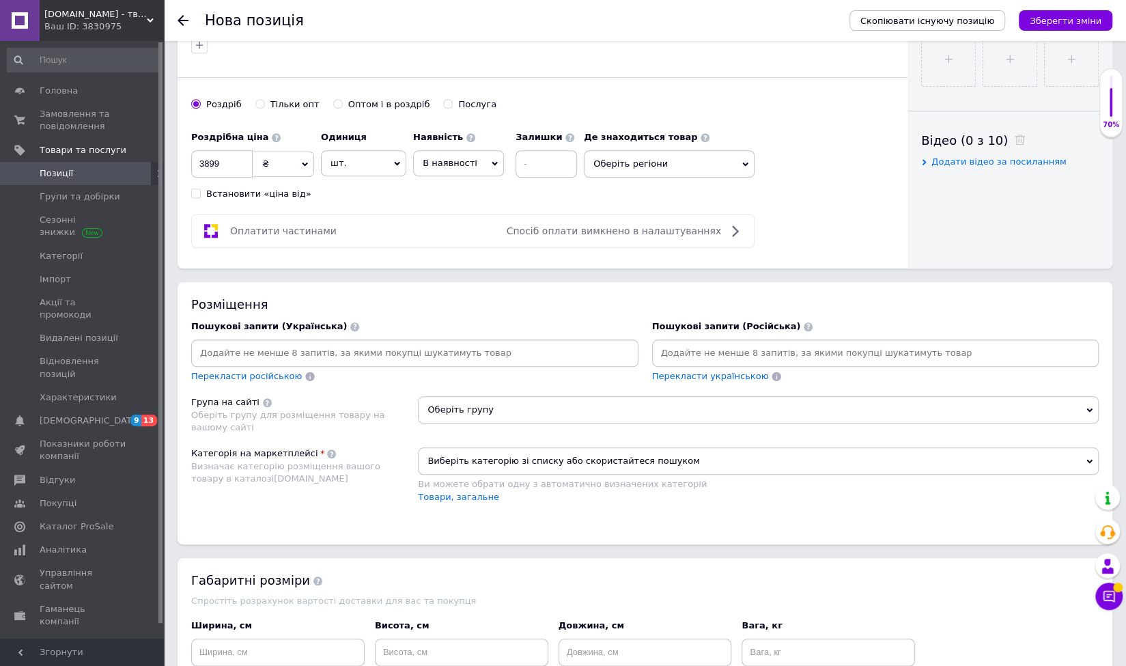
click at [485, 466] on span "Виберіть категорію зі списку або скористайтеся пошуком" at bounding box center [758, 460] width 681 height 27
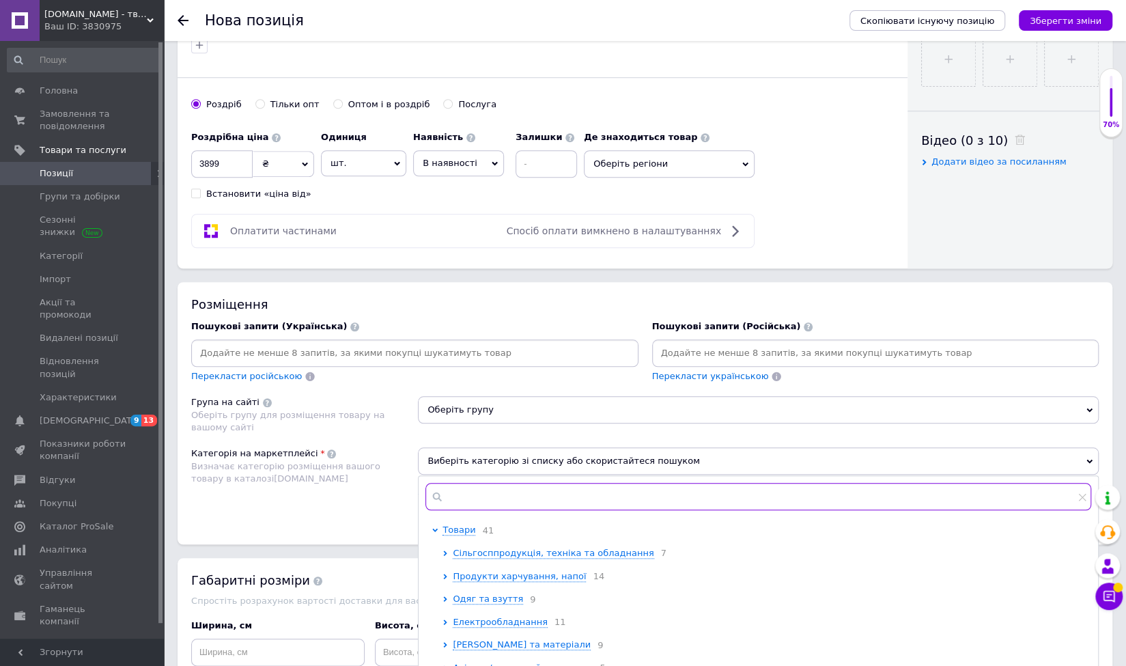
click at [484, 484] on input "text" at bounding box center [758, 496] width 666 height 27
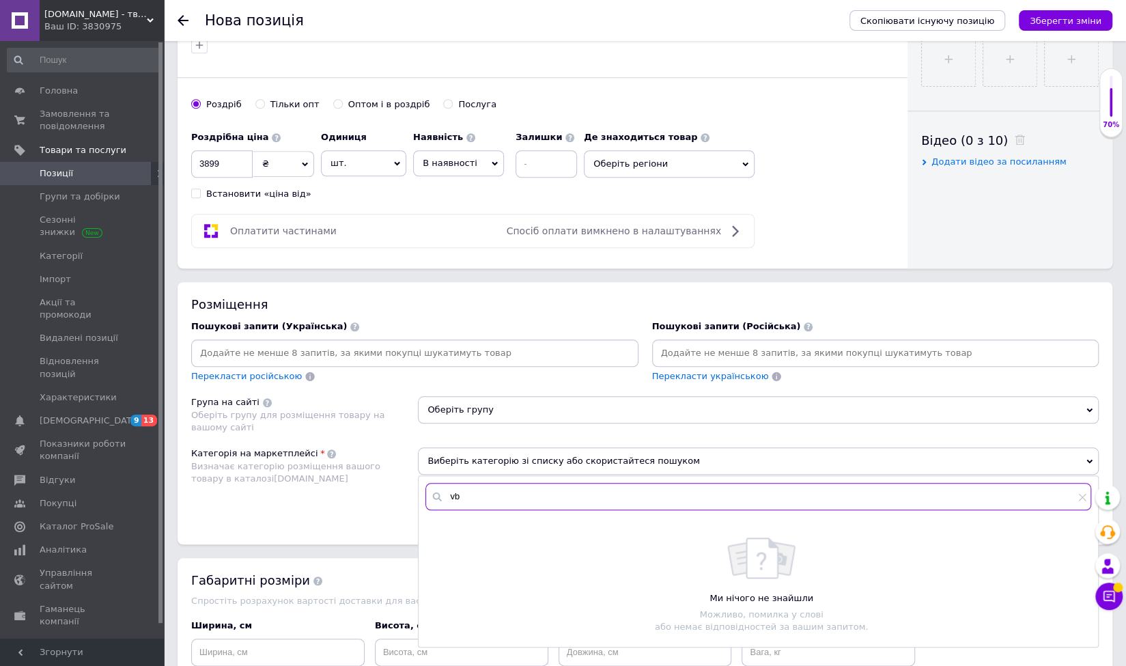
click at [484, 484] on input "vb" at bounding box center [758, 496] width 666 height 27
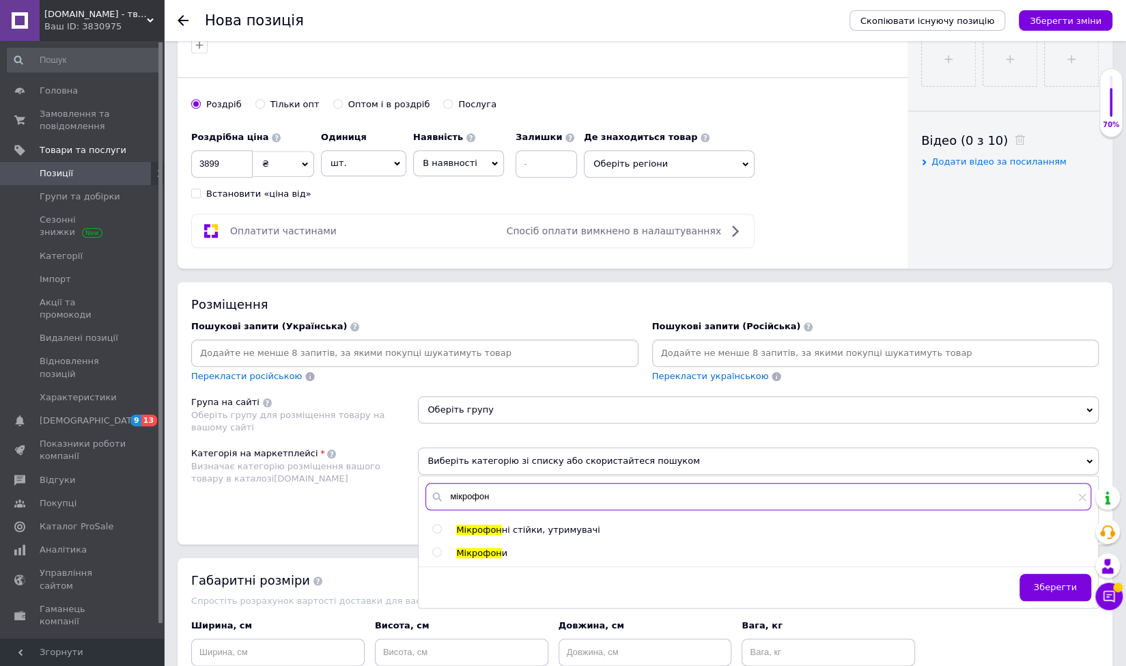
type input "мікрофон"
click at [502, 551] on span "и" at bounding box center [504, 553] width 5 height 10
radio input "true"
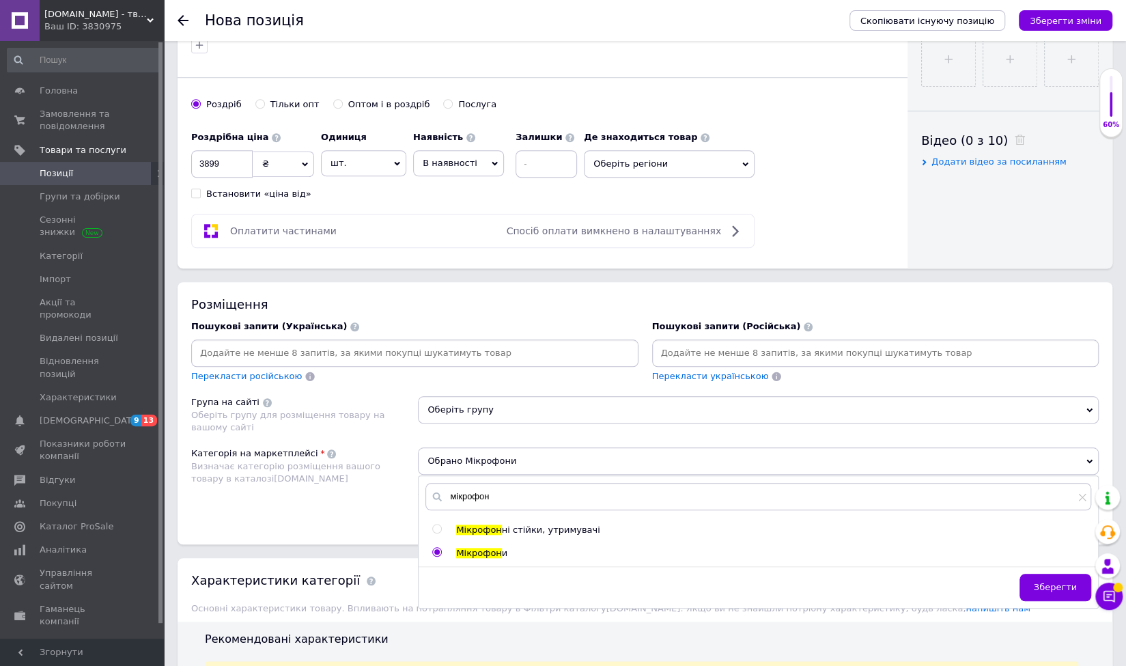
click at [374, 517] on div "Розміщення Пошукові запити (Українська) Перекласти російською Пошукові запити (…" at bounding box center [645, 413] width 935 height 262
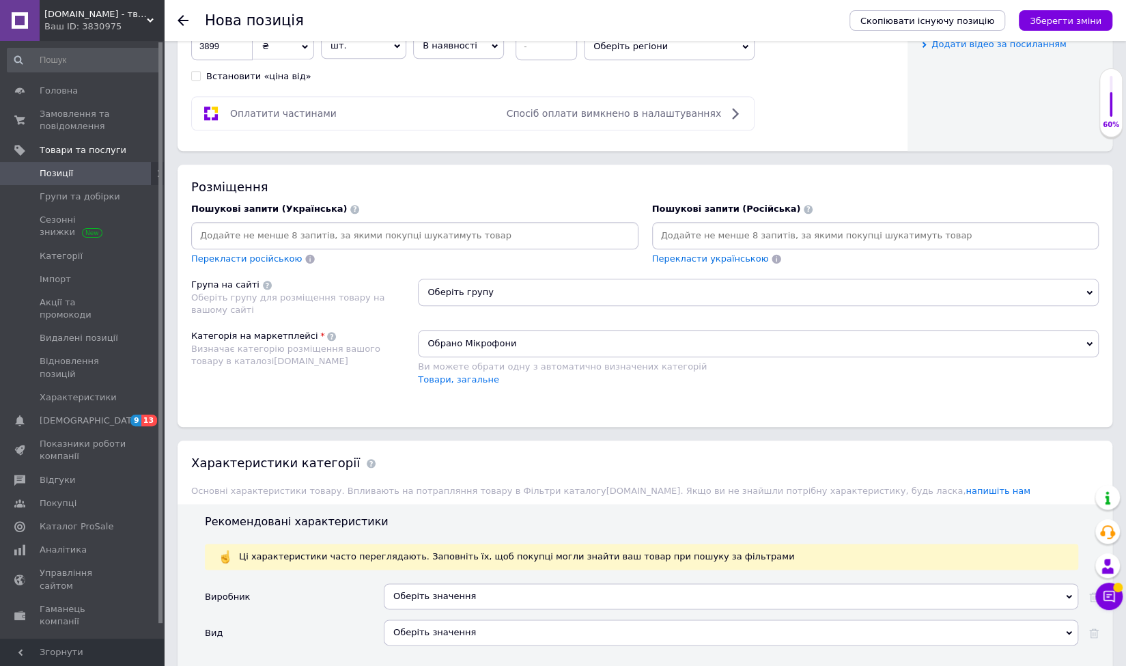
scroll to position [751, 0]
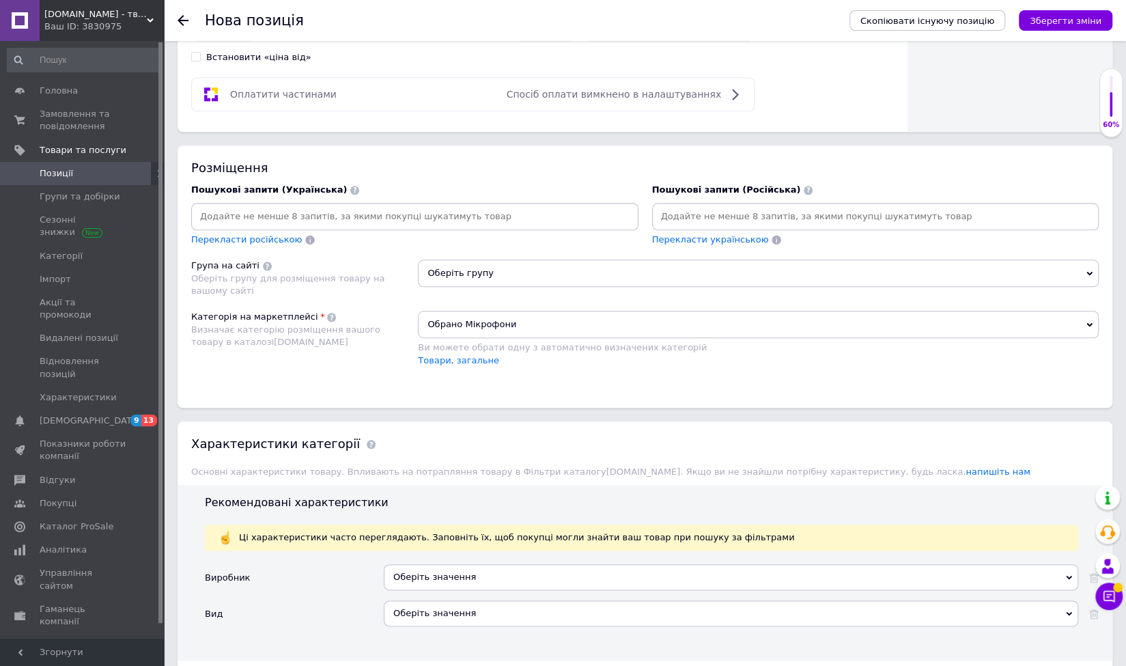
click at [233, 211] on input at bounding box center [415, 216] width 442 height 20
paste input "Comica Vimo C3 купити"
type input "Comica Vimo C3 купити"
paste input "Бездротовий мікрофон Comica Vimo C3"
type input "Бездротовий мікрофон Comica Vimo C3"
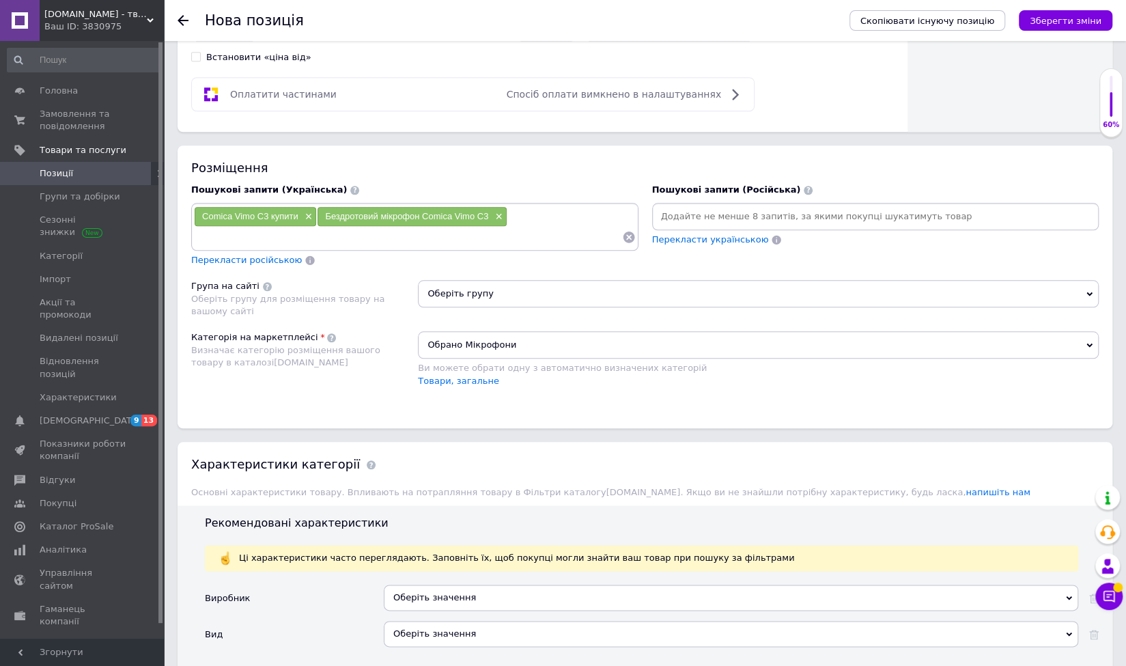
paste input "Радіосистема Comica Vimo C3 ціна"
type input "Радіосистема Comica Vimo C3 ціна"
paste input "Мікрофон для блогерів з кейсом Comica"
type input "Мікрофон для блогерів"
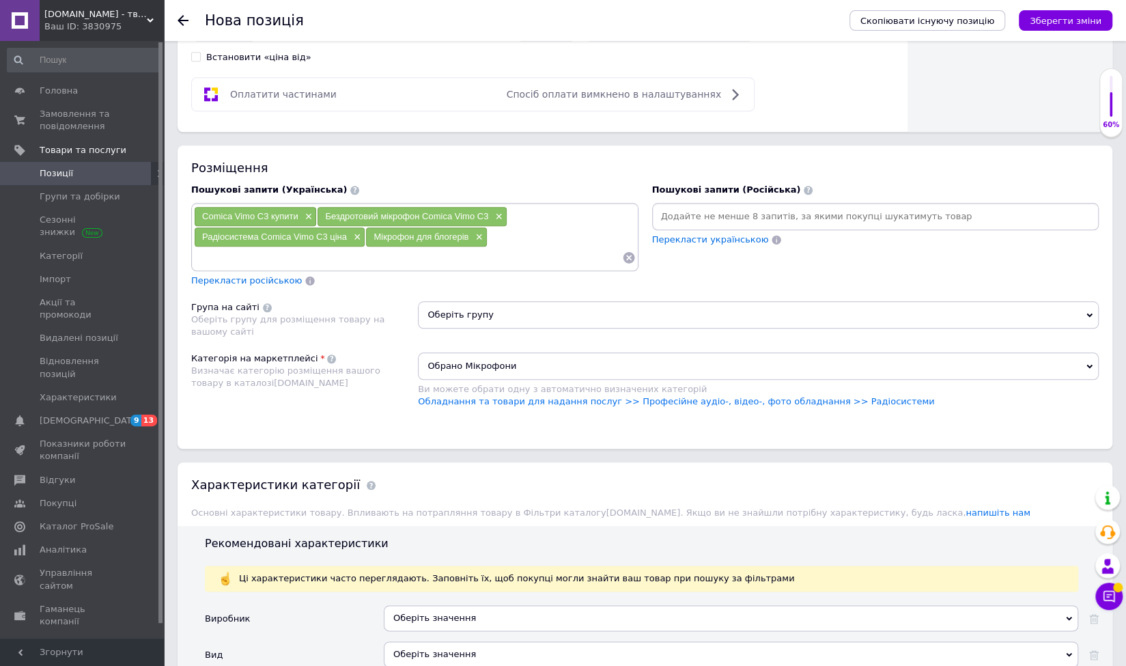
paste input "Бездротова петлична система Comica"
type input "Бездротова петлична система"
paste input "Comica Vimo C3 огляд (відгуки)"
type input "Comica Vimo C3 огляд"
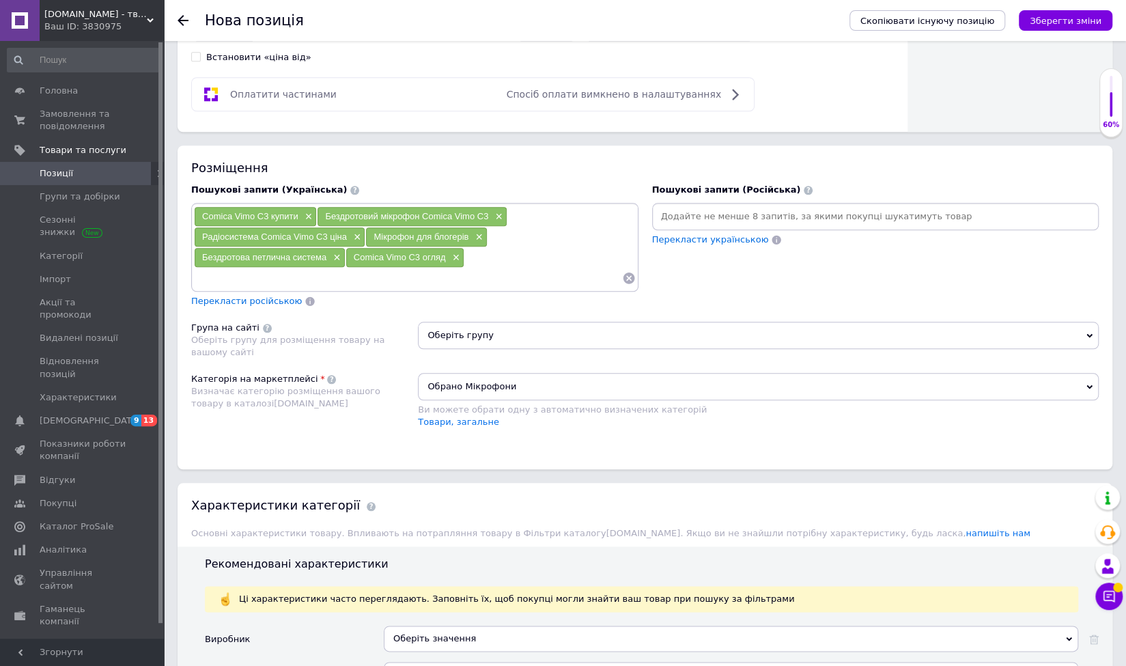
paste input "Двоканальний мікрофон Comica"
type input "Двоканальний мікрофон Comica"
click at [248, 312] on div "Розміщення Пошукові запити (Українська) Comica Vimo C3 купити × Бездротовий мік…" at bounding box center [645, 307] width 935 height 324
click at [251, 300] on div "Перекласти російською" at bounding box center [246, 302] width 113 height 16
click at [251, 296] on span "Перекласти російською" at bounding box center [246, 301] width 111 height 10
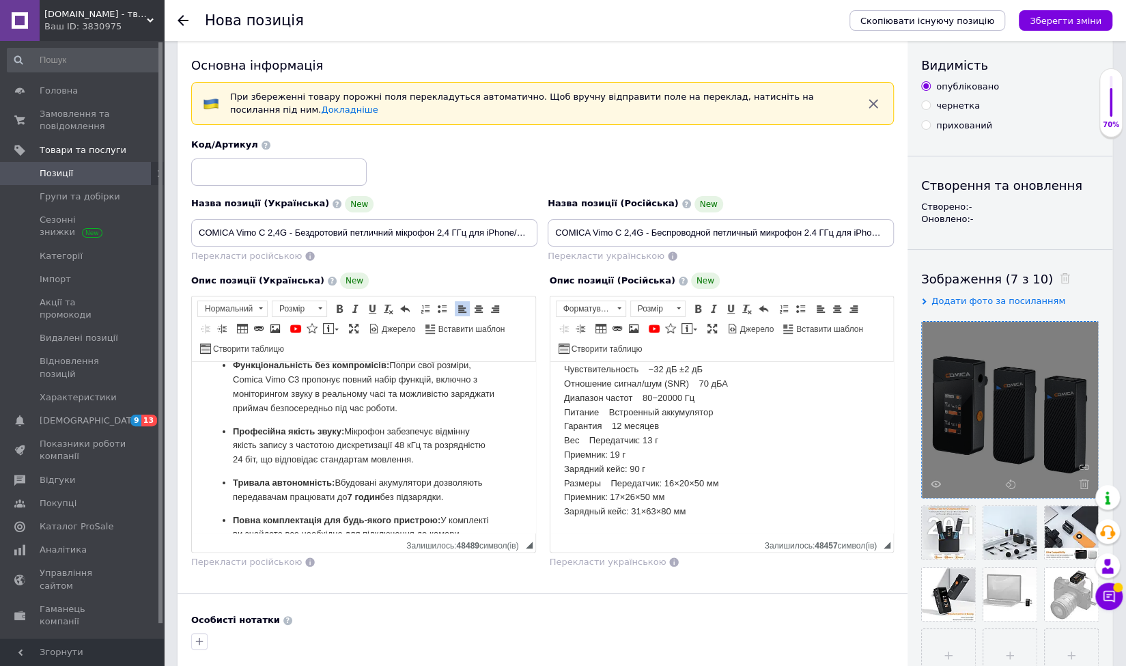
scroll to position [0, 0]
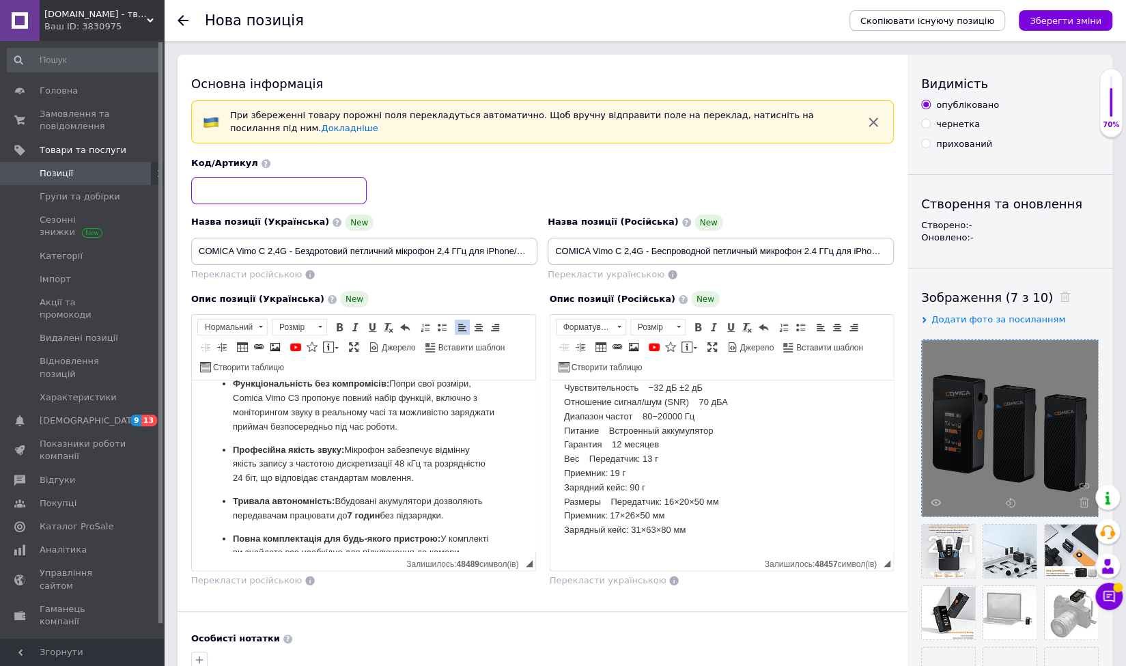
click at [247, 184] on input at bounding box center [279, 190] width 176 height 27
click at [1061, 8] on div "Скопіювати існуючу позицію Зберегти зміни" at bounding box center [974, 20] width 277 height 41
click at [1060, 10] on button "Зберегти зміни" at bounding box center [1066, 20] width 94 height 20
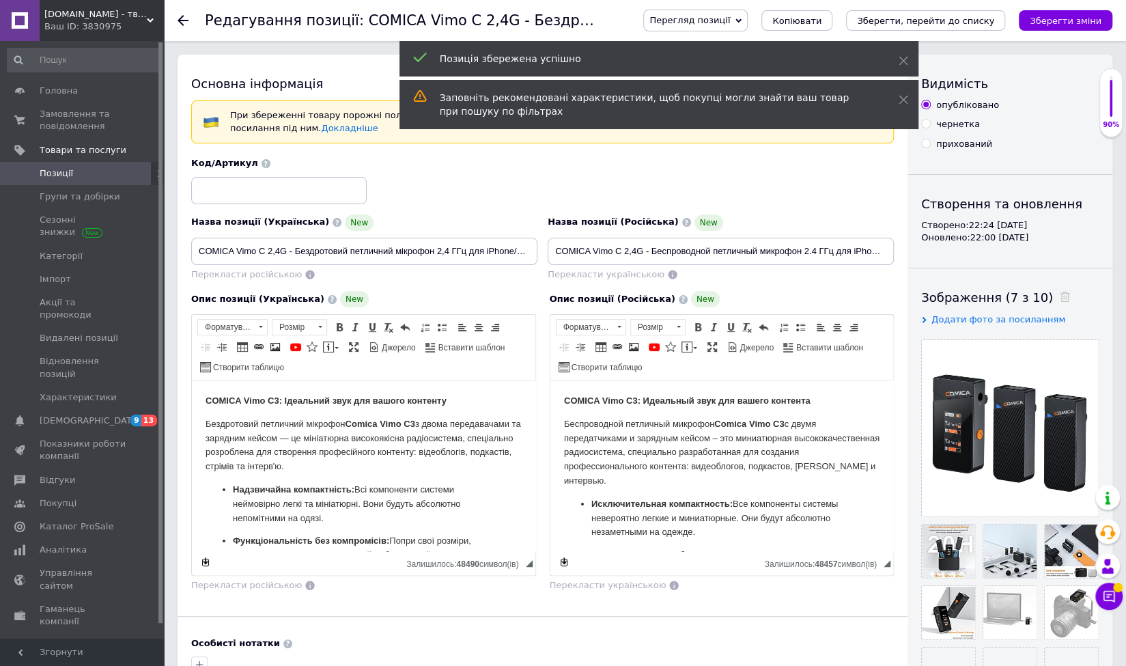
click at [730, 24] on span "Перегляд позиції" at bounding box center [690, 20] width 81 height 10
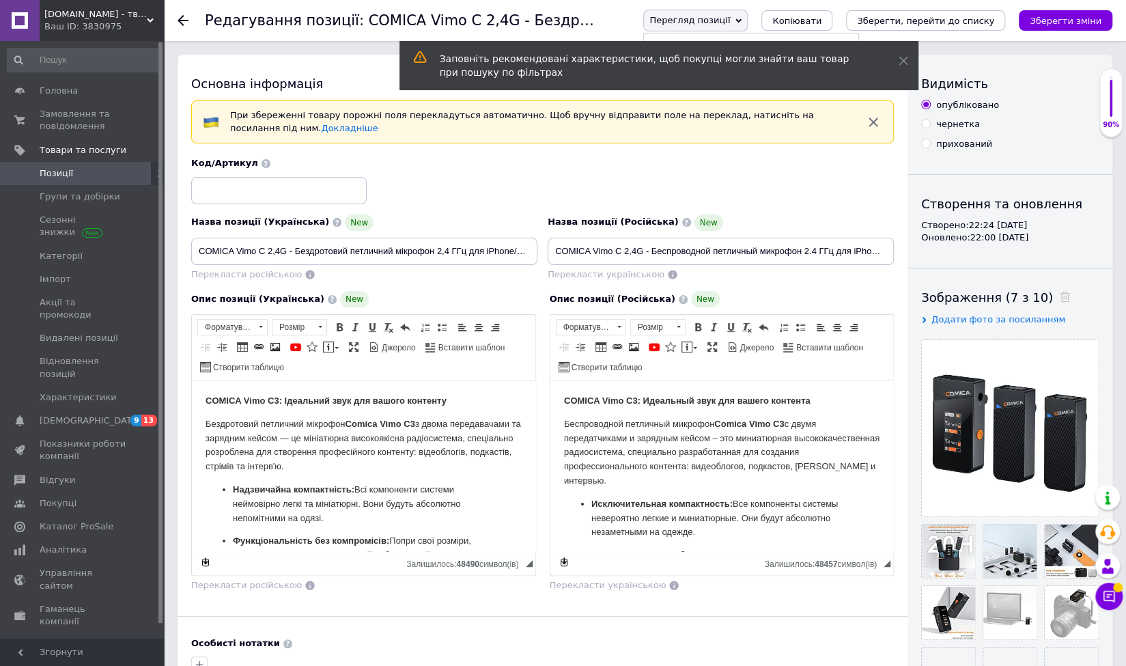
click at [748, 27] on span "Перегляд позиції" at bounding box center [695, 21] width 104 height 22
click at [910, 68] on div "Заповніть рекомендовані характеристики, щоб покупці могли знайти ваш товар при …" at bounding box center [659, 65] width 519 height 49
click at [893, 63] on div "Заповніть рекомендовані характеристики, щоб покупці могли знайти ваш товар при …" at bounding box center [659, 65] width 519 height 49
click at [904, 65] on icon at bounding box center [904, 61] width 10 height 10
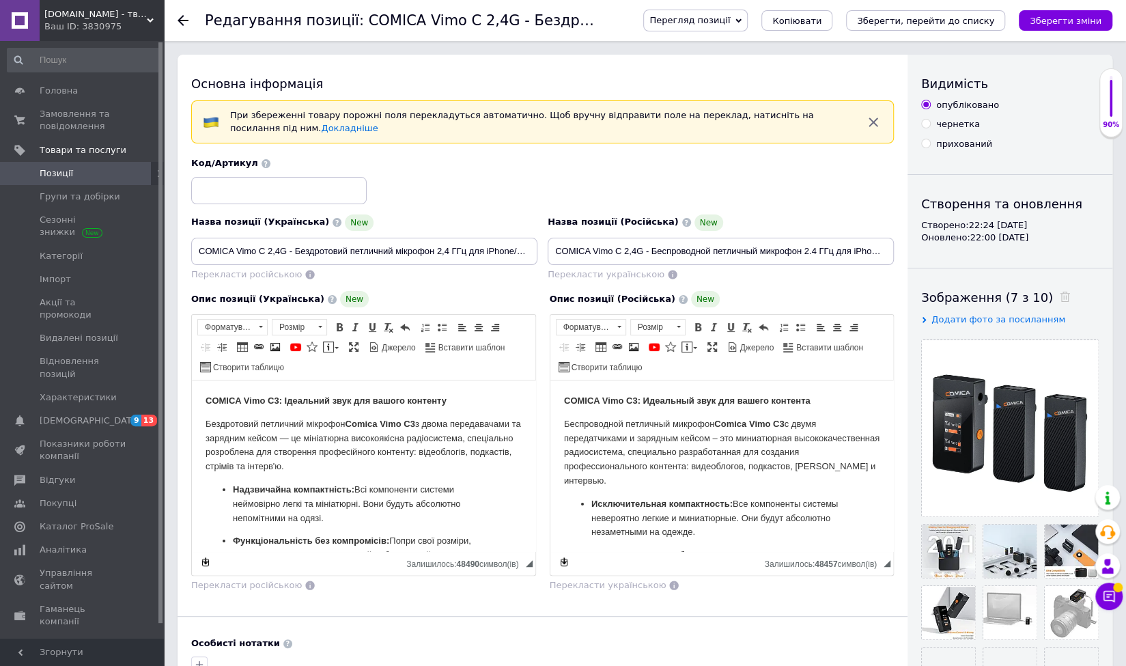
click at [748, 11] on span "Перегляд позиції" at bounding box center [695, 21] width 104 height 22
click at [764, 59] on li "Зберегти та переглянути на маркетплейсі" at bounding box center [751, 65] width 214 height 19
click at [1085, 17] on icon "Зберегти зміни" at bounding box center [1066, 21] width 72 height 10
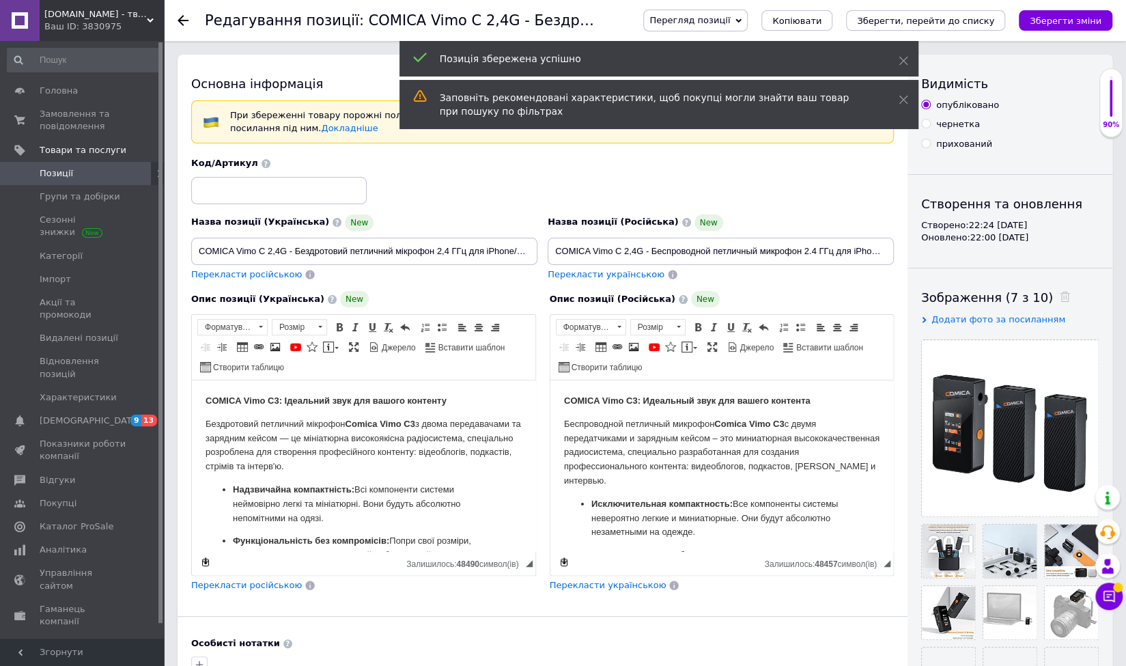
click at [45, 170] on span "Позиції" at bounding box center [56, 173] width 33 height 12
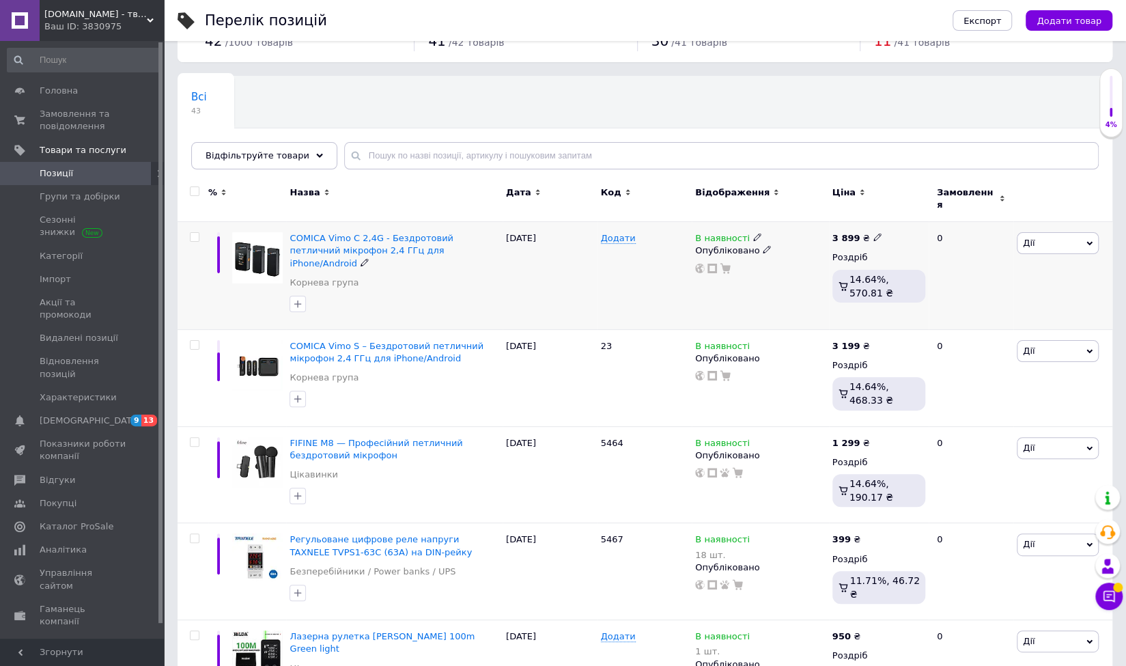
scroll to position [68, 0]
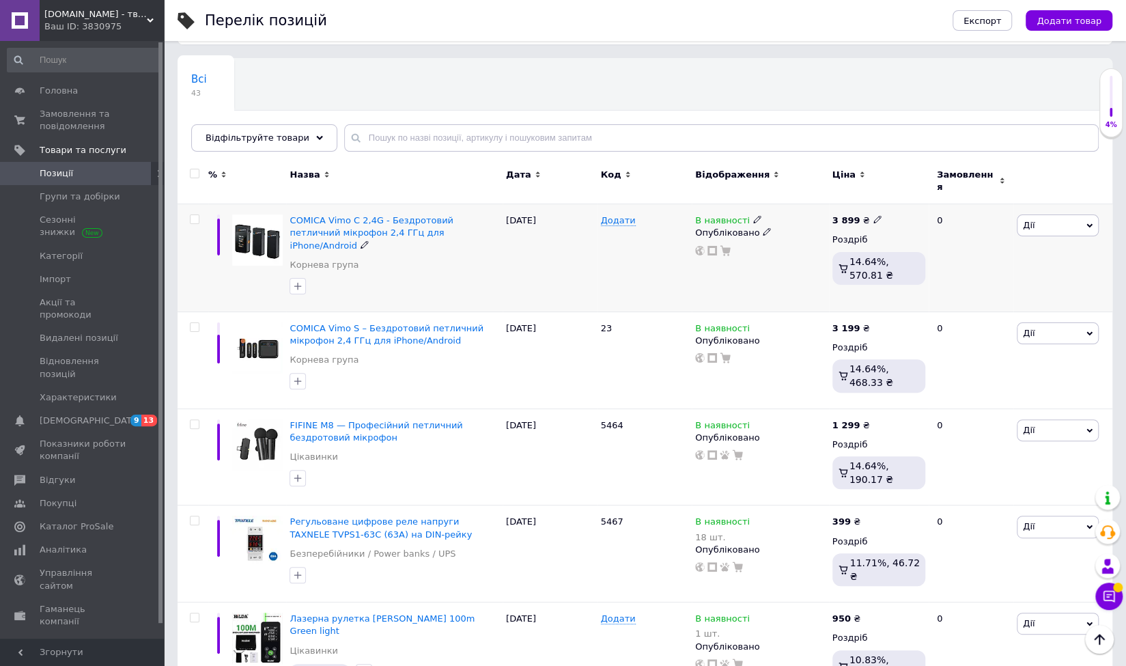
click at [1054, 217] on span "Дії" at bounding box center [1058, 225] width 82 height 22
click at [320, 346] on div "COMICA Vimo S – Бездротовий петличний мікрофон 2,4 ГГц для iPhone/Android [PERS…" at bounding box center [394, 347] width 209 height 51
click at [320, 354] on link "Корнева група" at bounding box center [324, 360] width 69 height 12
